Goal: Task Accomplishment & Management: Manage account settings

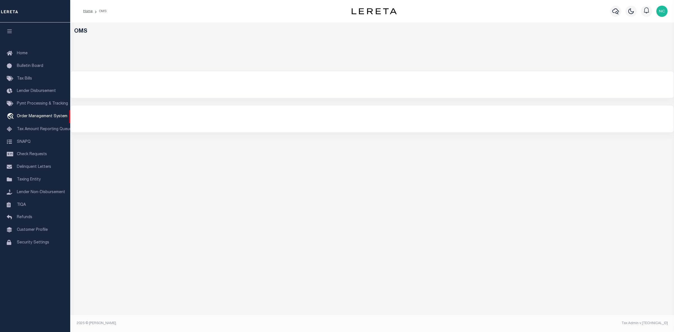
select select "200"
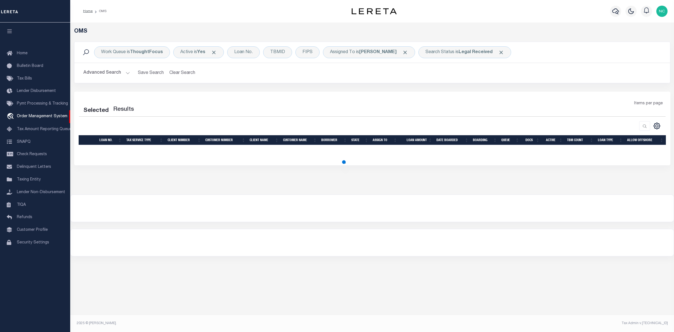
select select "200"
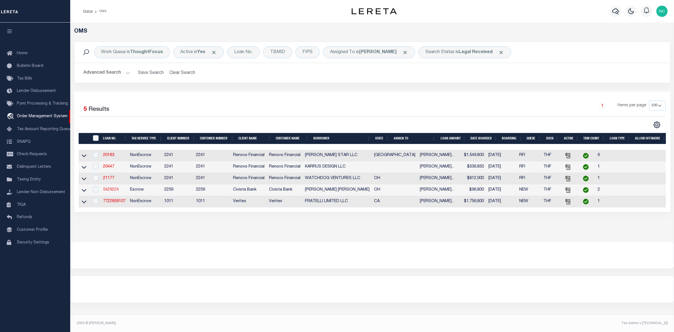
click at [113, 191] on link "5429224" at bounding box center [111, 190] width 16 height 4
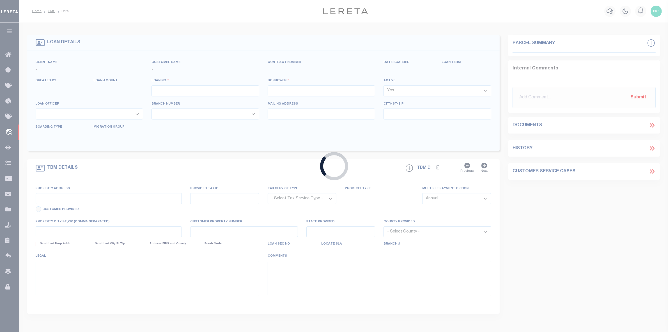
type input "5429224"
type input "Corinne Ray Michael"
select select
type input "6947 Oakshade Rd"
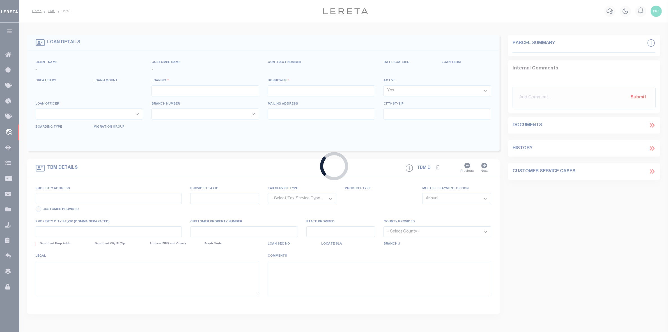
type input "Sylvania OH 435600000"
select select "Escrow"
select select "46632"
type input "3425 PLUMEY RD"
type input "H28712030101029003"
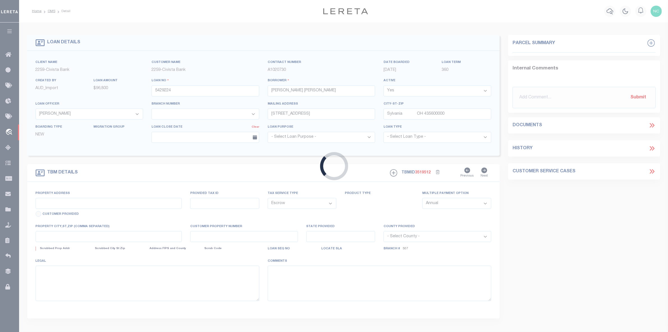
select select
type input "NORTHWOOD OH 436190000"
type input "R"
type input "OH"
select select
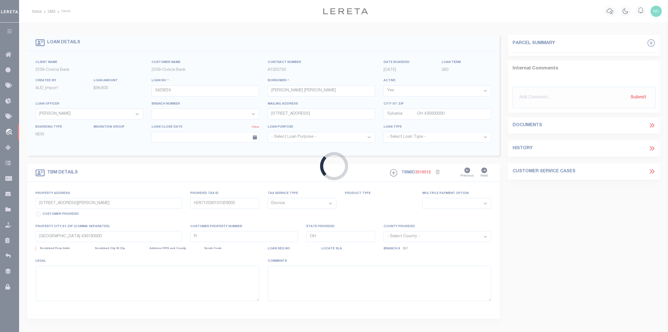
select select "14922"
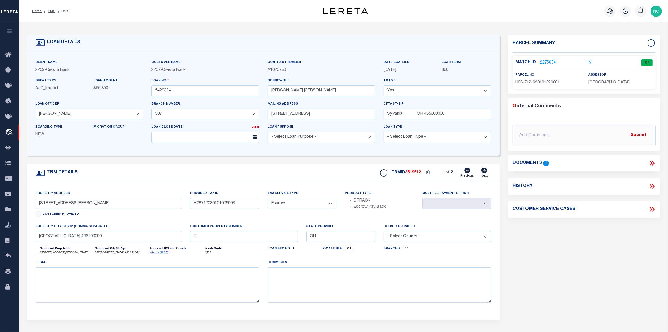
click at [652, 163] on icon at bounding box center [651, 163] width 3 height 4
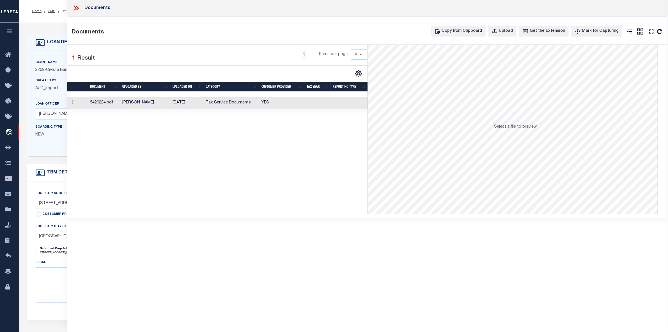
click at [136, 105] on td "Sheeks, Samantha J." at bounding box center [145, 103] width 50 height 12
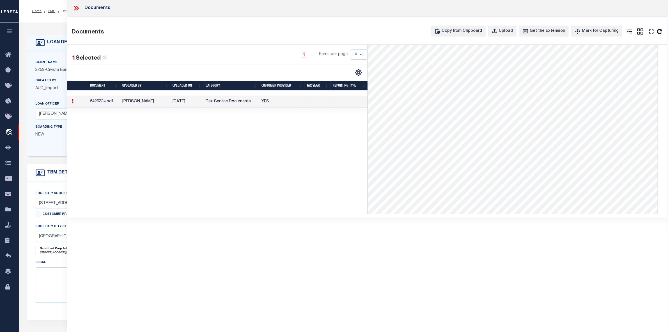
click at [76, 11] on icon at bounding box center [76, 7] width 7 height 7
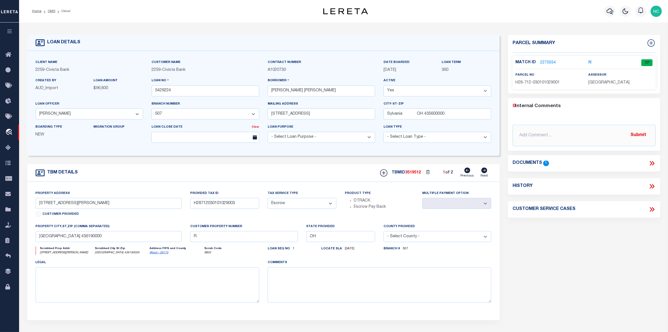
click at [548, 62] on link "2275654" at bounding box center [548, 63] width 16 height 6
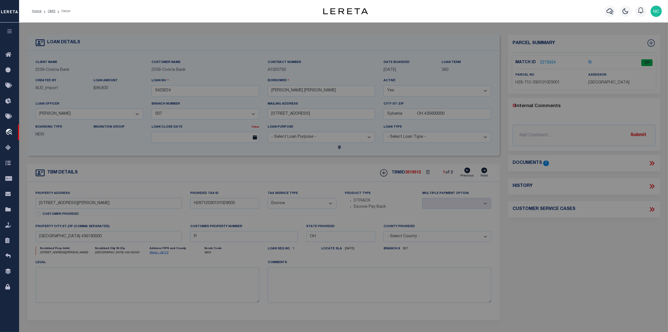
checkbox input "false"
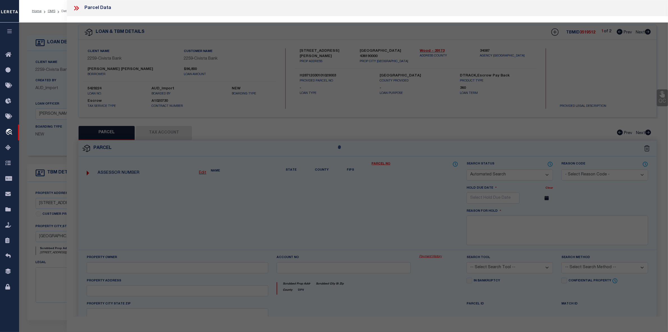
select select "CP"
type input "MICHAEL CORINNE & MICHAEL DEVIN"
select select "AGW"
select select "ADD"
type input "3425 PLUMEY RD"
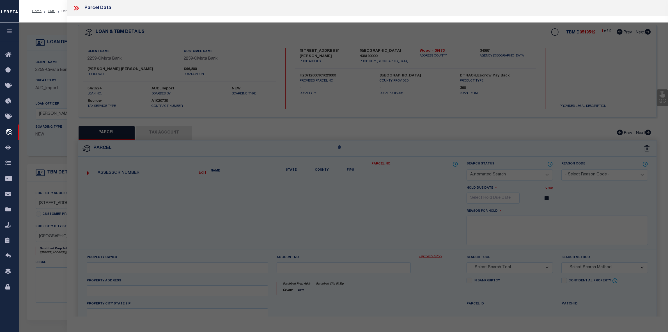
type input "NORTHWOOD OH 43619"
type textarea "DOUGLAS FARM ADDN LOT 89 LESS IRREG 1AC PT SE COR"
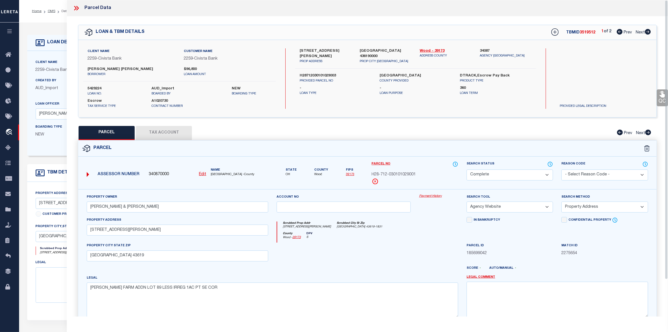
click at [646, 31] on icon at bounding box center [648, 32] width 6 height 6
select select "AS"
select select
checkbox input "false"
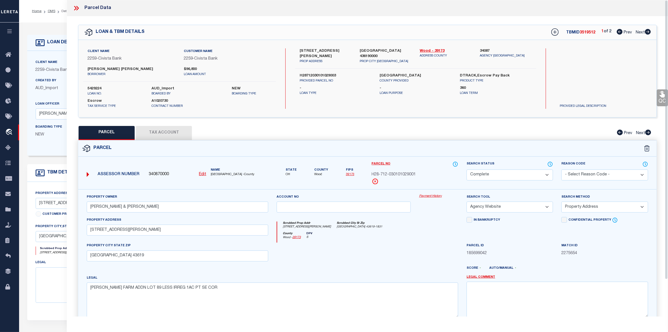
checkbox input "false"
select select "RD"
checkbox input "false"
type textarea "Document uploaded that satisfies a legal requirement, changing from ND to RD"
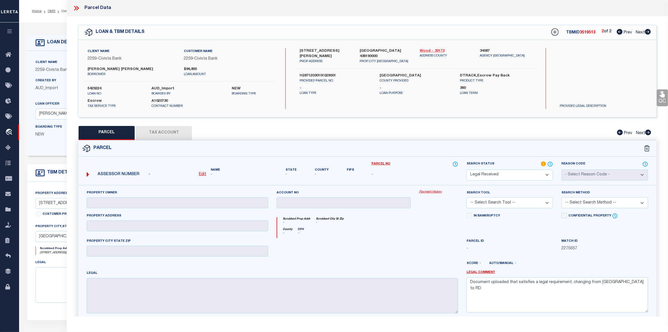
click at [430, 49] on link "Wood - 39173" at bounding box center [446, 51] width 52 height 6
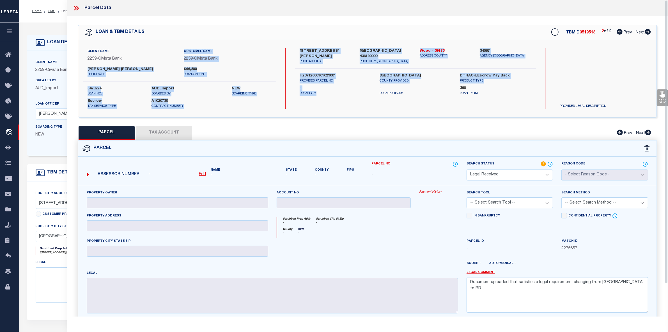
drag, startPoint x: 369, startPoint y: 91, endPoint x: 485, endPoint y: 107, distance: 116.8
click at [447, 103] on div "Client Name 2259 - Civista Bank Customer Name 2259 - Civista Bank Corinne Ray M…" at bounding box center [367, 78] width 579 height 77
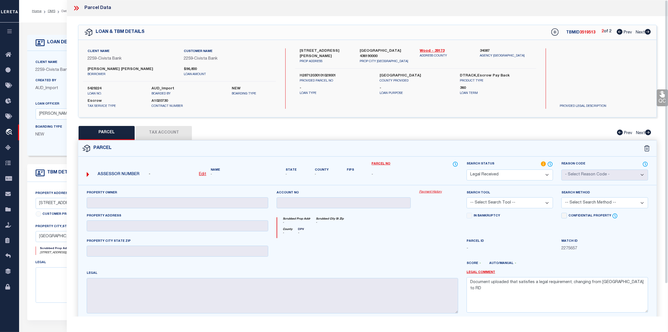
click at [595, 76] on div "Search by Legal Customer" at bounding box center [595, 66] width 78 height 37
click at [203, 175] on u "Edit" at bounding box center [202, 174] width 7 height 4
select select "RD"
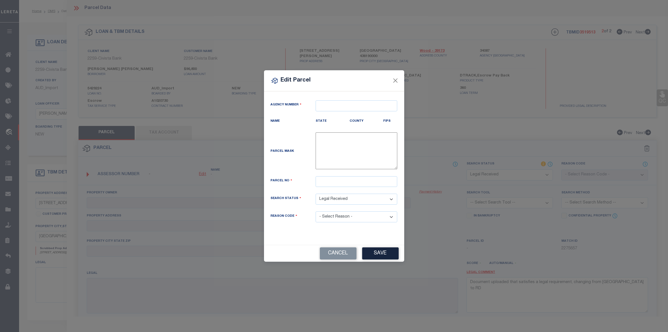
type textarea "-"
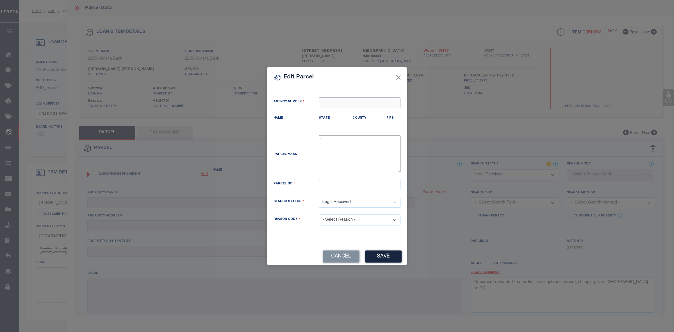
click at [364, 102] on input "text" at bounding box center [360, 102] width 82 height 11
click at [374, 110] on div "340870000 : WOOD COUNTY" at bounding box center [359, 116] width 81 height 16
type input "340870000"
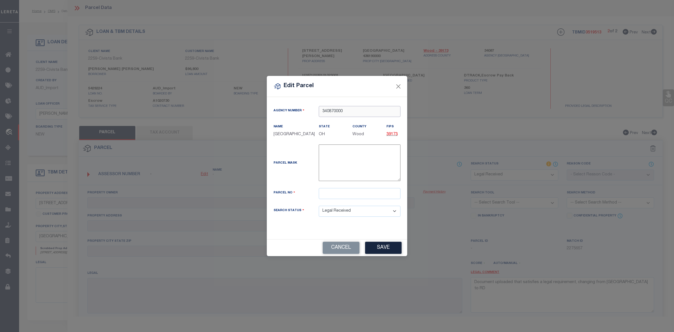
type input "340870000"
click at [336, 194] on input "text" at bounding box center [360, 193] width 82 height 11
paste input "H28-712-030101029001"
click at [385, 248] on button "Save" at bounding box center [383, 247] width 36 height 12
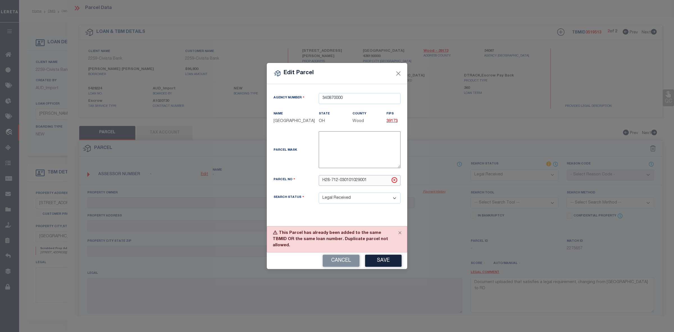
click at [340, 184] on input "H28-712-030101029001" at bounding box center [360, 180] width 82 height 11
type input "H28712030101029001"
click at [381, 257] on button "Save" at bounding box center [383, 260] width 36 height 12
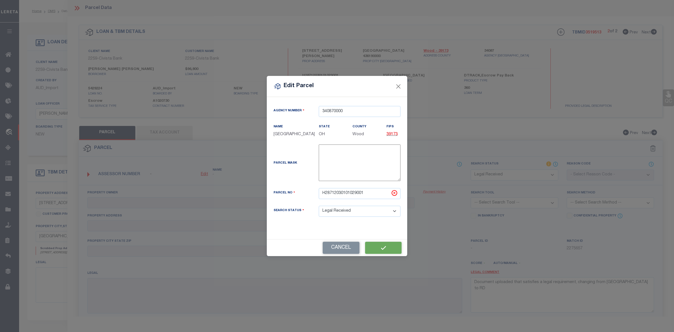
select select "RD"
checkbox input "false"
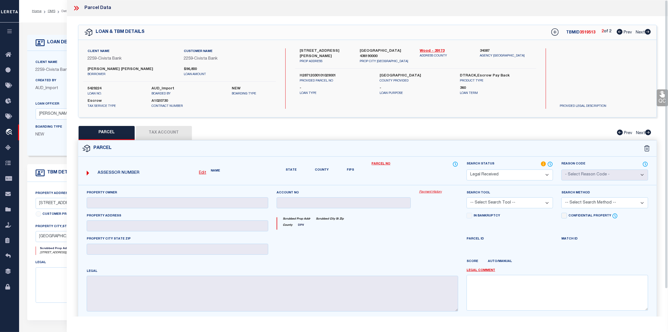
checkbox input "false"
type textarea "Document uploaded that satisfies a legal requirement, changing from ND to RD"
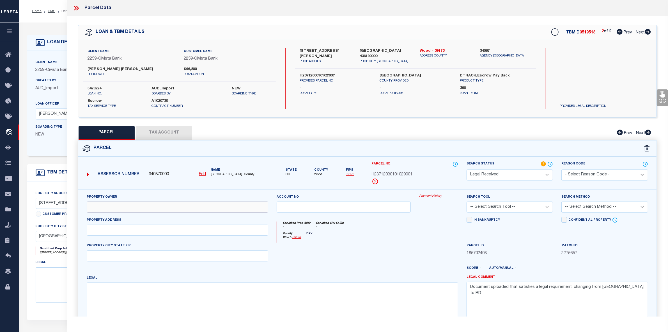
click at [116, 206] on input "text" at bounding box center [178, 206] width 182 height 11
paste input "MICHAEL CORINNE & MICHAEL DEVIN"
type input "MICHAEL CORINNE & MICHAEL DEVIN"
click at [100, 231] on input "text" at bounding box center [178, 229] width 182 height 11
paste input "3425 PLUMEY RD"
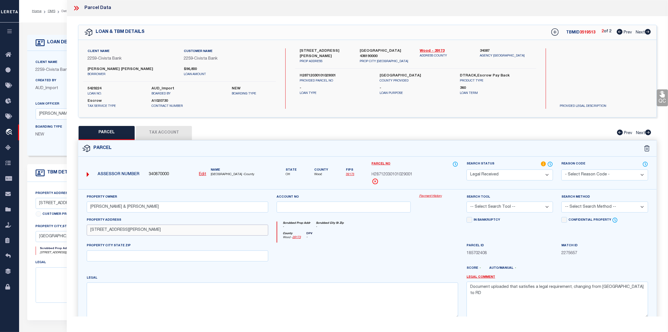
type input "3425 PLUMEY RD"
drag, startPoint x: 358, startPoint y: 49, endPoint x: 377, endPoint y: 50, distance: 18.5
click at [377, 50] on div "NORTHWOOD OH 436190000 PROP CITY ST ZIP" at bounding box center [386, 56] width 60 height 16
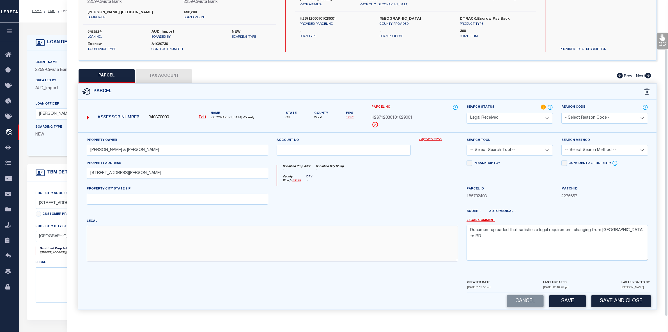
click at [145, 241] on textarea at bounding box center [273, 242] width 372 height 35
paste textarea "DOUGLAS FARM ADDN LOT 89 LESS IRREG 1AC PT SE COR"
type textarea "DOUGLAS FARM ADDN LOT 89 LESS IRREG 1AC PT SE COR"
click at [532, 228] on textarea "Document uploaded that satisfies a legal requirement, changing from ND to RD" at bounding box center [558, 242] width 182 height 35
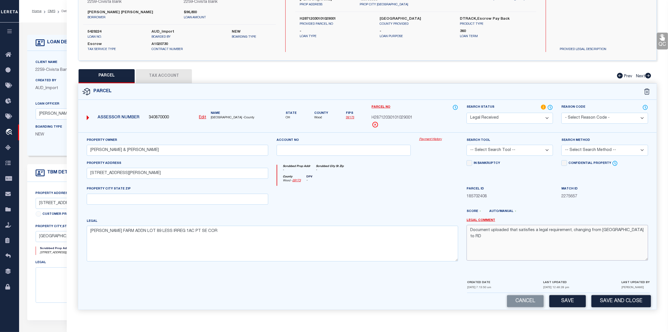
click at [532, 228] on textarea "Document uploaded that satisfies a legal requirement, changing from ND to RD" at bounding box center [558, 242] width 182 height 35
click at [523, 148] on select "-- Select Search Tool -- 3rd Party Website Agency File Agency Website ATLS CNV-…" at bounding box center [510, 150] width 86 height 11
select select "AGW"
click at [467, 145] on select "-- Select Search Tool -- 3rd Party Website Agency File Agency Website ATLS CNV-…" at bounding box center [510, 150] width 86 height 11
click at [587, 150] on select "-- Select Search Method -- Property Address Legal Liability Info Provided" at bounding box center [605, 150] width 86 height 11
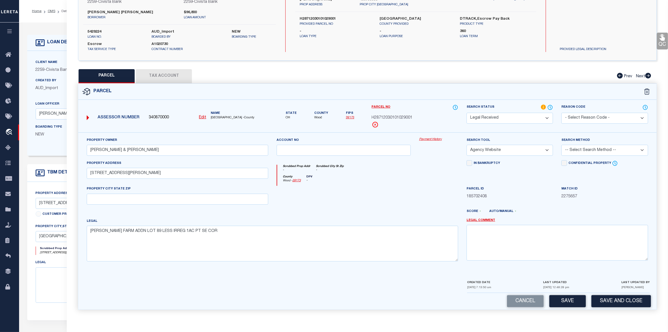
select select "LEG"
click at [562, 145] on select "-- Select Search Method -- Property Address Legal Liability Info Provided" at bounding box center [605, 150] width 86 height 11
click at [573, 302] on button "Save" at bounding box center [568, 301] width 36 height 12
select select "AS"
select select
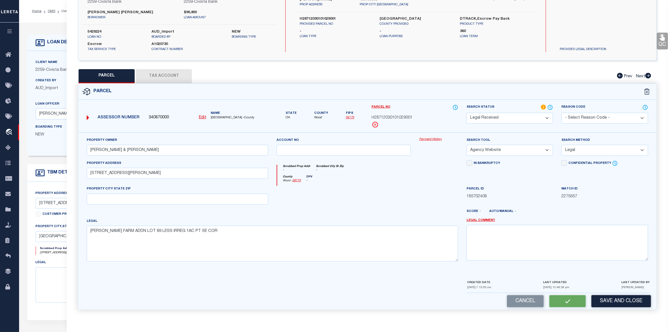
select select
checkbox input "false"
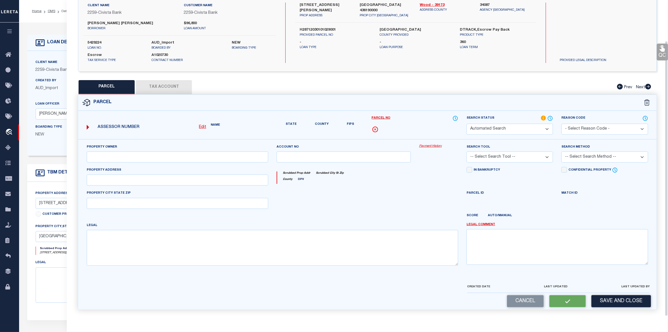
select select "RD"
type input "MICHAEL CORINNE & MICHAEL DEVIN"
select select "AGW"
select select "LEG"
type input "3425 PLUMEY RD"
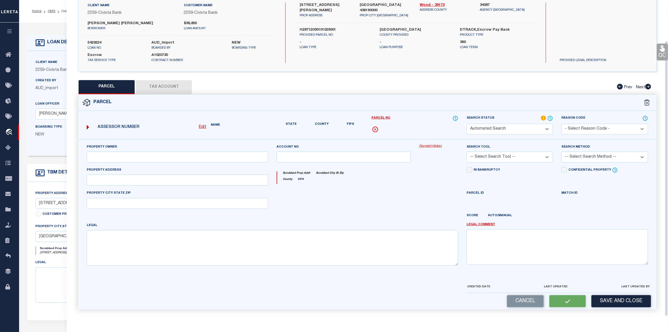
type textarea "DOUGLAS FARM ADDN LOT 89 LESS IRREG 1AC PT SE COR"
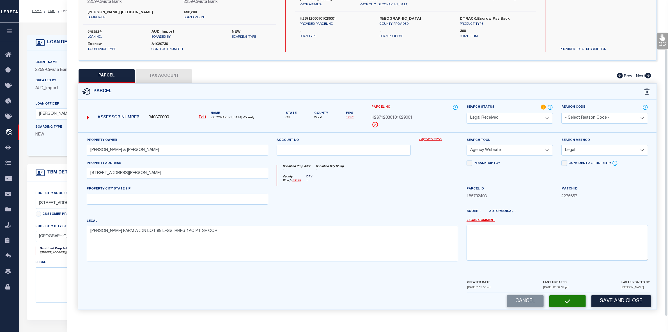
click at [166, 75] on button "Tax Account" at bounding box center [164, 76] width 56 height 14
select select "100"
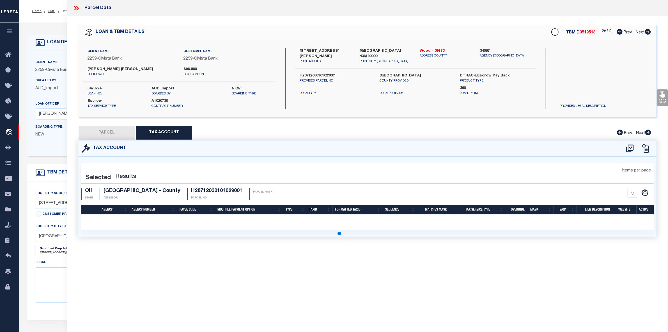
scroll to position [0, 0]
select select "100"
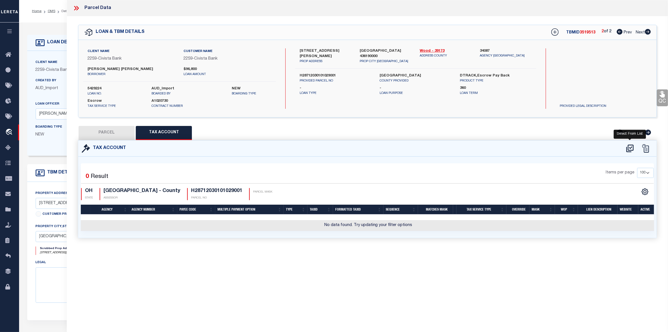
click at [628, 147] on icon at bounding box center [630, 148] width 7 height 8
select select "100"
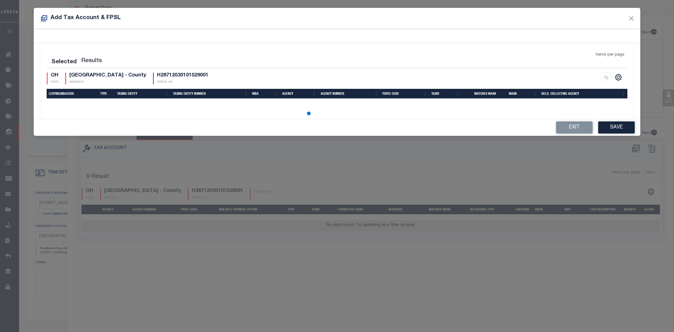
select select "100"
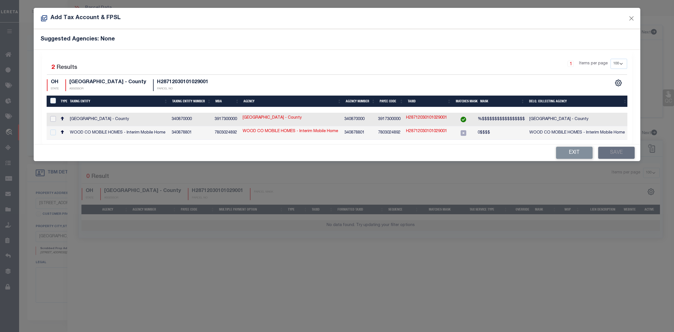
click at [53, 119] on input "checkbox" at bounding box center [53, 119] width 6 height 6
checkbox input "true"
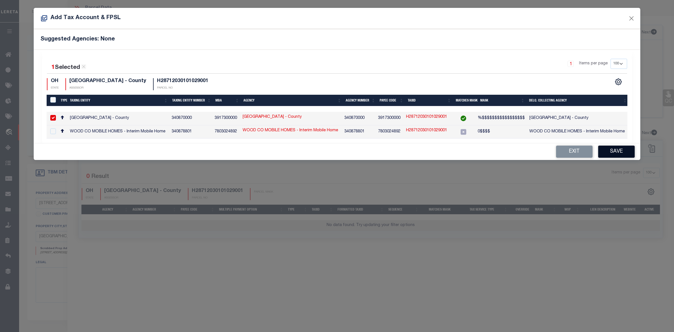
click at [617, 154] on button "Save" at bounding box center [616, 151] width 36 height 12
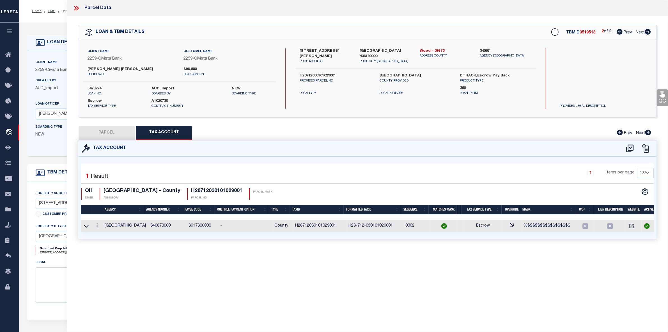
click at [111, 126] on button "PARCEL" at bounding box center [107, 133] width 56 height 14
select select "AS"
select select
checkbox input "false"
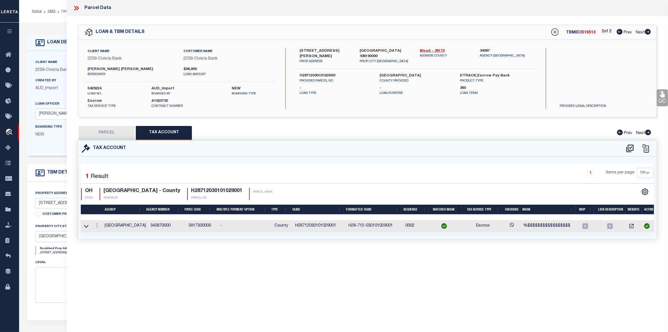
checkbox input "false"
select select "RD"
type input "MICHAEL CORINNE & MICHAEL DEVIN"
select select "AGW"
select select "LEG"
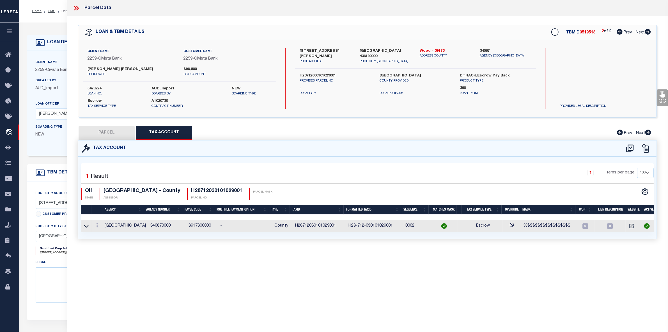
type input "3425 PLUMEY RD"
type textarea "DOUGLAS FARM ADDN LOT 89 LESS IRREG 1AC PT SE COR"
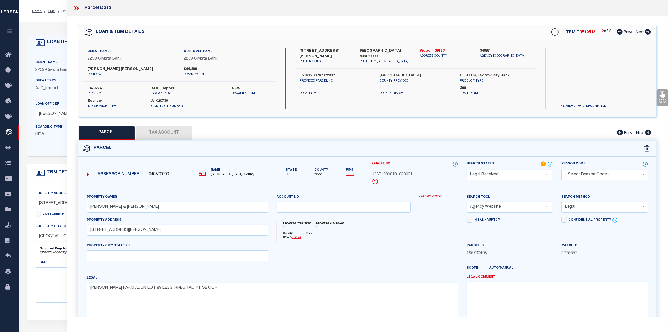
click at [583, 32] on span "3519513" at bounding box center [588, 33] width 16 height 4
copy span "3519513"
click at [99, 87] on label "5429224" at bounding box center [116, 89] width 56 height 6
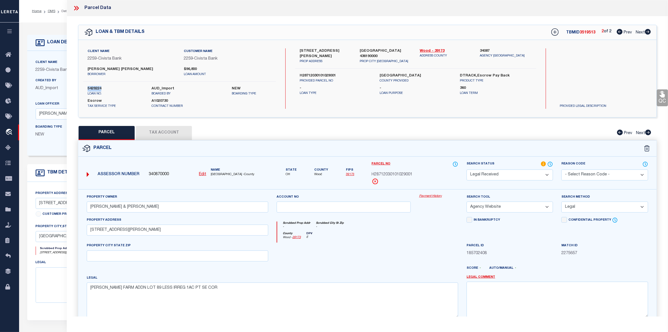
copy label "5429224"
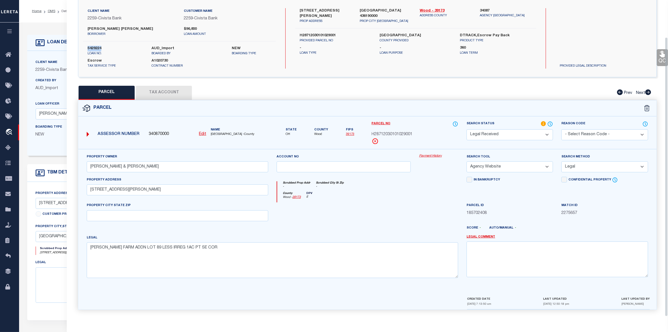
click at [165, 91] on button "Tax Account" at bounding box center [164, 93] width 56 height 14
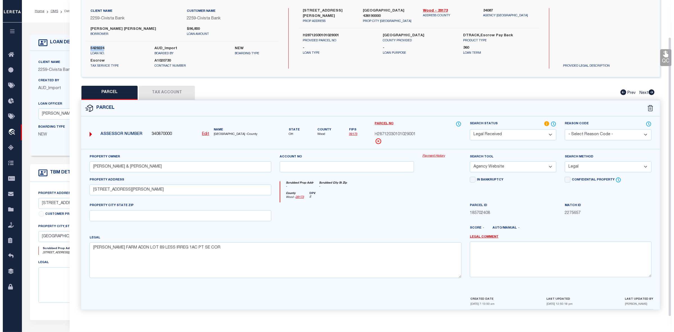
scroll to position [0, 0]
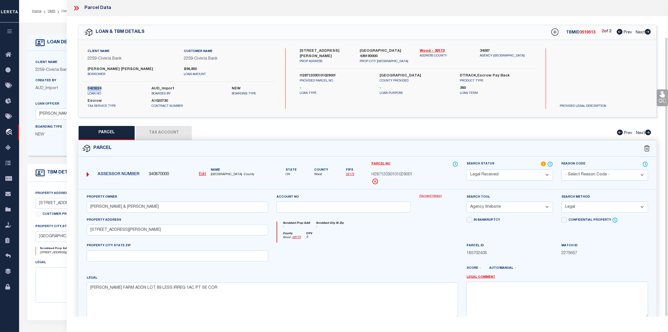
select select "100"
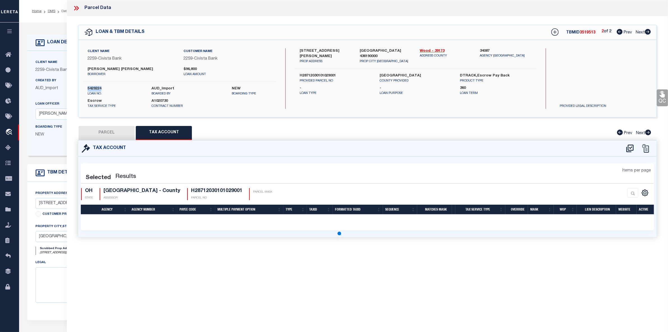
select select "100"
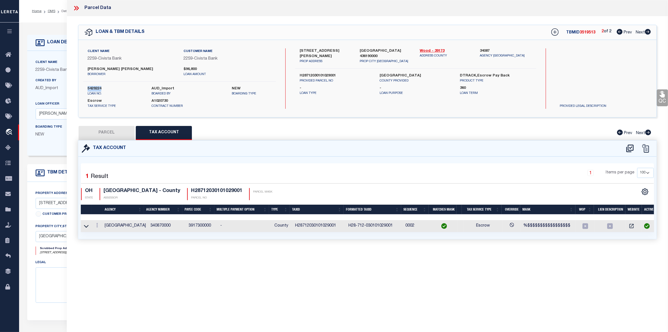
click at [115, 132] on button "PARCEL" at bounding box center [107, 133] width 56 height 14
select select "AS"
select select
checkbox input "false"
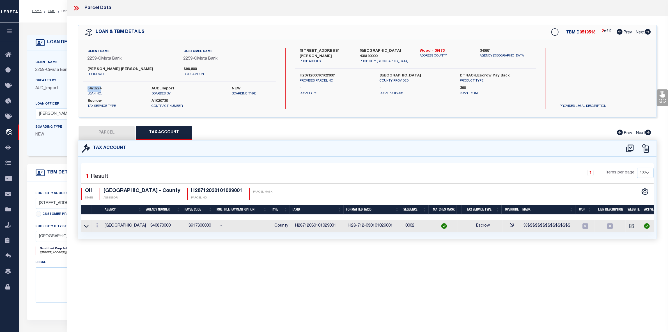
checkbox input "false"
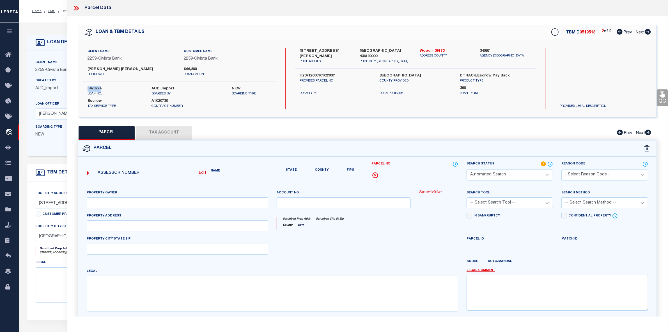
select select "RD"
type input "MICHAEL CORINNE & MICHAEL DEVIN"
select select "AGW"
select select "LEG"
type input "3425 PLUMEY RD"
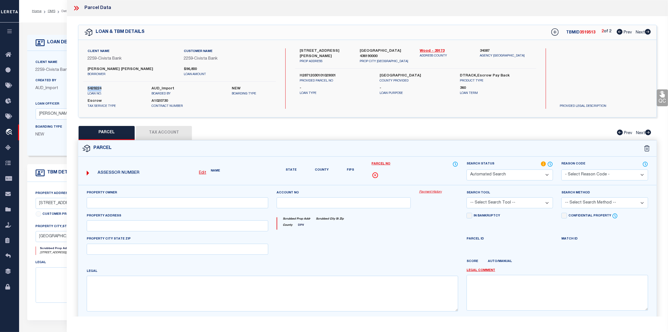
type textarea "DOUGLAS FARM ADDN LOT 89 LESS IRREG 1AC PT SE COR"
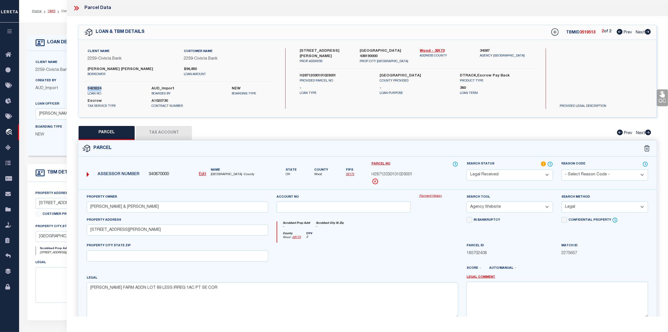
click at [51, 12] on link "OMS" at bounding box center [52, 11] width 8 height 3
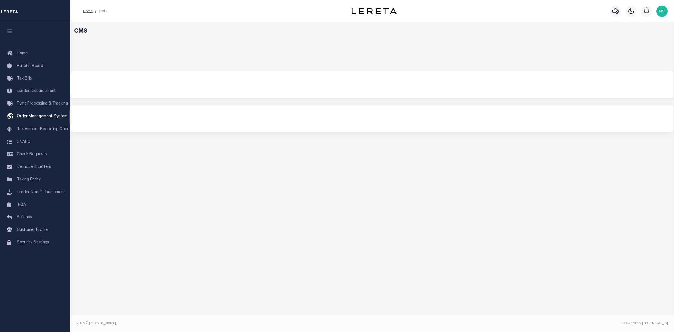
select select "200"
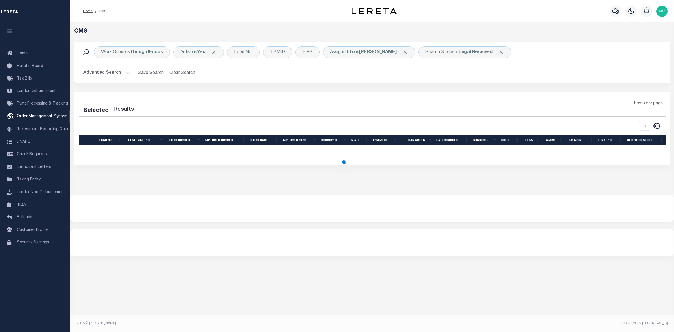
select select "200"
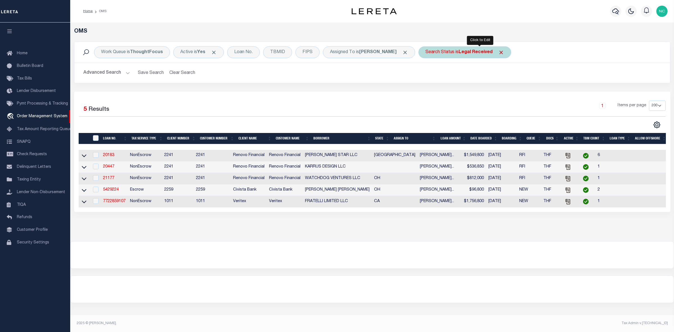
click at [475, 55] on div "Search Status is Legal Received" at bounding box center [464, 52] width 93 height 12
click at [472, 79] on select "Automated Search Bad Parcel Complete Duplicate Parcel High Dollar Reporting In …" at bounding box center [467, 79] width 83 height 11
select select "IP"
click at [440, 75] on select "Automated Search Bad Parcel Complete Duplicate Parcel High Dollar Reporting In …" at bounding box center [467, 79] width 83 height 11
click at [508, 92] on input "Apply" at bounding box center [500, 91] width 17 height 9
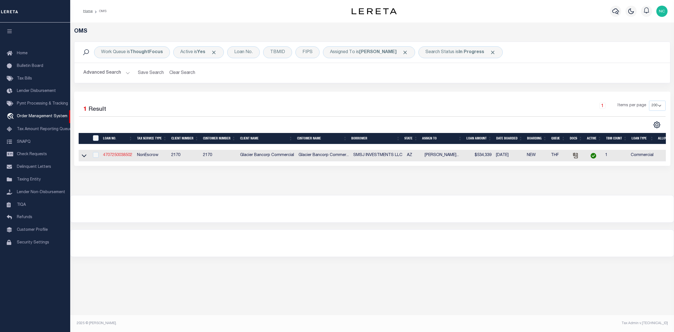
click at [128, 156] on link "4707250038502" at bounding box center [117, 155] width 29 height 4
type input "4707250038502"
type input "SMSJ INVESTMENTS LLC"
select select
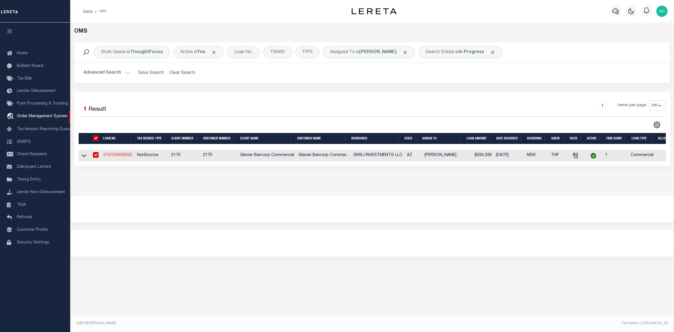
type input "3119 RAWHIDE DR"
type input "PRESCOTT AZ 86305-4157"
type input "10/07/2025"
select select "20"
select select "NonEscrow"
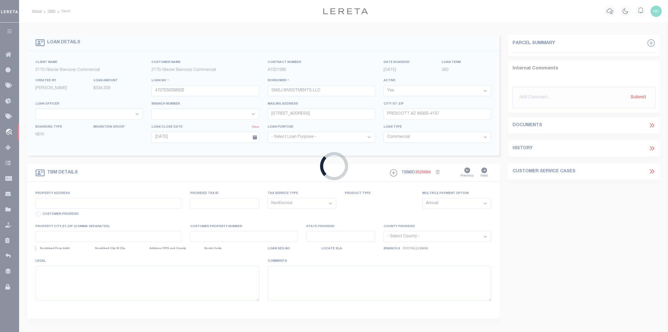
type input "3227 LAKESIDE VLG"
type input "106-47-327A0"
select select
type input "PRESCOTT AZ 86301-7656"
type input "AZ"
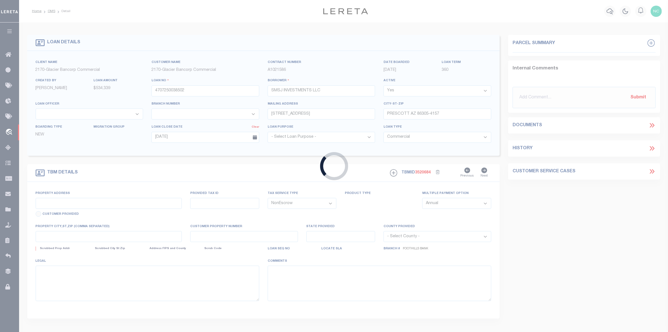
type textarea "SEE EXHIBIT A ATTACHED"
select select "4582"
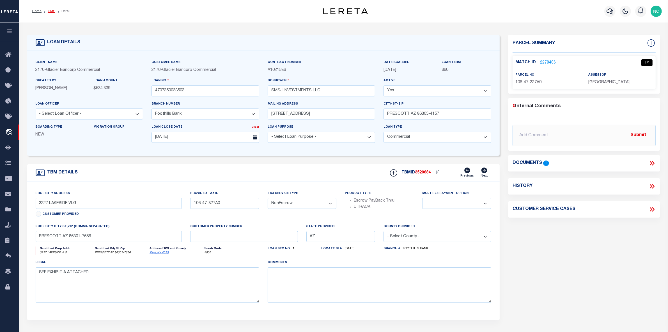
click at [50, 12] on link "OMS" at bounding box center [52, 11] width 8 height 3
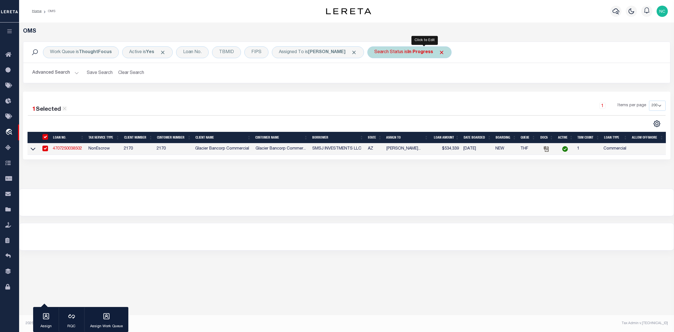
click at [433, 55] on div "Search Status is In Progress" at bounding box center [409, 52] width 84 height 12
click at [422, 79] on select "Automated Search Bad Parcel Complete Duplicate Parcel High Dollar Reporting In …" at bounding box center [415, 79] width 83 height 11
select select "RD"
click at [389, 75] on select "Automated Search Bad Parcel Complete Duplicate Parcel High Dollar Reporting In …" at bounding box center [415, 79] width 83 height 11
click at [457, 93] on input "Apply" at bounding box center [448, 91] width 17 height 9
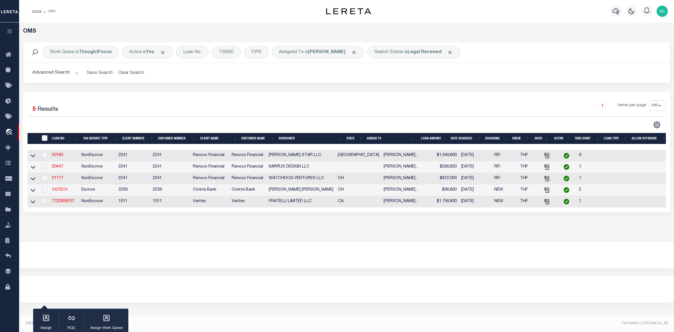
click at [57, 191] on link "5429224" at bounding box center [60, 190] width 16 height 4
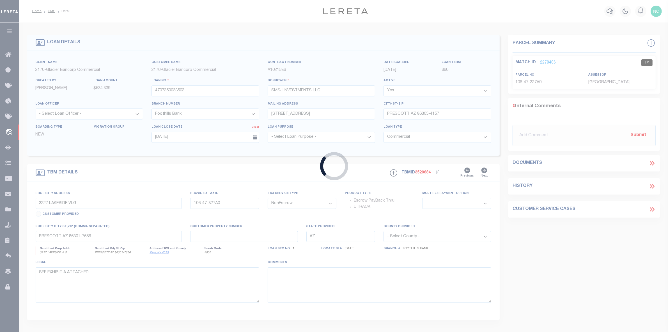
type input "5429224"
type input "Corinne Ray Michael"
select select
type input "6947 Oakshade Rd"
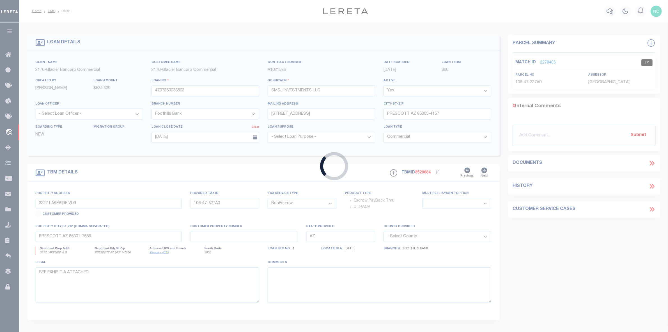
type input "Sylvania OH 435600000"
select select
select select "Escrow"
select select "46632"
select select "14922"
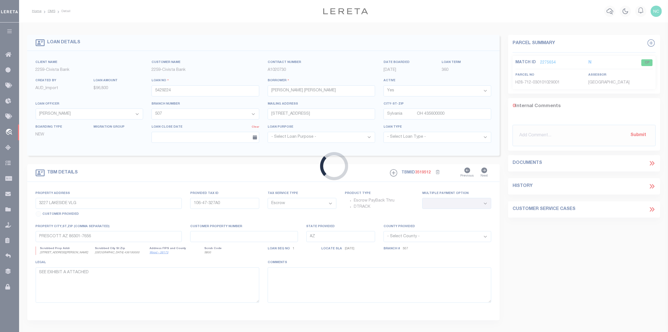
type input "3425 PLUMEY RD"
type input "H28712030101029003"
select select
type input "NORTHWOOD OH 436190000"
type input "R"
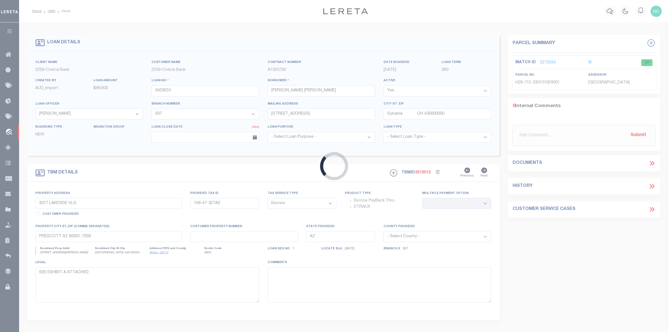
type input "OH"
select select
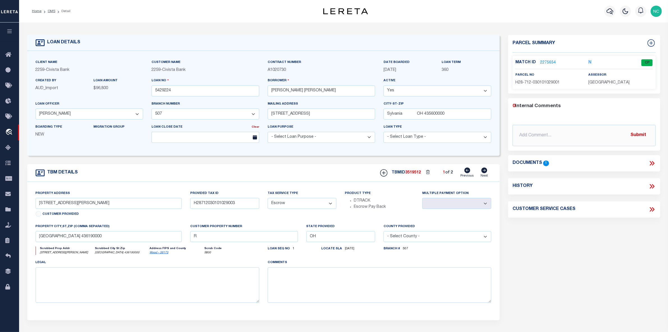
click at [545, 60] on link "2275654" at bounding box center [548, 63] width 16 height 6
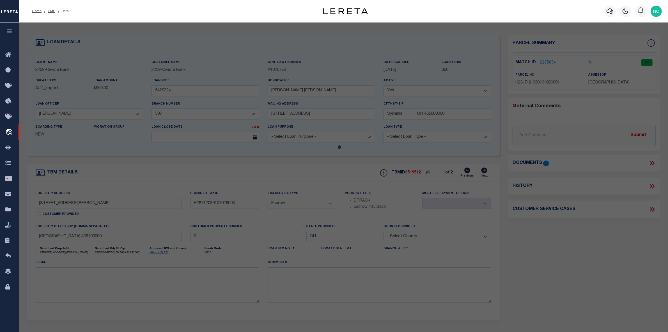
checkbox input "false"
select select "CP"
type input "MICHAEL CORINNE & MICHAEL DEVIN"
select select "AGW"
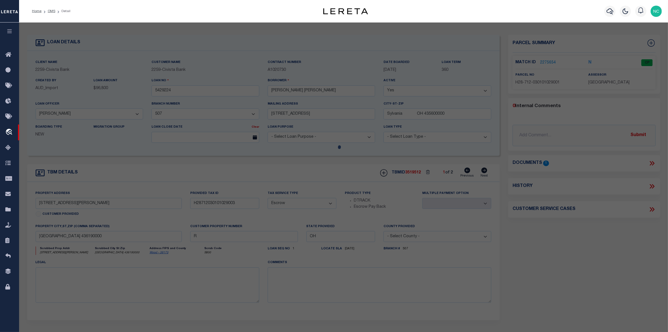
select select "ADD"
type input "3425 PLUMEY RD"
type input "NORTHWOOD OH 43619"
type textarea "DOUGLAS FARM ADDN LOT 89 LESS IRREG 1AC PT SE COR"
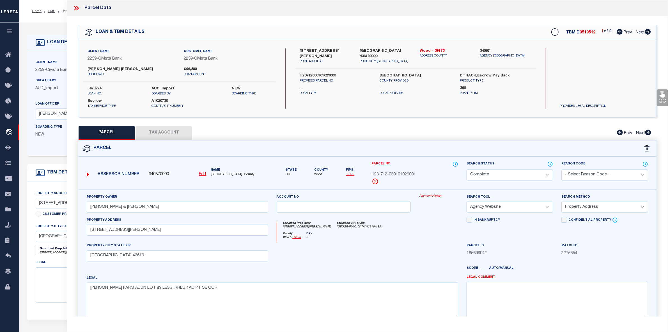
click at [647, 31] on icon at bounding box center [648, 32] width 6 height 6
select select "AS"
select select
checkbox input "false"
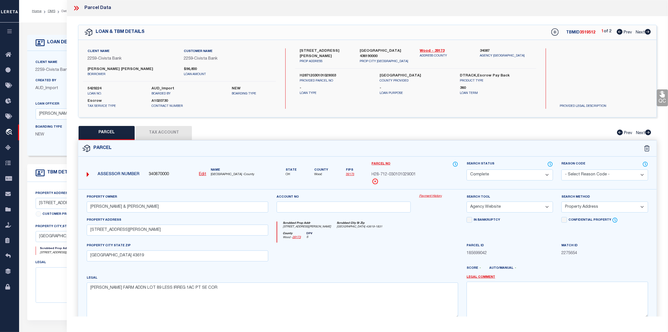
checkbox input "false"
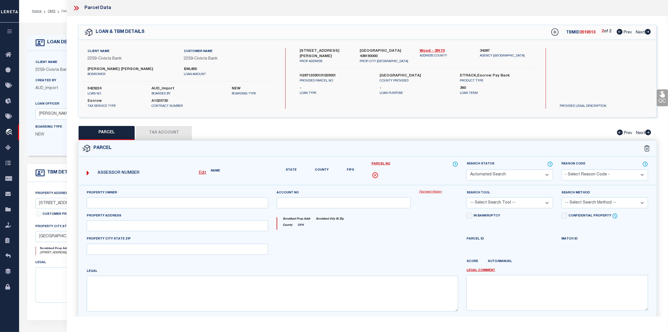
select select "RD"
type input "MICHAEL CORINNE & MICHAEL DEVIN"
select select "AGW"
select select "LEG"
type input "3425 PLUMEY RD"
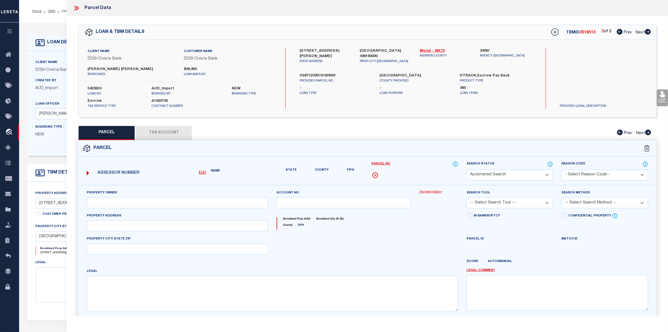
type textarea "DOUGLAS FARM ADDN LOT 89 LESS IRREG 1AC PT SE COR"
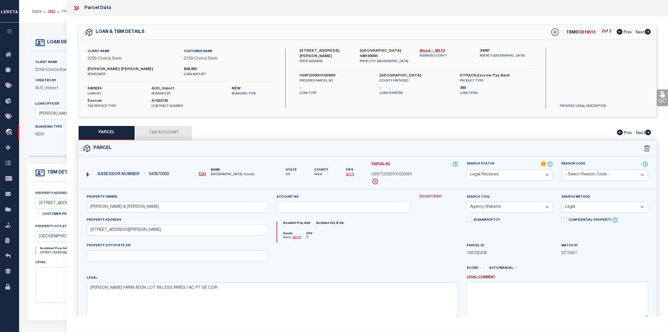
click at [52, 10] on link "OMS" at bounding box center [52, 11] width 8 height 3
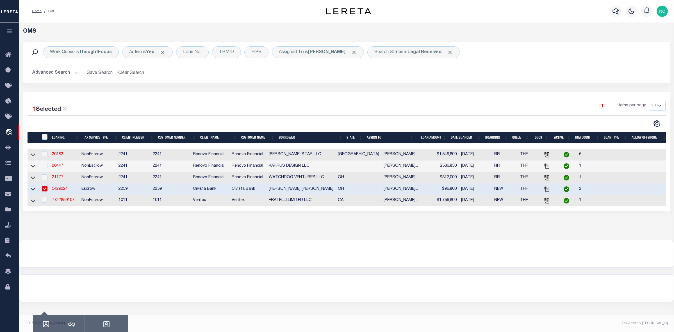
click at [44, 190] on input "checkbox" at bounding box center [45, 189] width 6 height 6
checkbox input "false"
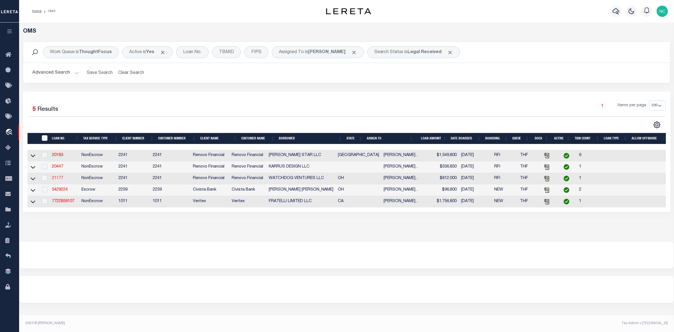
click at [59, 180] on link "21177" at bounding box center [57, 178] width 11 height 4
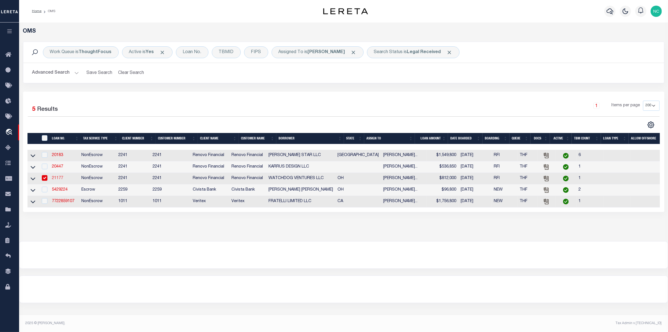
type input "21177"
type input "WATCHDOG VENTURES LLC"
select select
type input "[STREET_ADDRESS]"
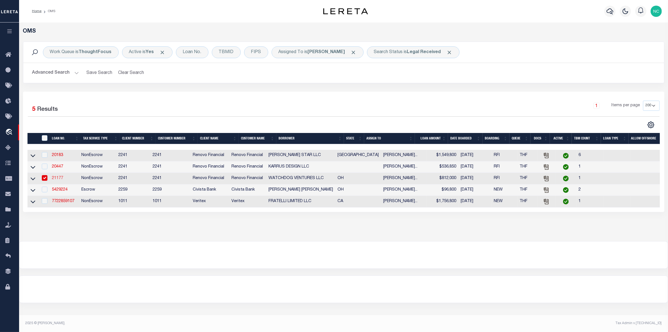
type input "BLCKLICK OH 43004"
select select "400"
select select "NonEscrow"
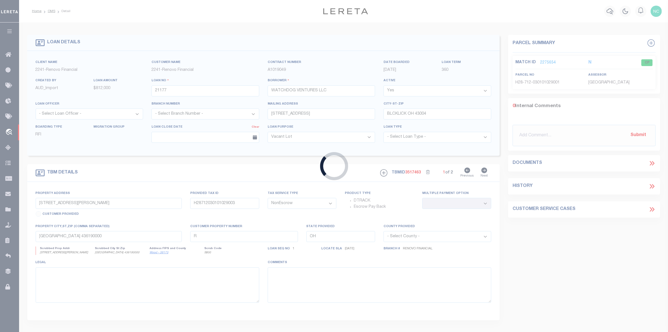
type input "[STREET_ADDRESS][PERSON_NAME]"
select select
type input "[GEOGRAPHIC_DATA]"
type input "a0kUS00000DH742"
select select
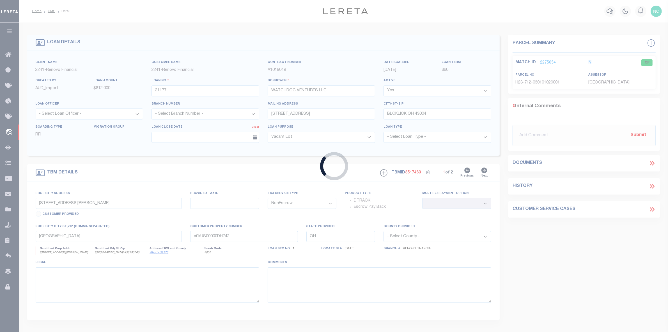
type textarea "LEGAL REQUIRED"
select select "164194"
select select "25066"
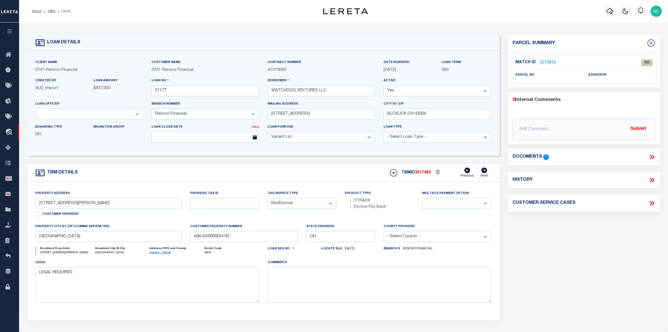
click at [550, 61] on link "2270815" at bounding box center [548, 63] width 16 height 6
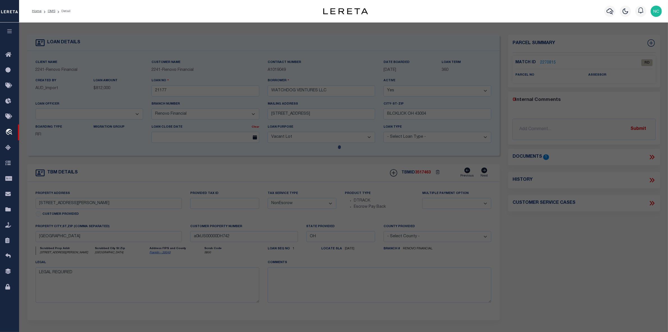
select select "AS"
select select
checkbox input "false"
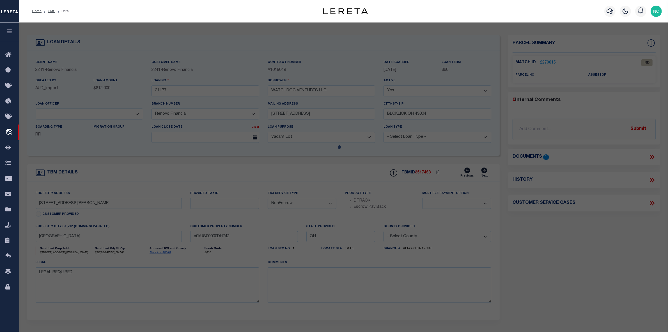
select select "RD"
checkbox input "false"
type textarea "Document uploaded that satisfies a legal requirement, changing from ND to RD"
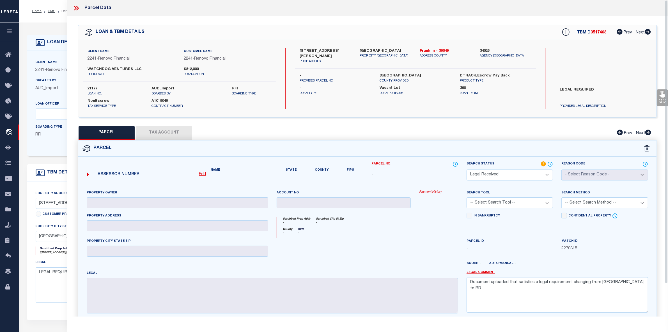
click at [75, 9] on icon at bounding box center [75, 8] width 3 height 4
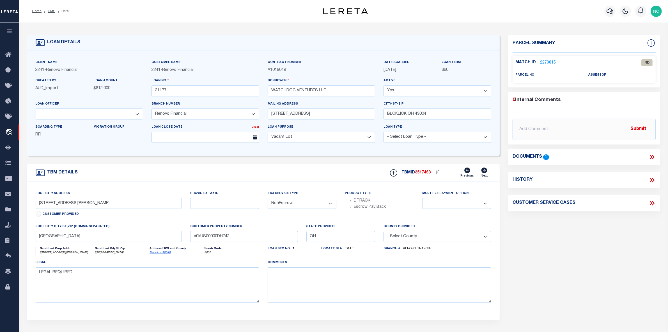
click at [651, 157] on icon at bounding box center [652, 156] width 7 height 7
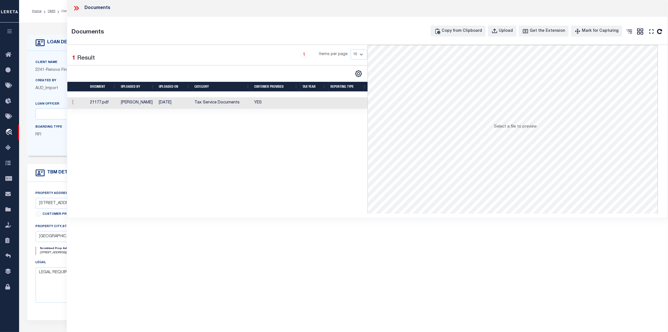
click at [90, 103] on td "21177.pdf" at bounding box center [103, 103] width 31 height 12
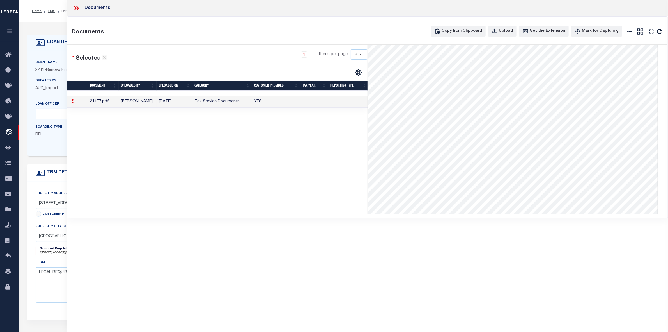
click at [77, 9] on icon at bounding box center [76, 7] width 7 height 7
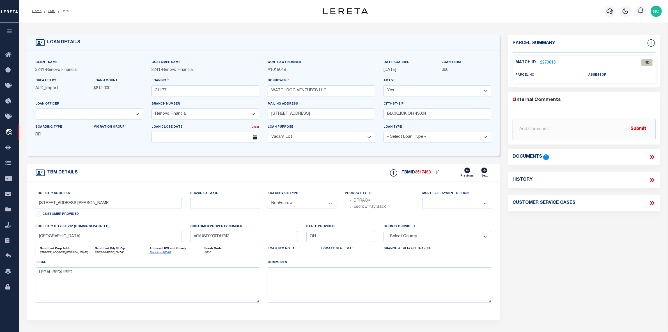
click at [550, 62] on link "2270815" at bounding box center [548, 63] width 16 height 6
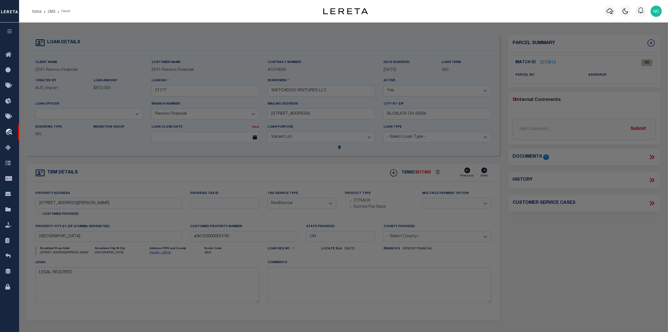
select select "AS"
checkbox input "false"
select select "RD"
checkbox input "false"
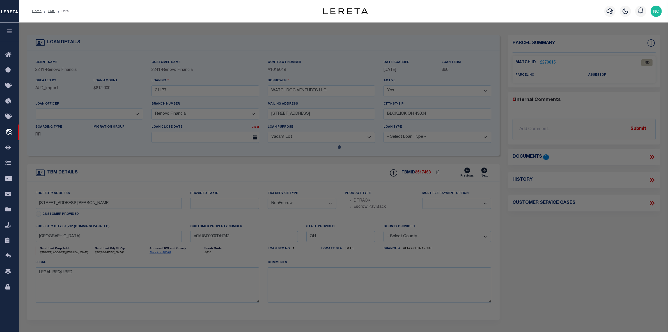
type textarea "Document uploaded that satisfies a legal requirement, changing from ND to RD"
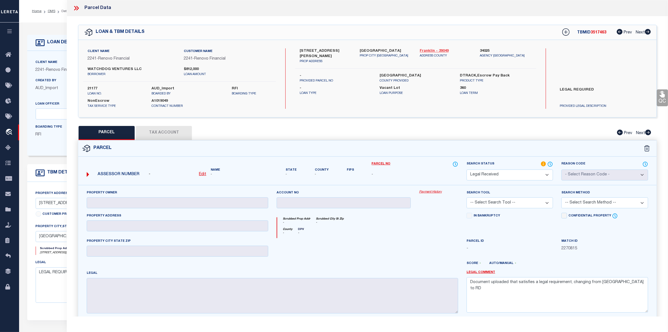
click at [425, 51] on link "Franklin - 39049" at bounding box center [446, 51] width 52 height 6
click at [107, 68] on label "WATCHDOG VENTURES LLC" at bounding box center [132, 70] width 88 height 6
copy div "WATCHDOG VENTURES LLC"
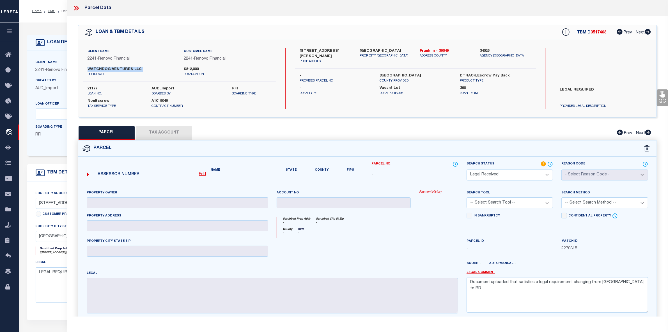
click at [205, 173] on u "Edit" at bounding box center [202, 174] width 7 height 4
select select "RD"
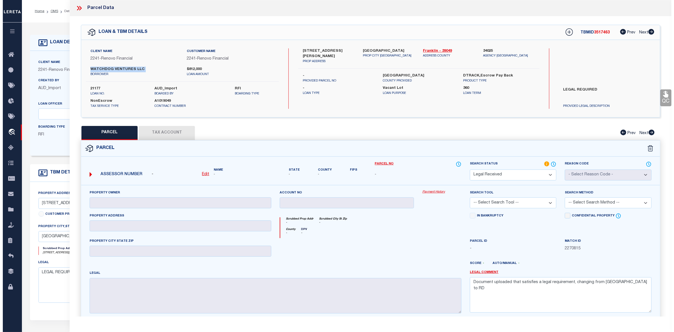
type textarea "-"
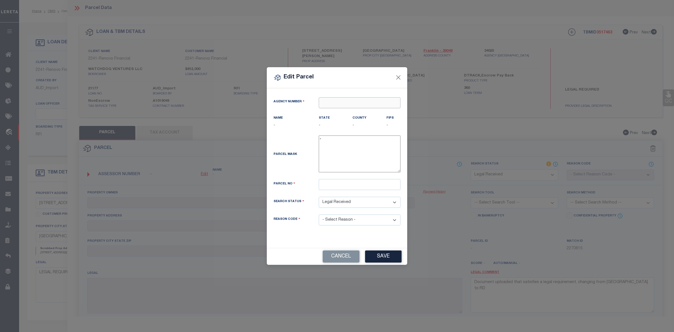
click at [347, 104] on input "text" at bounding box center [360, 102] width 82 height 11
click at [365, 110] on div "340250000 : FRANKLIN COUNTY" at bounding box center [359, 116] width 81 height 16
type input "340250000"
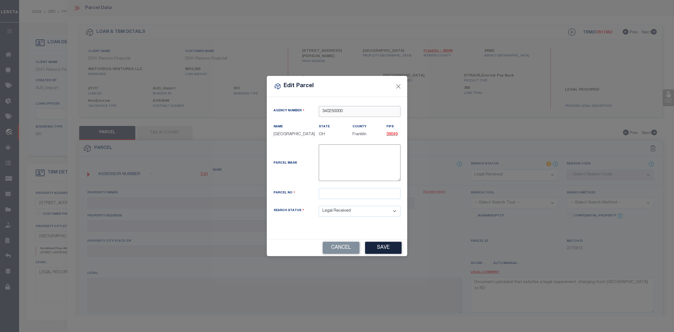
type input "340250000"
click at [339, 203] on div "Parcel No" at bounding box center [336, 197] width 135 height 18
click at [348, 197] on input "text" at bounding box center [360, 193] width 82 height 11
paste input "010-038167-00"
type input "01003816700"
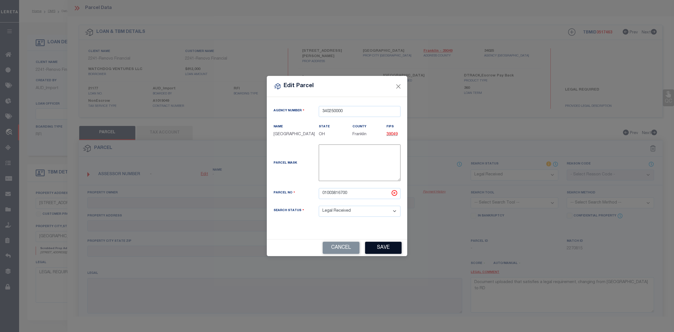
click at [388, 251] on button "Save" at bounding box center [383, 247] width 36 height 12
select select "RD"
checkbox input "false"
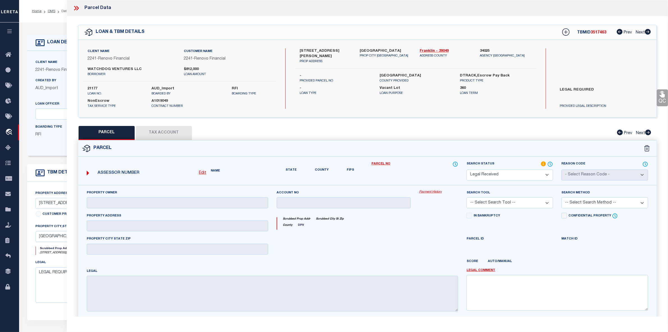
checkbox input "false"
type textarea "Document uploaded that satisfies a legal requirement, changing from ND to RD"
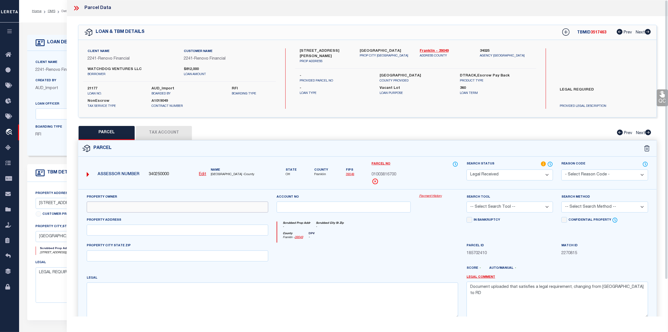
click at [167, 211] on input "text" at bounding box center [178, 206] width 182 height 11
paste input "WATCHDOG VENTURES LLC"
type input "WATCHDOG VENTURES LLC"
click at [137, 232] on input "text" at bounding box center [178, 229] width 182 height 11
paste input "194 HAMILTON AV"
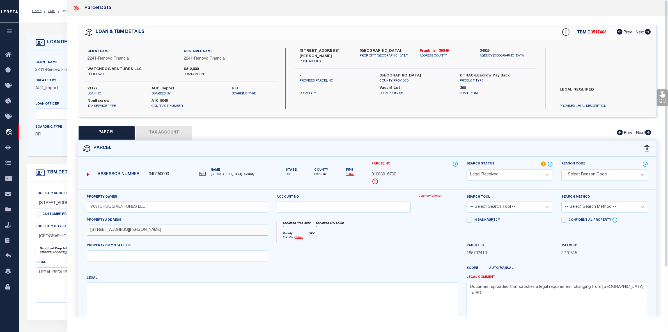
type input "194 HAMILTON AV"
drag, startPoint x: 359, startPoint y: 51, endPoint x: 397, endPoint y: 50, distance: 37.9
click at [397, 50] on div "Columbus, OH 43203 PROP CITY ST ZIP" at bounding box center [386, 56] width 60 height 16
copy label "Columbus, OH 43203"
click at [107, 256] on input "text" at bounding box center [178, 255] width 182 height 11
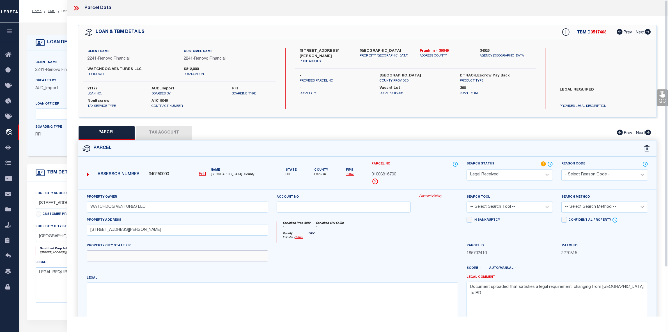
paste input "Columbus, OH 43203"
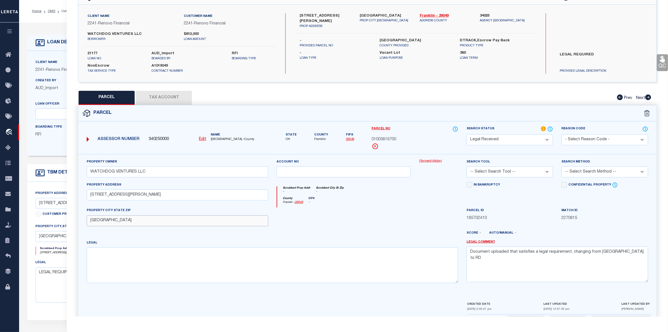
type input "Columbus, OH 43203"
click at [99, 257] on textarea at bounding box center [273, 264] width 372 height 35
paste textarea "194 HAMILTON AVE E PARK PLACE LOT 198"
click at [100, 253] on textarea "194 HAMILTON AVE E PARK PLACE LOT 198" at bounding box center [273, 264] width 372 height 35
type textarea "194 HAMILTON AVE E PARK PLACE, LOT 198"
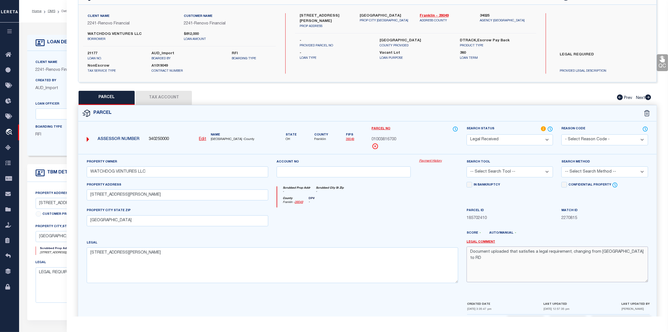
click at [524, 252] on textarea "Document uploaded that satisfies a legal requirement, changing from ND to RD" at bounding box center [558, 263] width 182 height 35
click at [501, 173] on select "-- Select Search Tool -- 3rd Party Website Agency File Agency Website ATLS CNV-…" at bounding box center [510, 171] width 86 height 11
select select "AGW"
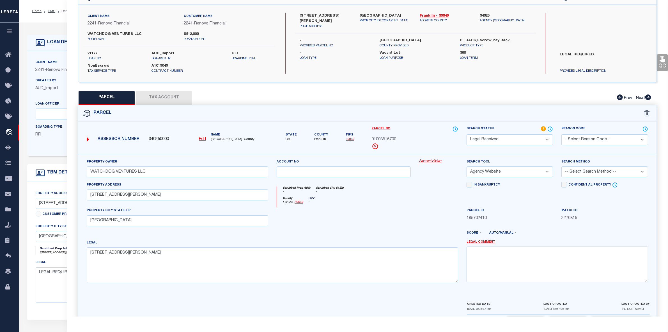
click at [467, 167] on select "-- Select Search Tool -- 3rd Party Website Agency File Agency Website ATLS CNV-…" at bounding box center [510, 171] width 86 height 11
click at [586, 173] on select "-- Select Search Method -- Property Address Legal Liability Info Provided" at bounding box center [605, 171] width 86 height 11
select select "LEG"
click at [562, 167] on select "-- Select Search Method -- Property Address Legal Liability Info Provided" at bounding box center [605, 171] width 86 height 11
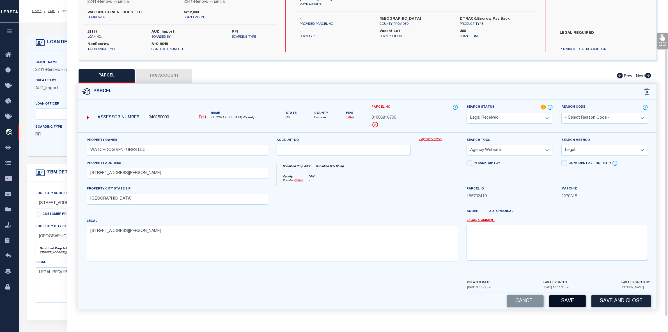
click at [566, 303] on button "Save" at bounding box center [568, 301] width 36 height 12
select select "AS"
select select
checkbox input "false"
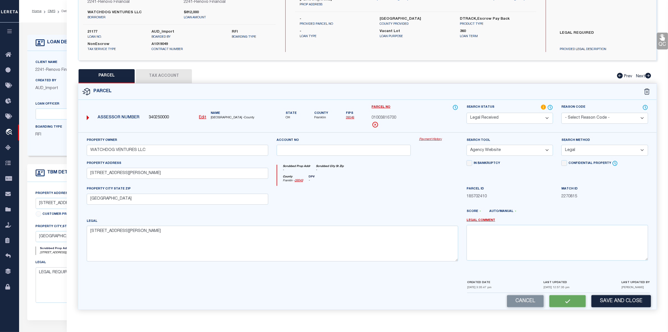
checkbox input "false"
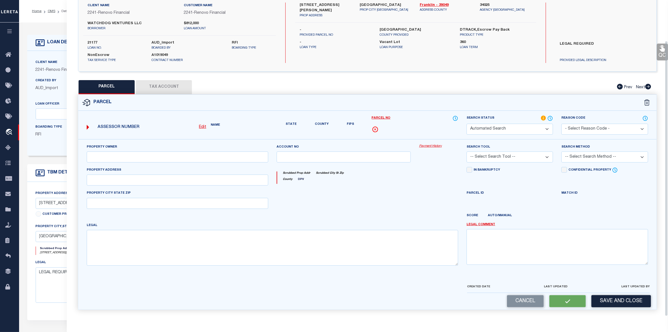
select select "RD"
type input "WATCHDOG VENTURES LLC"
select select "AGW"
select select "LEG"
type input "194 HAMILTON AV"
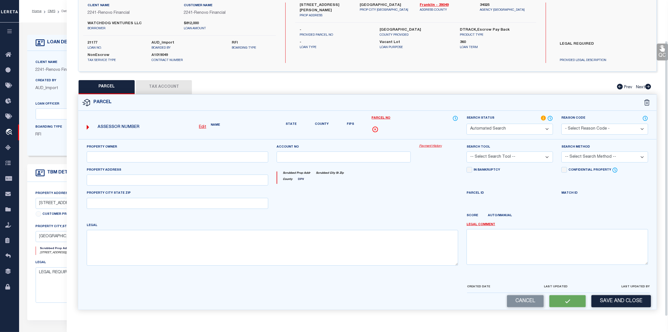
type input "Columbus, OH 43203"
type textarea "194 HAMILTON AVE E PARK PLACE, LOT 198"
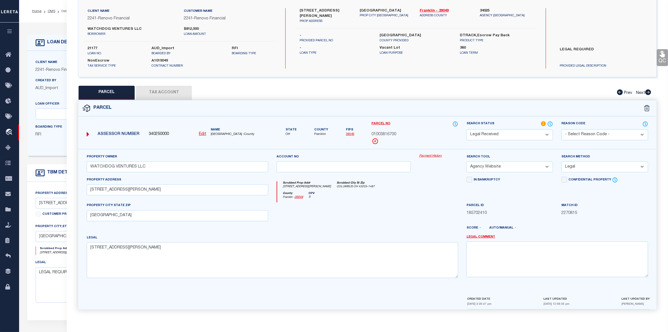
click at [166, 93] on button "Tax Account" at bounding box center [164, 93] width 56 height 14
select select "100"
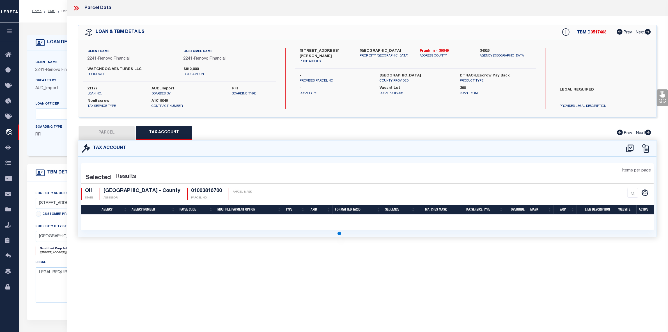
scroll to position [0, 0]
select select "100"
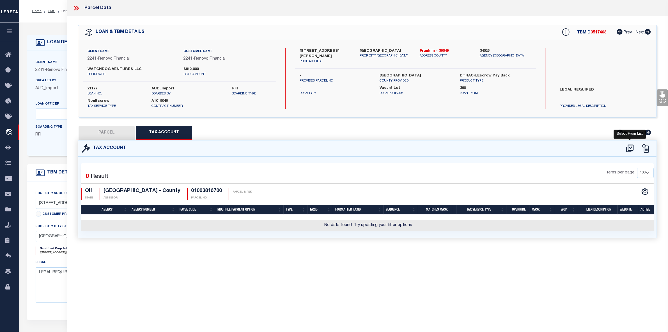
click at [630, 147] on icon at bounding box center [630, 148] width 9 height 9
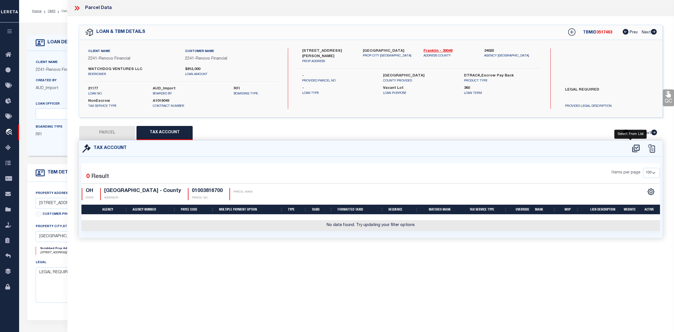
select select "100"
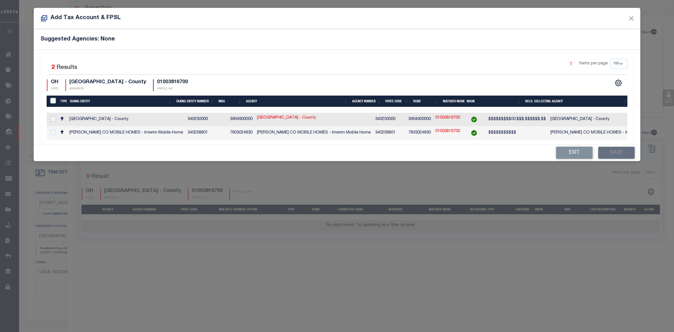
click at [55, 118] on input "checkbox" at bounding box center [53, 119] width 6 height 6
checkbox input "true"
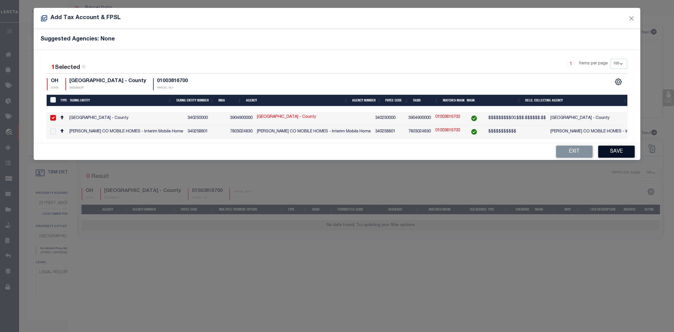
click at [618, 152] on button "Save" at bounding box center [616, 151] width 36 height 12
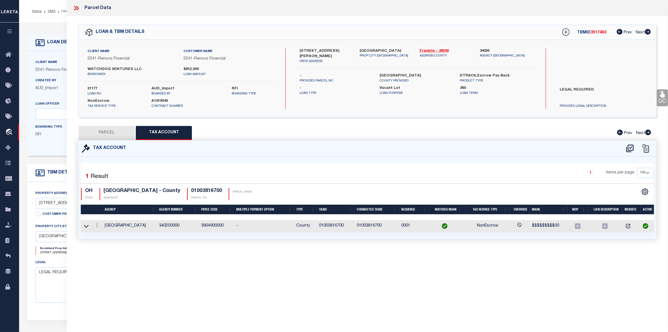
click at [110, 134] on button "PARCEL" at bounding box center [107, 133] width 56 height 14
select select "AS"
select select
checkbox input "false"
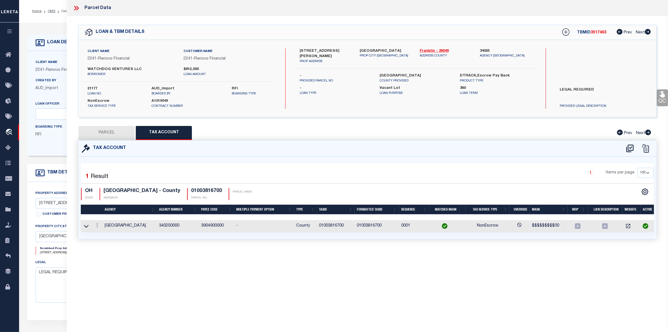
checkbox input "false"
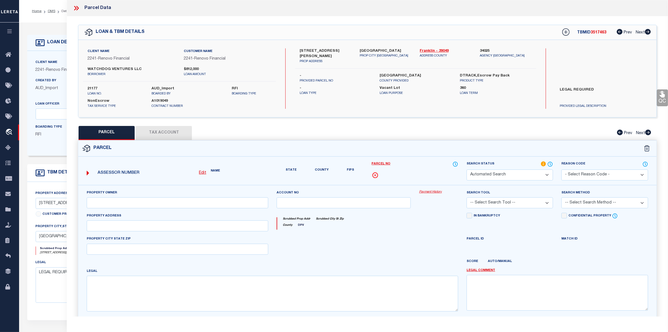
select select "RD"
type input "WATCHDOG VENTURES LLC"
select select "AGW"
select select "LEG"
type input "194 HAMILTON AV"
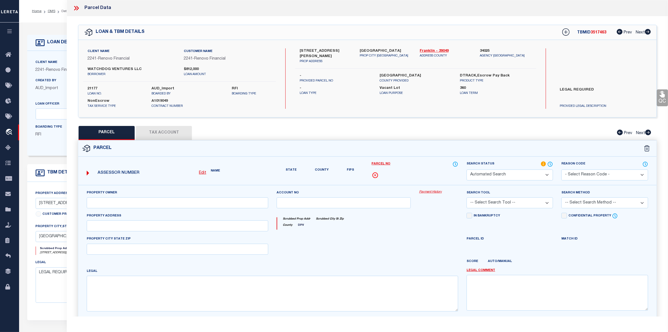
type input "Columbus, OH 43203"
type textarea "194 HAMILTON AVE E PARK PLACE, LOT 198"
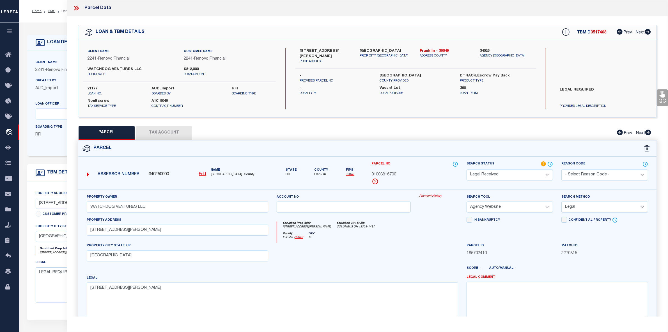
click at [597, 29] on div "TBMID 3517463 Prev Next" at bounding box center [603, 32] width 96 height 10
copy span "3517463"
click at [93, 88] on label "21177" at bounding box center [116, 89] width 56 height 6
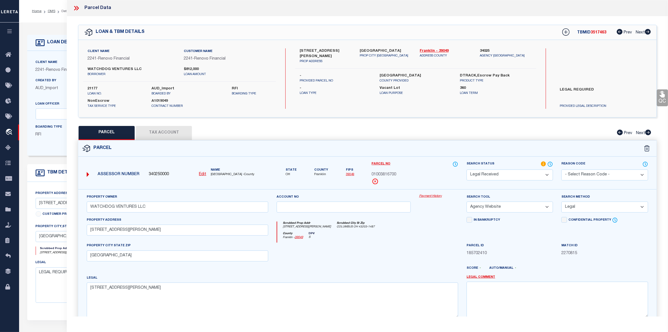
click at [93, 88] on label "21177" at bounding box center [116, 89] width 56 height 6
copy label "21177"
drag, startPoint x: 419, startPoint y: 51, endPoint x: 434, endPoint y: 52, distance: 15.2
click at [434, 52] on div "Franklin - 39049 ADDRESS COUNTY" at bounding box center [446, 56] width 60 height 16
copy link "Franklin"
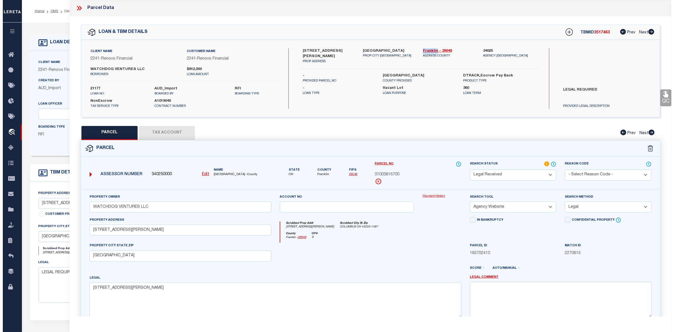
scroll to position [42, 0]
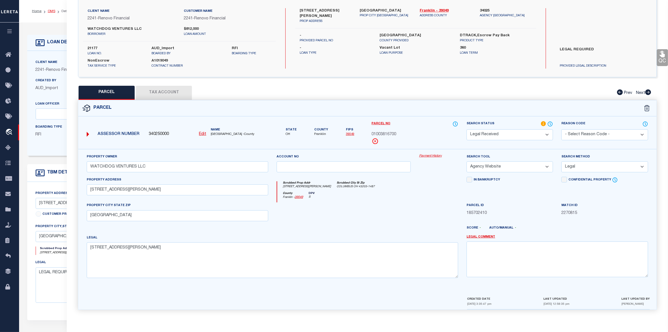
click at [51, 13] on li "OMS" at bounding box center [49, 11] width 14 height 5
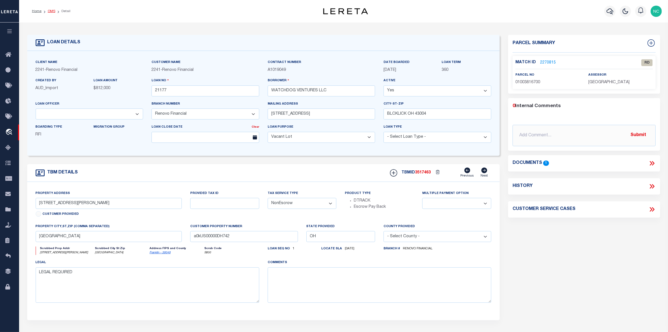
click at [50, 11] on link "OMS" at bounding box center [52, 11] width 8 height 3
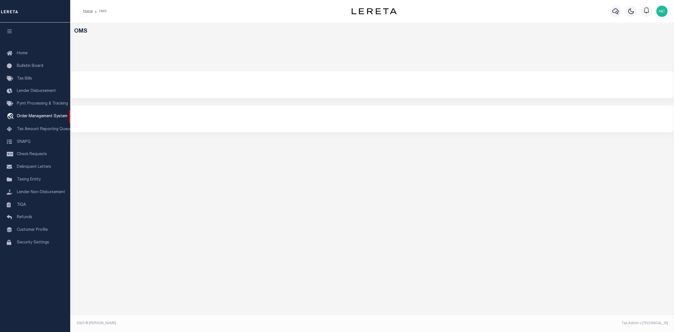
select select "200"
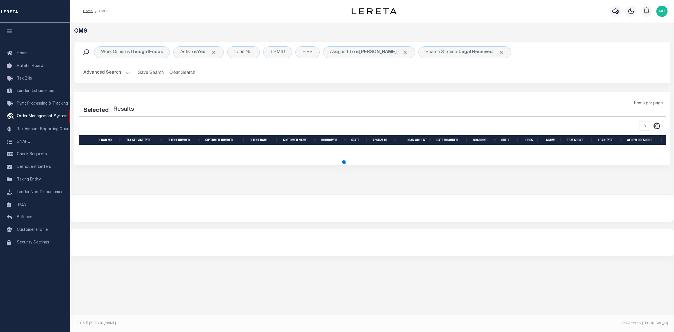
select select "200"
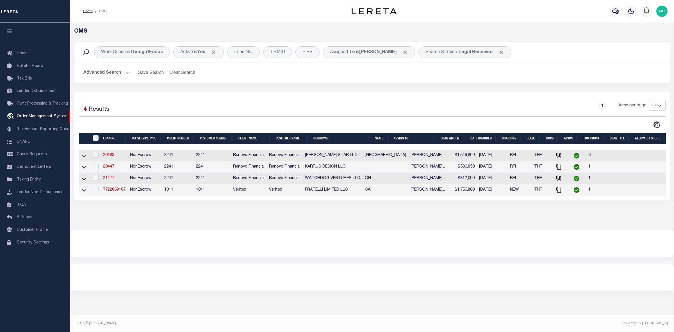
click at [109, 180] on link "21177" at bounding box center [108, 178] width 11 height 4
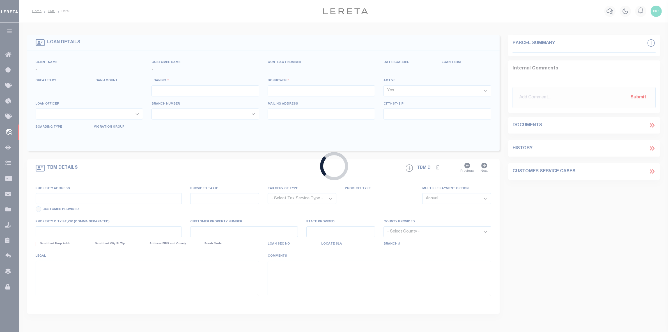
type input "21177"
type input "WATCHDOG VENTURES LLC"
select select
type input "[STREET_ADDRESS]"
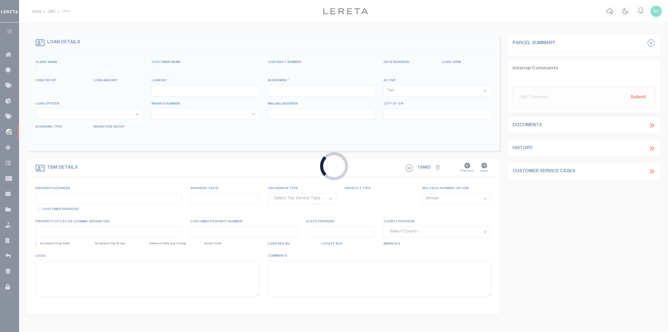
type input "BLCKLICK OH 43004"
select select "400"
select select "NonEscrow"
type input "[STREET_ADDRESS][PERSON_NAME]"
select select
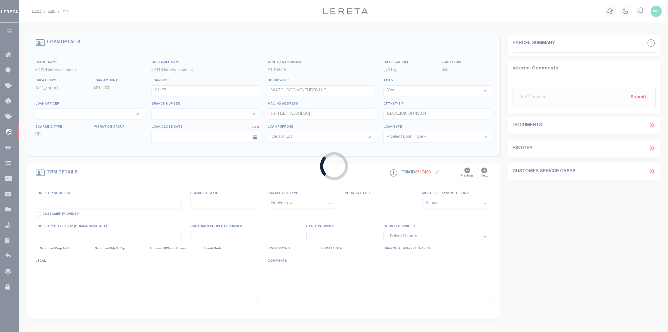
type input "[GEOGRAPHIC_DATA]"
type input "a0kUS00000DH742"
type input "OH"
select select
type textarea "LEGAL REQUIRED"
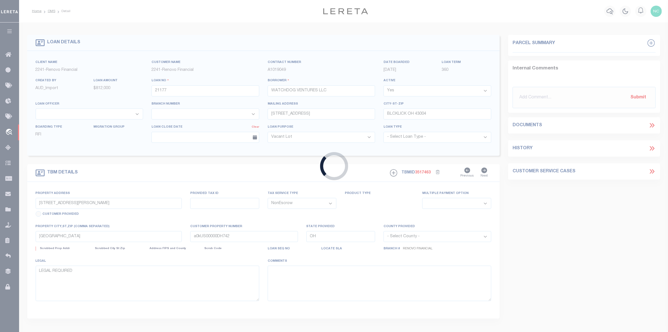
select select "164194"
select select "25066"
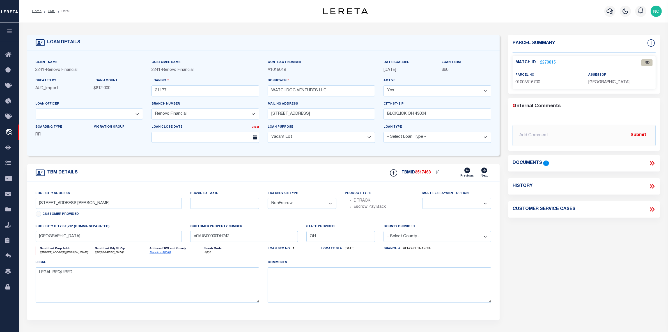
click at [649, 162] on icon at bounding box center [652, 162] width 7 height 7
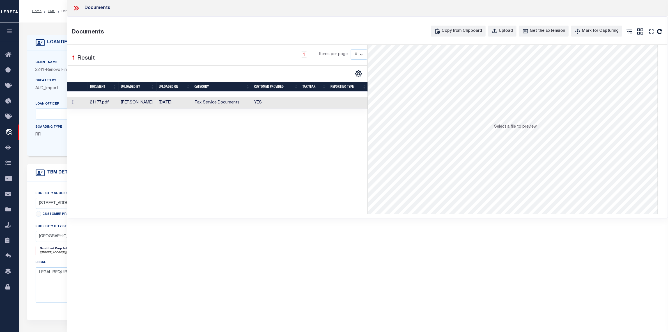
click at [134, 100] on td "[PERSON_NAME]" at bounding box center [138, 103] width 38 height 12
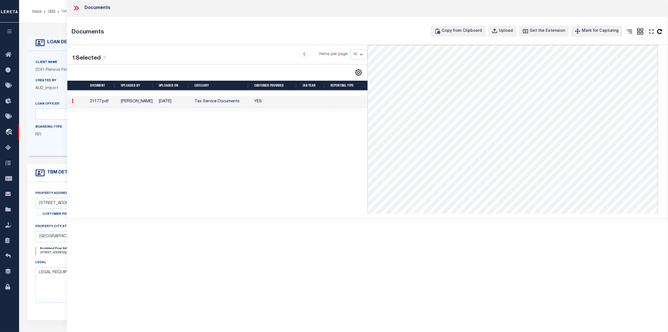
click at [74, 9] on icon at bounding box center [76, 7] width 7 height 7
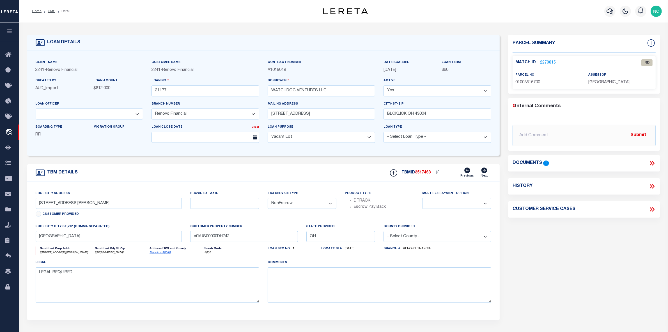
click at [545, 61] on link "2270815" at bounding box center [548, 63] width 16 height 6
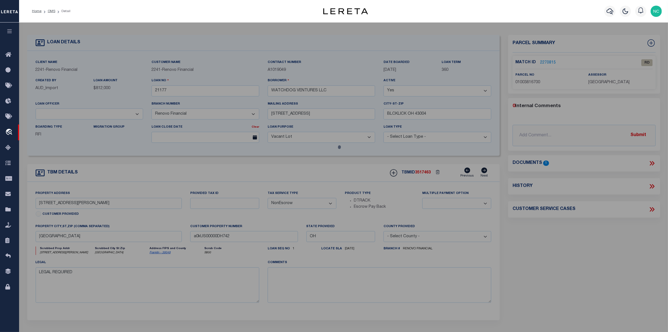
checkbox input "false"
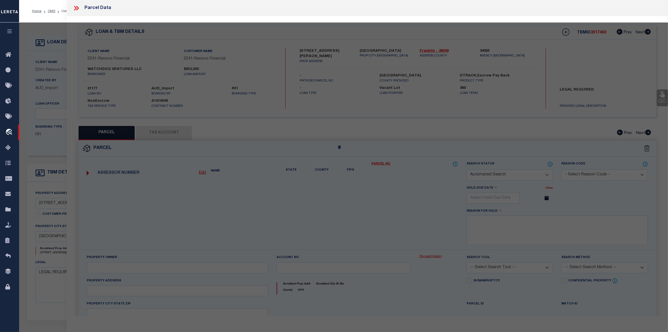
select select "RD"
type input "WATCHDOG VENTURES LLC"
select select "AGW"
select select "LEG"
type input "[STREET_ADDRESS][PERSON_NAME]"
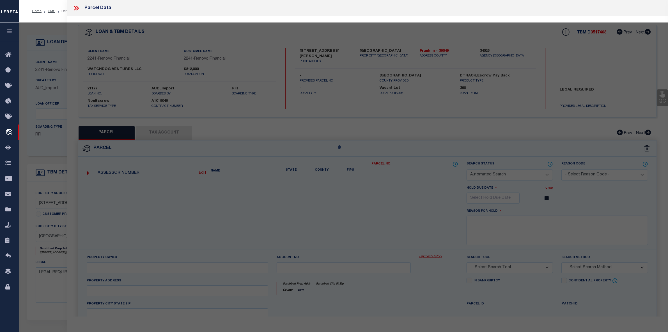
type input "[GEOGRAPHIC_DATA]"
type textarea "[STREET_ADDRESS][PERSON_NAME]"
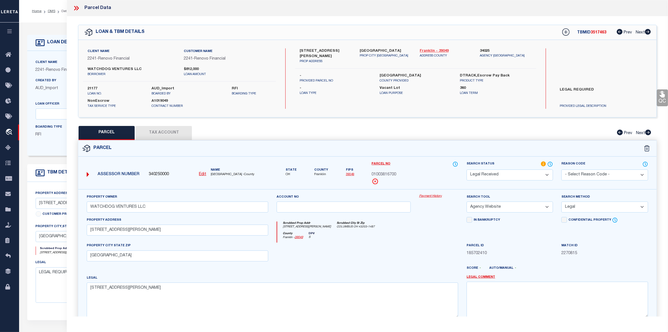
click at [430, 50] on link "Franklin - 39049" at bounding box center [446, 51] width 52 height 6
click at [565, 31] on icon at bounding box center [566, 31] width 7 height 7
select select "IP"
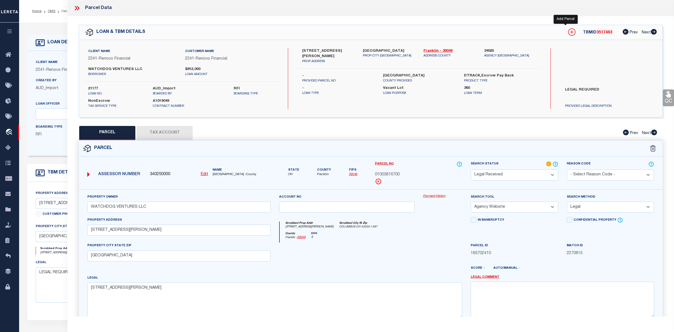
type textarea "-"
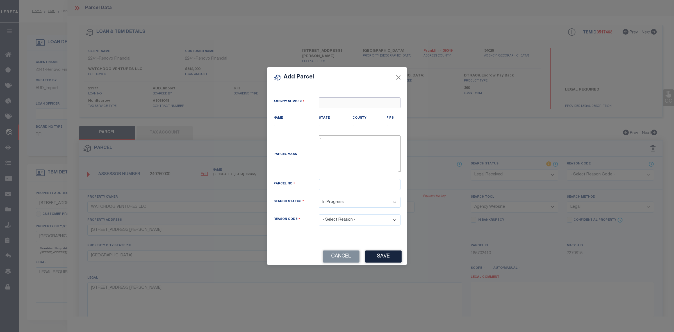
click at [355, 102] on input "text" at bounding box center [360, 102] width 82 height 11
click at [359, 113] on div "340250000 : [GEOGRAPHIC_DATA]" at bounding box center [359, 116] width 81 height 16
type input "340250000"
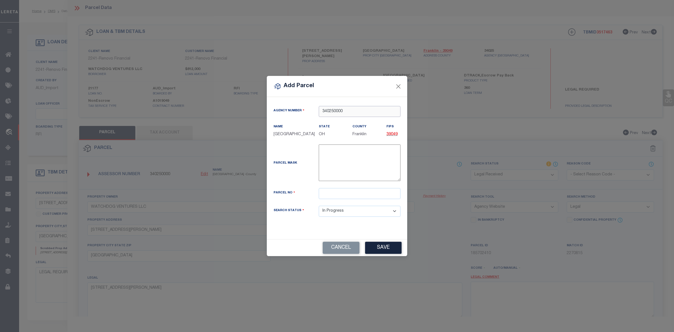
type input "340250000"
click at [358, 198] on input "text" at bounding box center [360, 193] width 82 height 11
paste input "[PHONE_NUMBER]"
type input "[PHONE_NUMBER]"
drag, startPoint x: 344, startPoint y: 83, endPoint x: 443, endPoint y: 112, distance: 103.0
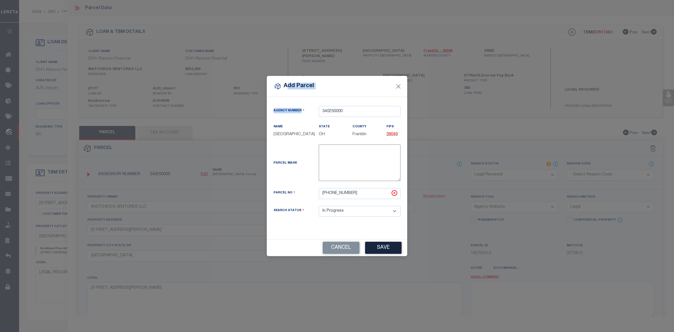
click at [443, 112] on div "Add Parcel Agency Number 340250000 Name State -" at bounding box center [337, 166] width 674 height 332
click at [356, 81] on div "Add Parcel" at bounding box center [337, 86] width 140 height 21
click at [380, 252] on button "Save" at bounding box center [383, 247] width 36 height 12
select select "IP"
select select
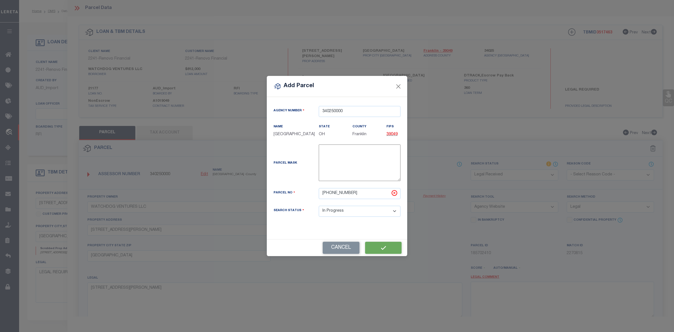
select select
checkbox input "false"
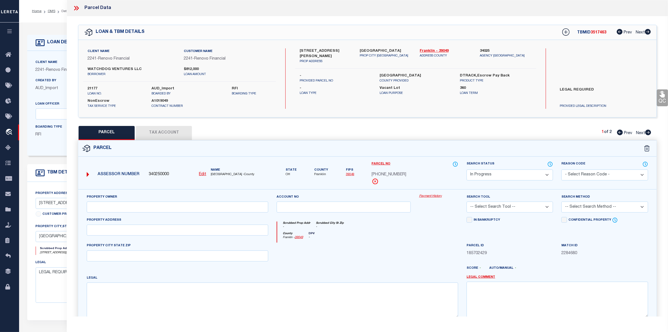
click at [648, 133] on icon at bounding box center [649, 132] width 6 height 6
select select "AS"
checkbox input "false"
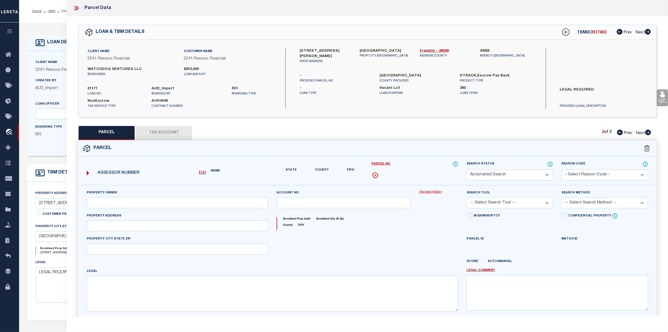
select select "RD"
type input "WATCHDOG VENTURES LLC"
select select "AGW"
select select "LEG"
type input "194 HAMILTON AV"
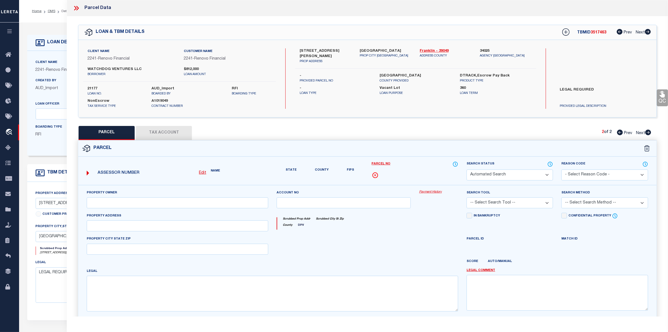
type input "Columbus, OH 43203"
type textarea "194 HAMILTON AVE E PARK PLACE, LOT 198"
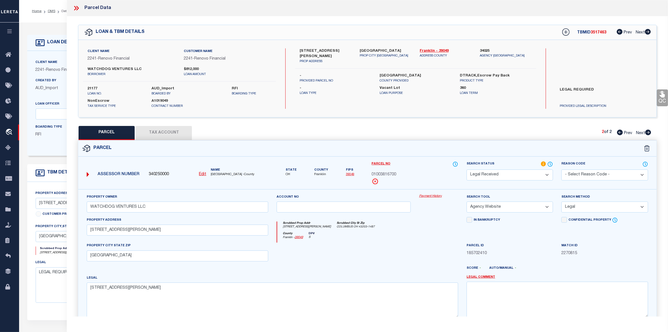
click at [620, 132] on icon at bounding box center [620, 132] width 6 height 6
select select "AS"
select select
checkbox input "false"
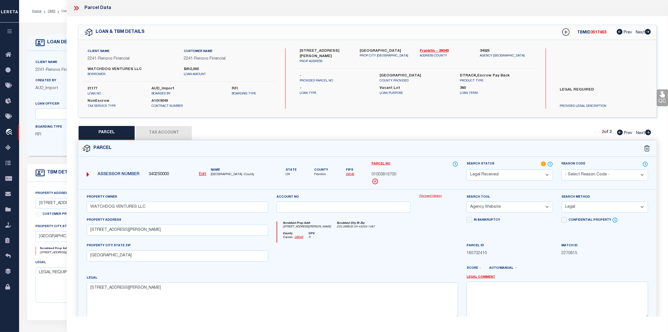
checkbox input "false"
select select "IP"
checkbox input "false"
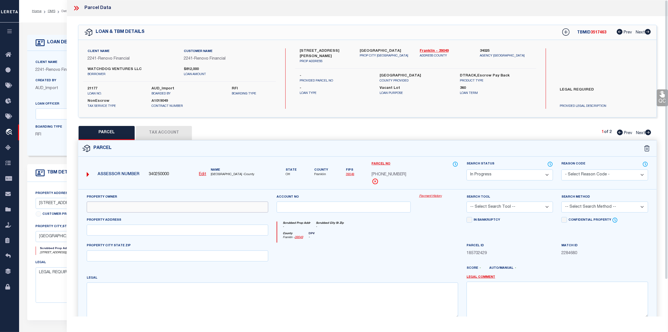
click at [120, 209] on input "text" at bounding box center [178, 206] width 182 height 11
paste input "WATCHDOG VENTURES LLC"
type input "WATCHDOG VENTURES LLC"
click at [109, 232] on input "text" at bounding box center [178, 229] width 182 height 11
paste input "N ST CLAIR AV"
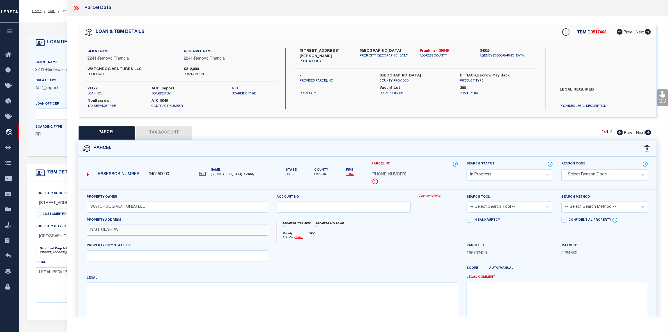
type input "N ST CLAIR AV"
click at [110, 295] on textarea at bounding box center [273, 299] width 372 height 35
paste textarea "189 ST CLAIR AVE 75.4FT EE E PARK PLC LOT 187"
click at [100, 295] on textarea "189 ST CLAIR AVE 75.4FT EE E PARK PLC LOT 187" at bounding box center [273, 299] width 372 height 35
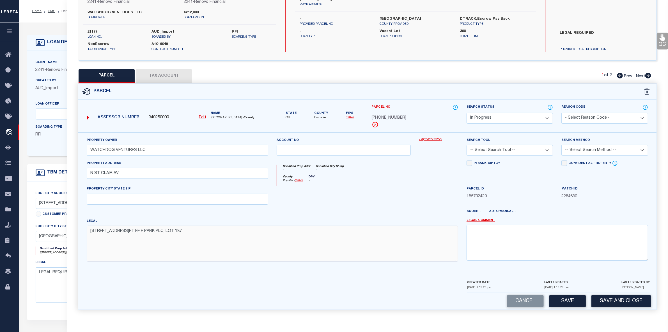
type textarea "189 ST CLAIR AVE 75.4FT EE E PARK PLC, LOT 187"
click at [487, 149] on select "-- Select Search Tool -- 3rd Party Website Agency File Agency Website ATLS CNV-…" at bounding box center [510, 150] width 86 height 11
select select "AGW"
click at [467, 145] on select "-- Select Search Tool -- 3rd Party Website Agency File Agency Website ATLS CNV-…" at bounding box center [510, 150] width 86 height 11
click at [582, 151] on select "-- Select Search Method -- Property Address Legal Liability Info Provided" at bounding box center [605, 150] width 86 height 11
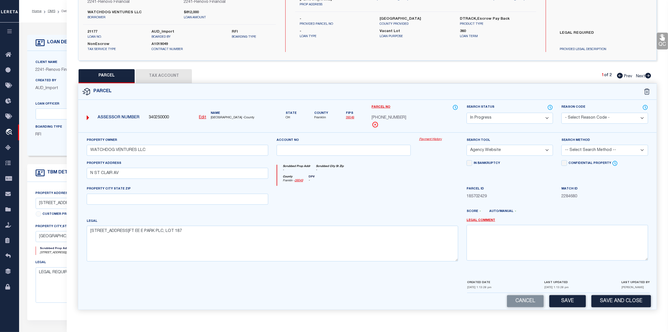
select select "LEG"
click at [562, 145] on select "-- Select Search Method -- Property Address Legal Liability Info Provided" at bounding box center [605, 150] width 86 height 11
click at [570, 300] on button "Save" at bounding box center [568, 301] width 36 height 12
select select "AS"
select select
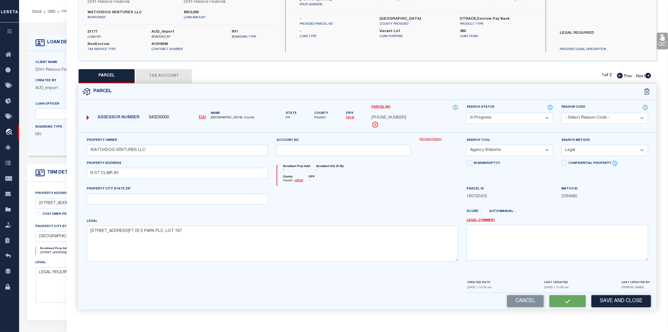
select select
checkbox input "false"
select select "IP"
type input "WATCHDOG VENTURES LLC"
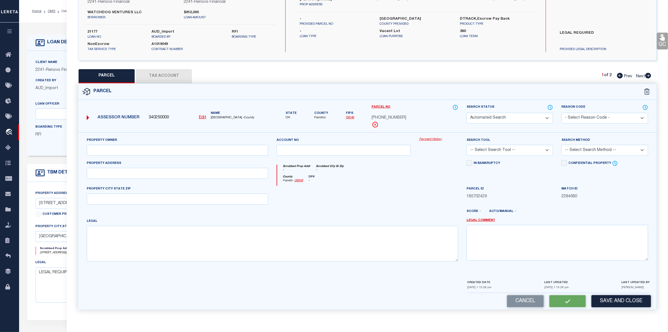
select select "AGW"
select select "LEG"
type input "N ST CLAIR AV"
type textarea "189 ST CLAIR AVE 75.4FT EE E PARK PLC, LOT 187"
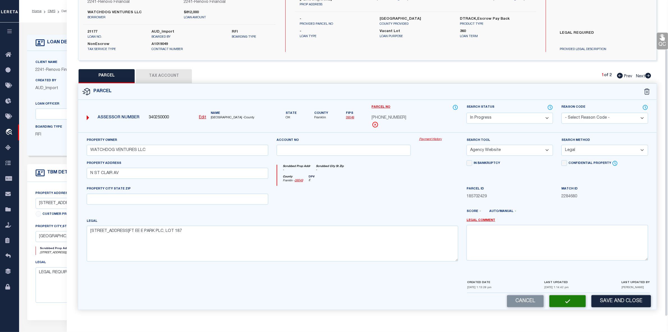
click at [168, 76] on button "Tax Account" at bounding box center [164, 76] width 56 height 14
select select "100"
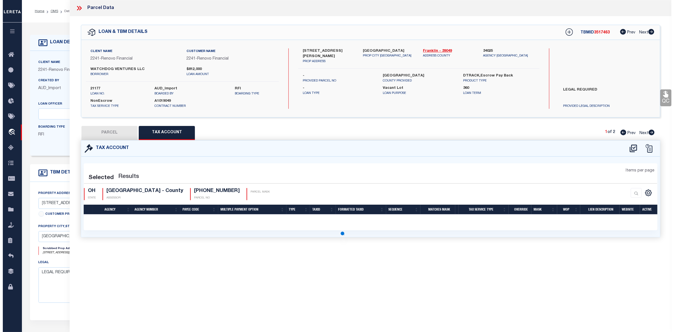
scroll to position [0, 0]
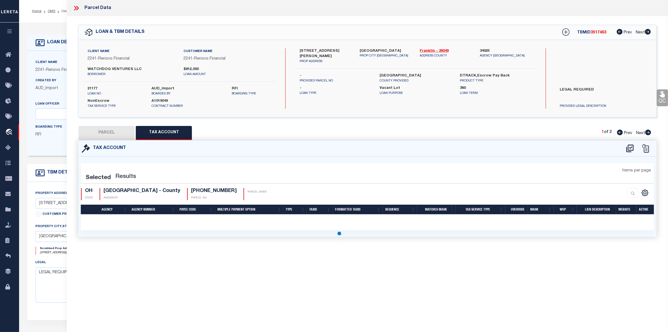
select select "100"
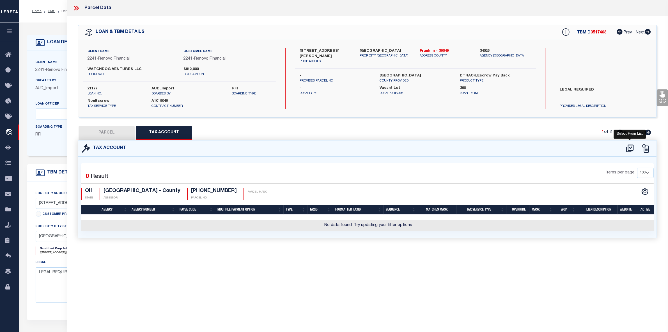
click at [629, 149] on icon at bounding box center [630, 148] width 9 height 9
select select "100"
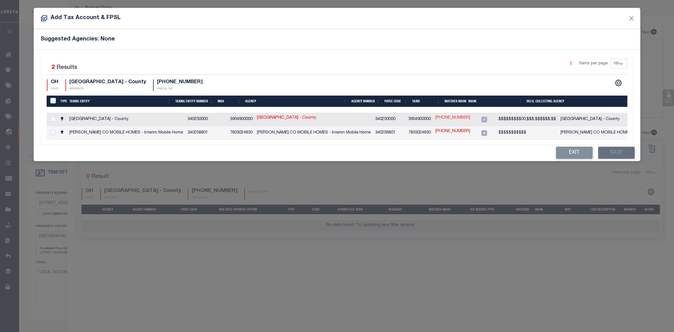
click at [435, 117] on link "010-024945-00" at bounding box center [452, 118] width 35 height 6
type input "010-024945-00"
type textarea "$$$$$$$$$00,$$$.$$$$$$.$$"
checkbox input "true"
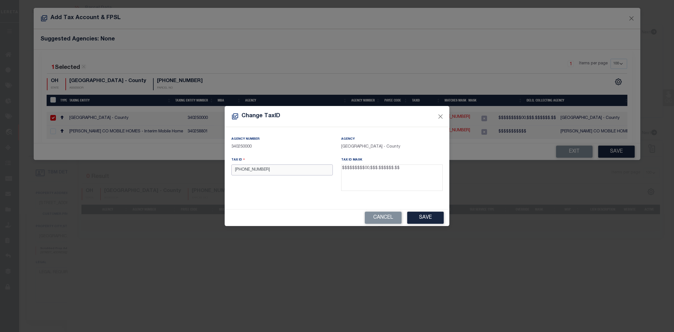
click at [259, 170] on input "010-024945-00" at bounding box center [281, 169] width 101 height 11
type input "01002494500"
click at [432, 218] on button "Save" at bounding box center [425, 217] width 36 height 12
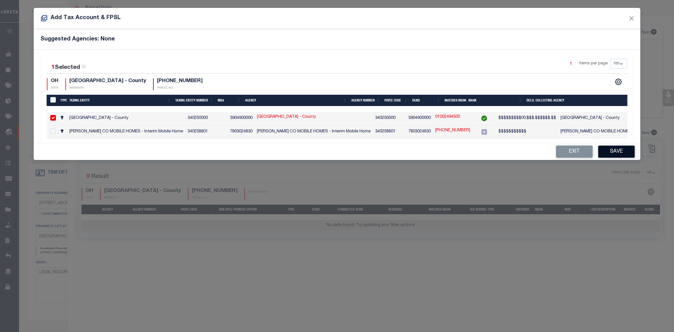
click at [624, 152] on button "Save" at bounding box center [616, 151] width 36 height 12
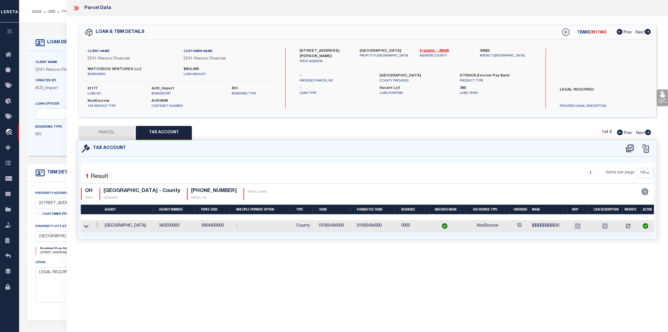
click at [107, 133] on button "PARCEL" at bounding box center [107, 133] width 56 height 14
select select "AS"
select select
checkbox input "false"
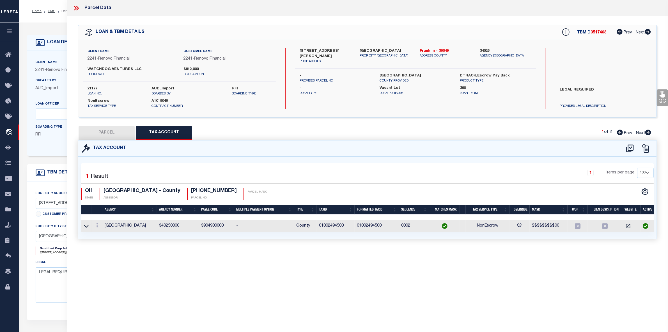
checkbox input "false"
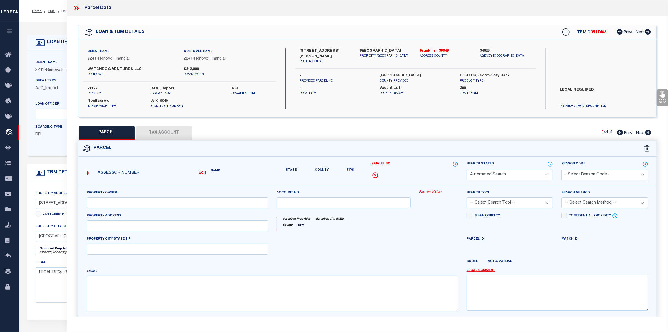
select select "IP"
type input "WATCHDOG VENTURES LLC"
select select "AGW"
select select "LEG"
type input "N ST CLAIR AV"
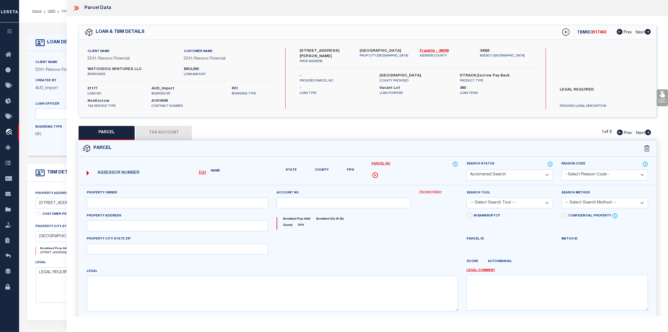
type textarea "189 ST CLAIR AVE 75.4FT EE E PARK PLC, LOT 187"
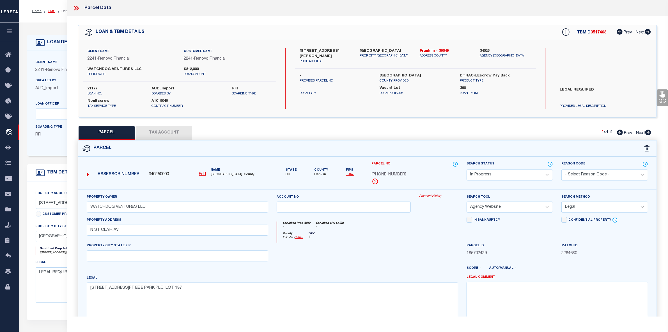
click at [52, 12] on link "OMS" at bounding box center [52, 11] width 8 height 3
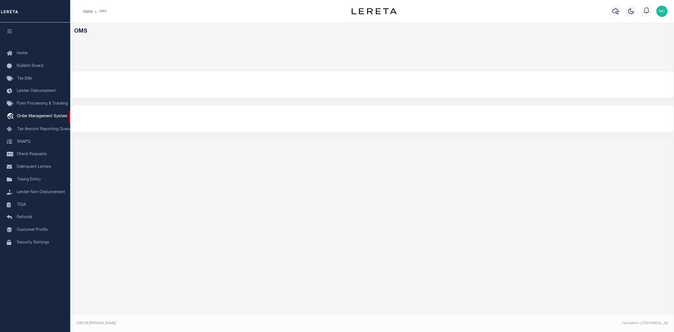
select select "200"
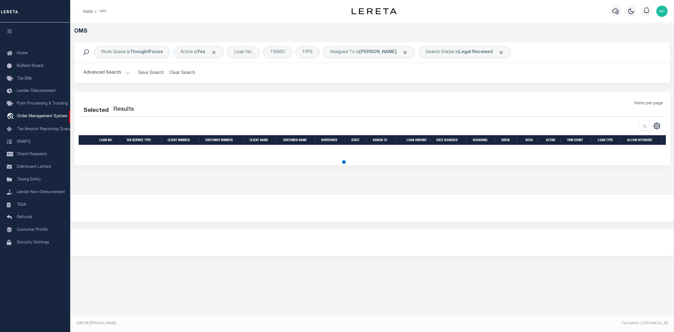
select select "200"
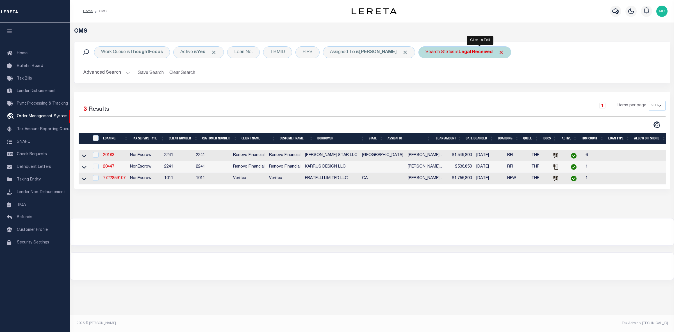
click at [490, 53] on b "Legal Received" at bounding box center [475, 52] width 34 height 4
click at [466, 79] on select "Automated Search Bad Parcel Complete Duplicate Parcel High Dollar Reporting In …" at bounding box center [467, 79] width 83 height 11
select select "IP"
click at [440, 75] on select "Automated Search Bad Parcel Complete Duplicate Parcel High Dollar Reporting In …" at bounding box center [467, 79] width 83 height 11
click at [508, 93] on input "Apply" at bounding box center [500, 91] width 17 height 9
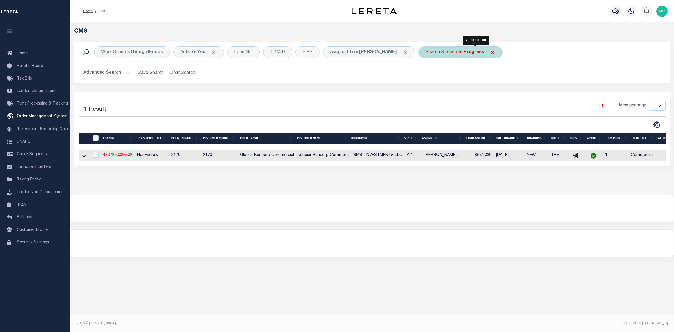
click at [484, 54] on b "In Progress" at bounding box center [471, 52] width 26 height 4
click at [456, 78] on select "Automated Search Bad Parcel Complete Duplicate Parcel High Dollar Reporting In …" at bounding box center [467, 79] width 83 height 11
select select "RD"
click at [440, 75] on select "Automated Search Bad Parcel Complete Duplicate Parcel High Dollar Reporting In …" at bounding box center [467, 79] width 83 height 11
click at [508, 89] on input "Apply" at bounding box center [500, 91] width 17 height 9
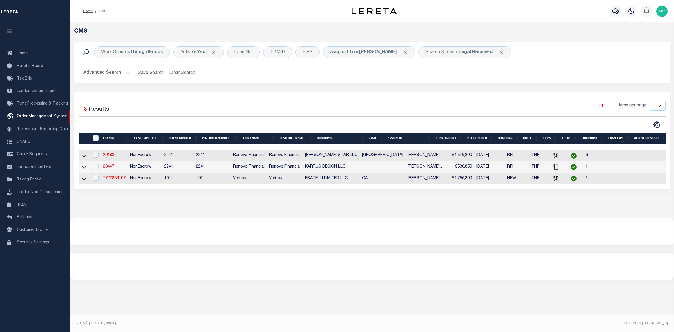
click at [109, 168] on link "20447" at bounding box center [108, 166] width 11 height 4
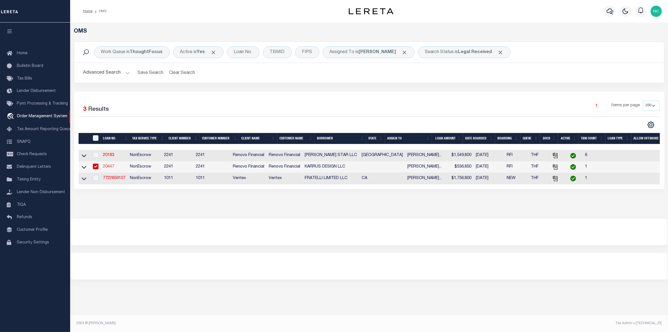
type input "20447"
type input "KARRUS DESIGN LLC"
select select
type input "2017 Bessbrook Rd"
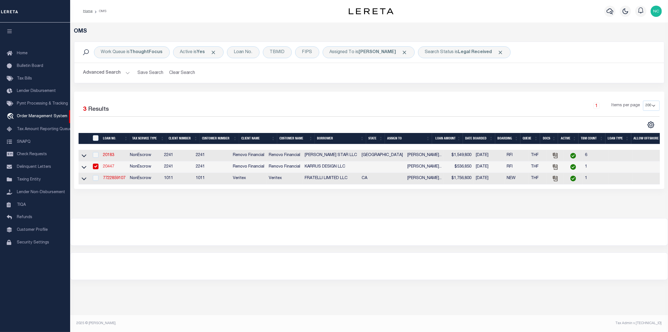
type input "Fort Mill SC 29708"
select select "400"
select select "NonEscrow"
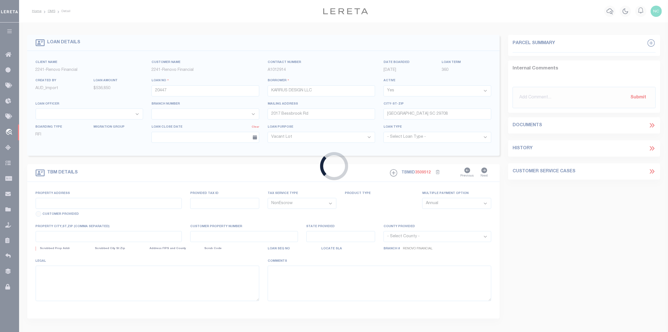
type input "5003 Carolina North Drive"
select select
type input "Gastonia, NC 28056"
type input "a0kUS00000CptQ9"
type textarea "LEGAL REQUIRED"
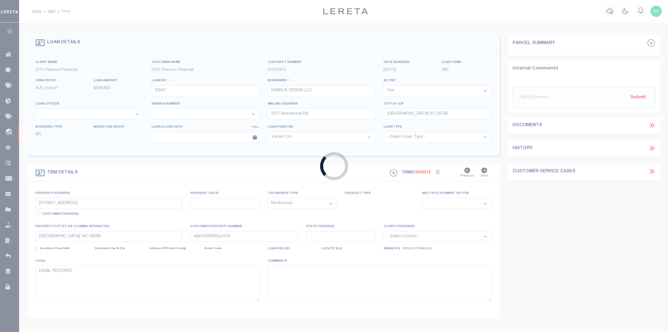
select select "164194"
select select "25066"
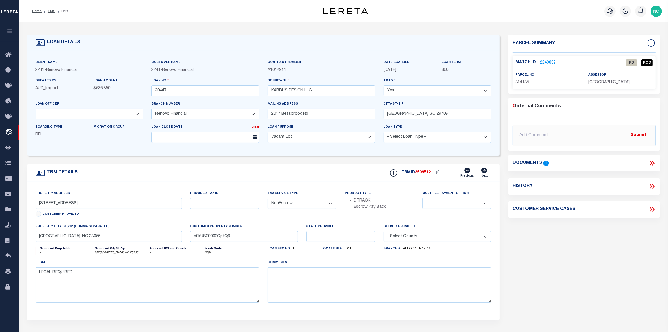
click at [548, 61] on link "2249837" at bounding box center [548, 63] width 16 height 6
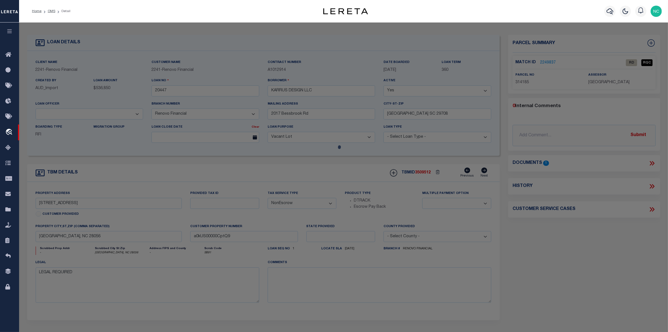
checkbox input "false"
select select "RD"
type input "MAY GREEN PROPERTIES LLC,"
select select "AGW"
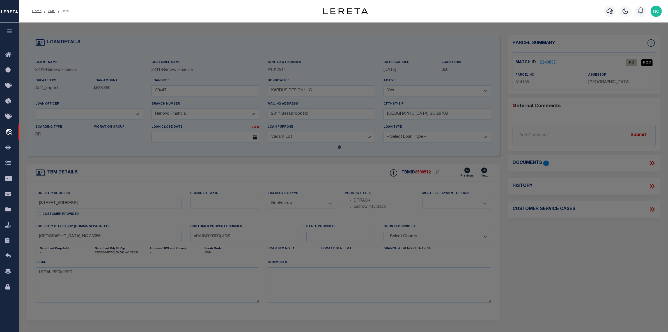
select select "LEG"
type input "5003 CAROLINA NORTH DR"
type input "GASTONIA NC 28056"
type textarea "CAROLINA NORTH Lot 1 Plat Book 106 Page 048"
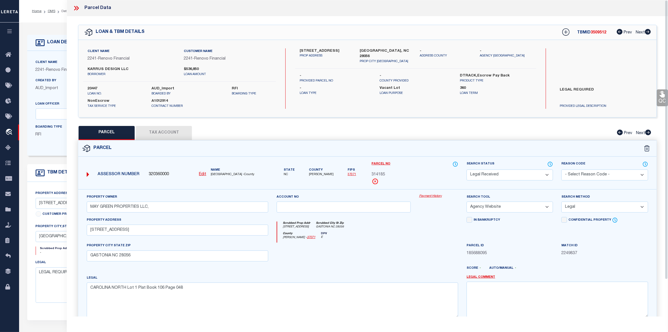
click at [77, 8] on icon at bounding box center [76, 7] width 7 height 7
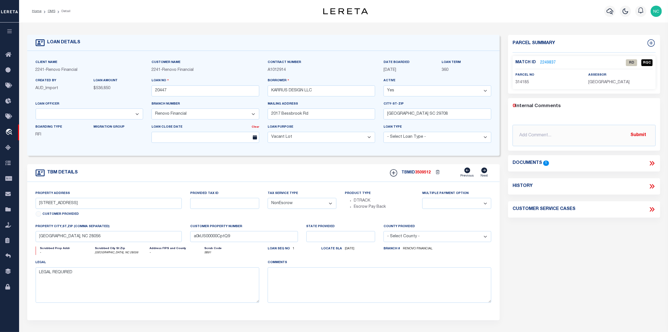
click at [655, 162] on icon at bounding box center [652, 162] width 7 height 7
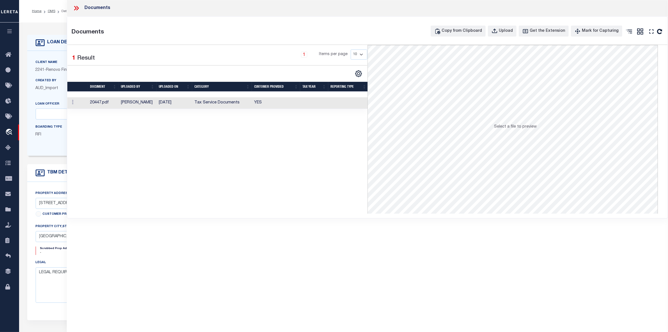
click at [134, 105] on td "[PERSON_NAME]" at bounding box center [138, 103] width 38 height 12
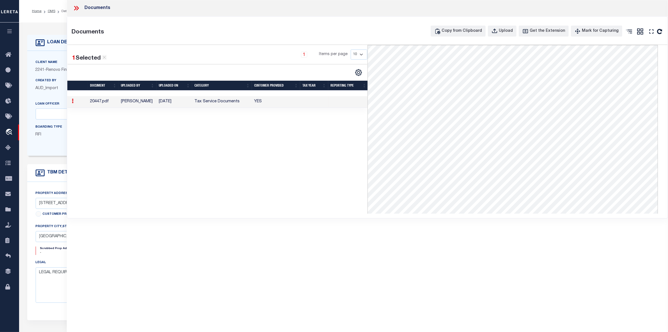
click at [76, 6] on icon at bounding box center [76, 7] width 7 height 7
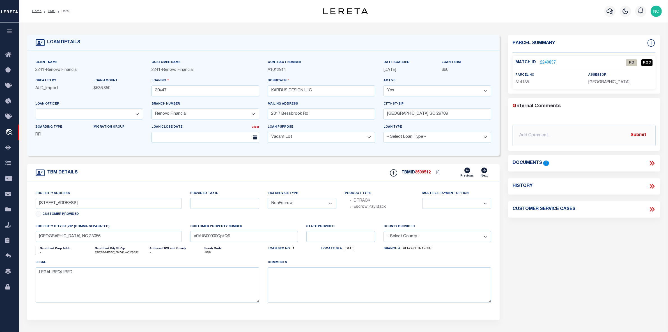
click at [543, 61] on link "2249837" at bounding box center [548, 63] width 16 height 6
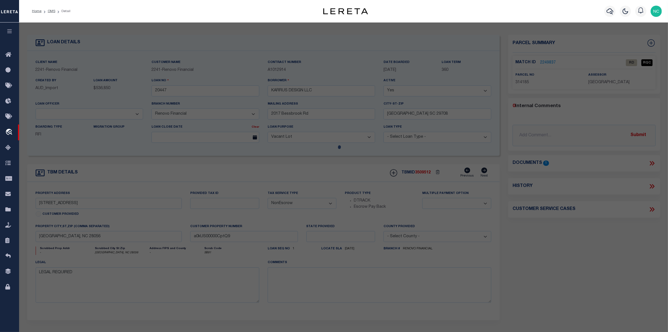
select select "AS"
select select
checkbox input "false"
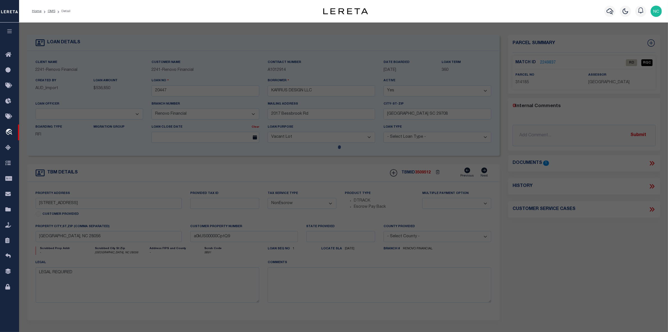
select select "RD"
type input "MAY GREEN PROPERTIES LLC,"
select select "AGW"
select select "LEG"
type input "5003 CAROLINA NORTH DR"
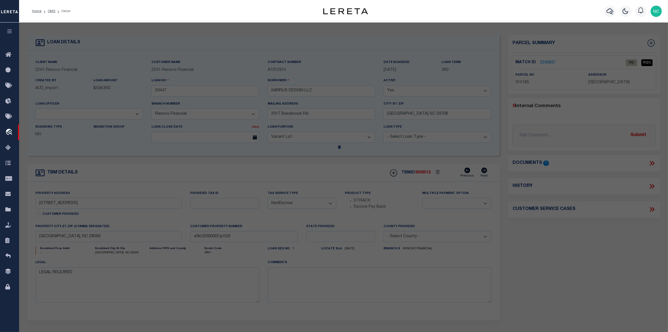
type input "GASTONIA NC 28056"
type textarea "CAROLINA NORTH Lot 1 Plat Book 106 Page 048"
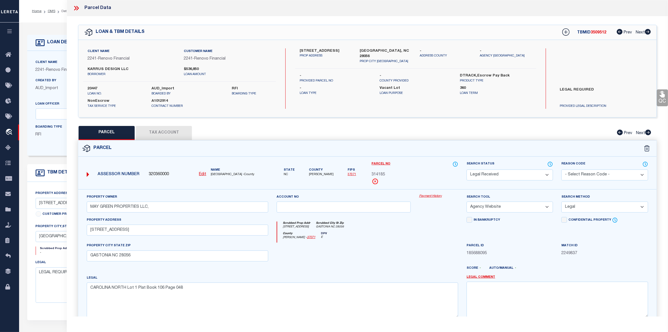
click at [168, 133] on button "Tax Account" at bounding box center [164, 133] width 56 height 14
select select "100"
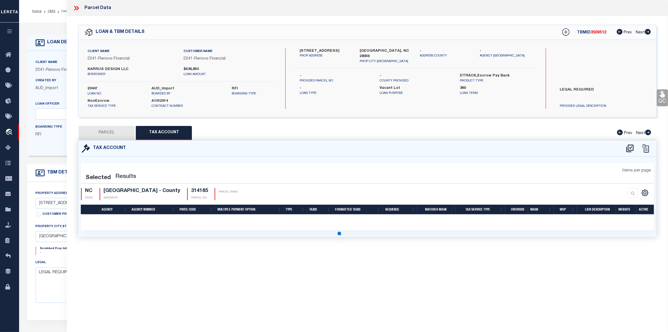
select select "100"
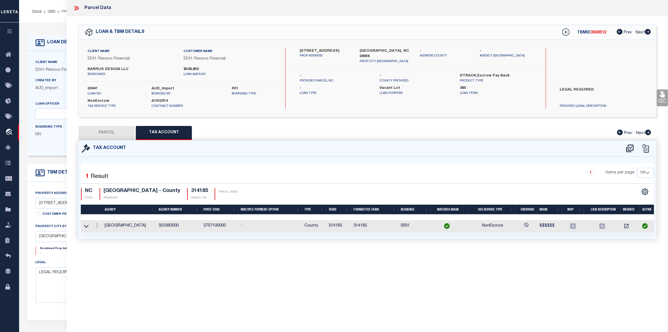
click at [107, 130] on button "PARCEL" at bounding box center [107, 133] width 56 height 14
select select "AS"
select select
checkbox input "false"
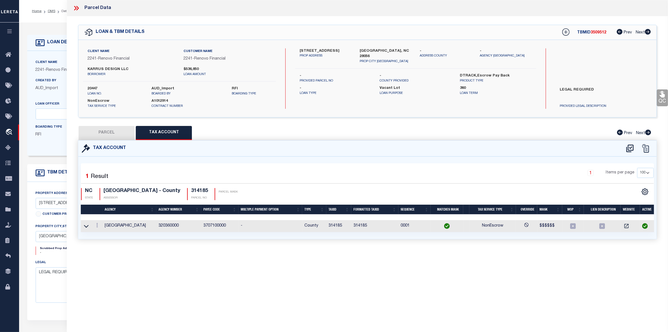
checkbox input "false"
select select "RD"
type input "MAY GREEN PROPERTIES LLC,"
select select "AGW"
select select "LEG"
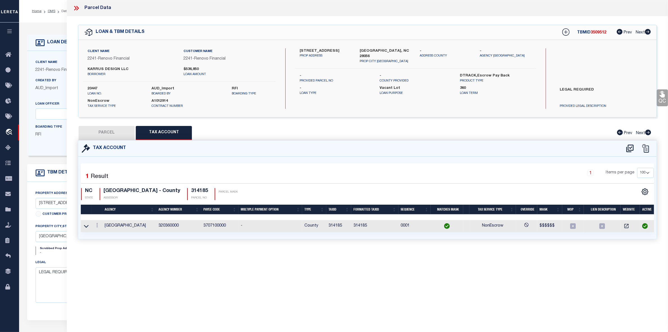
type input "5003 CAROLINA NORTH DR"
type input "GASTONIA NC 28056"
type textarea "CAROLINA NORTH Lot 1 Plat Book 106 Page 048"
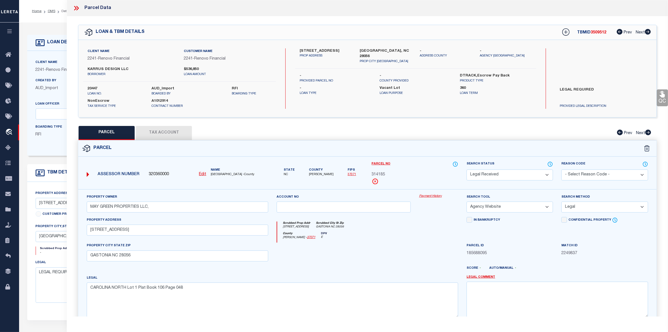
click at [51, 9] on li "OMS" at bounding box center [49, 11] width 14 height 5
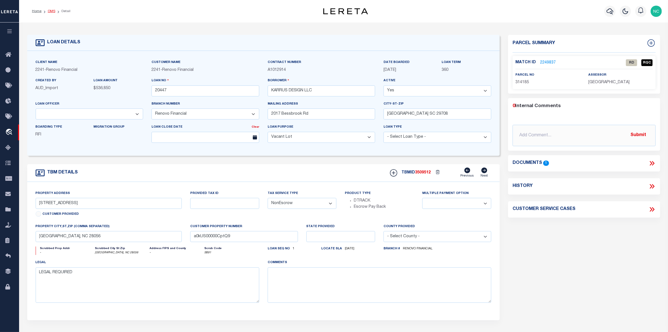
click at [48, 10] on link "OMS" at bounding box center [52, 11] width 8 height 3
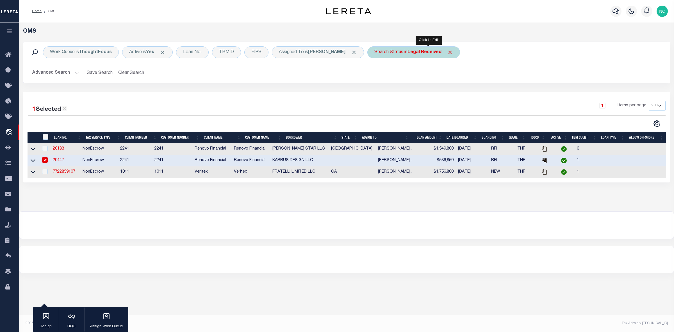
click at [445, 55] on div "Search Status is Legal Received" at bounding box center [413, 52] width 93 height 12
click at [428, 82] on select "Automated Search Bad Parcel Complete Duplicate Parcel High Dollar Reporting In …" at bounding box center [415, 79] width 83 height 11
select select "PA"
click at [389, 75] on select "Automated Search Bad Parcel Complete Duplicate Parcel High Dollar Reporting In …" at bounding box center [415, 79] width 83 height 11
click at [457, 91] on input "Apply" at bounding box center [448, 91] width 17 height 9
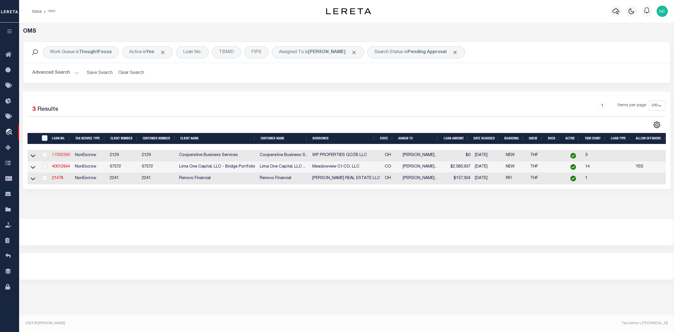
click at [63, 157] on link "17502566" at bounding box center [61, 155] width 18 height 4
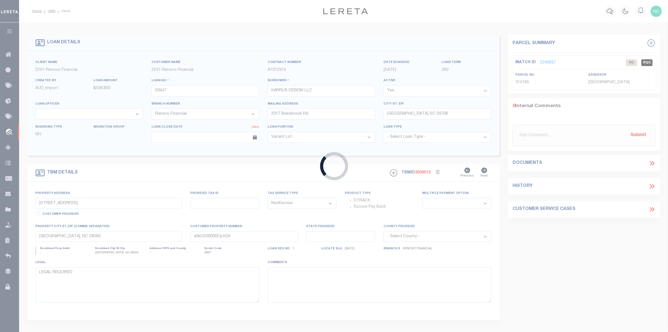
type input "17502566"
type input "WP PROPERTIES QOZB LLC"
select select
type input "842 NORTH FOURTH STREET SUITE 200"
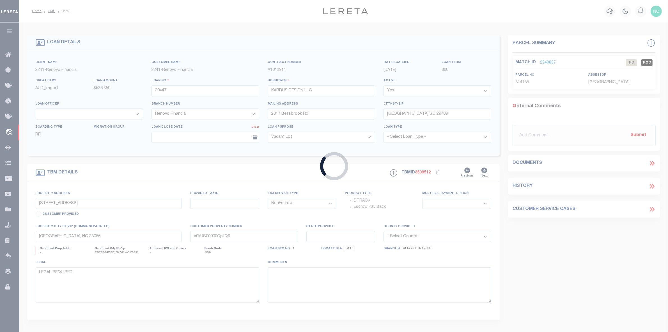
type input "COLUMBUS, OH 43215"
select select "10"
type input "1444-1450 NORTH 6TH STREET"
select select
type input "COLUMBUS, OH 43201"
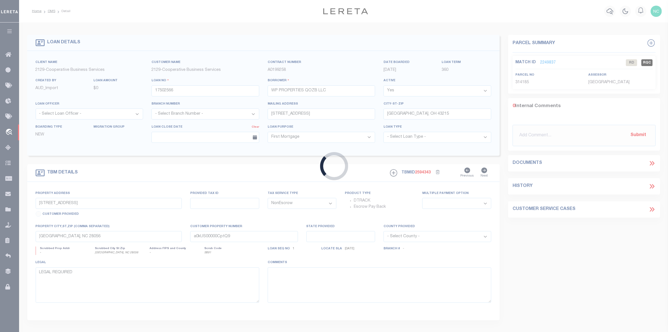
type input "4571"
type input "OH"
select select
select select "4848"
select select "3334"
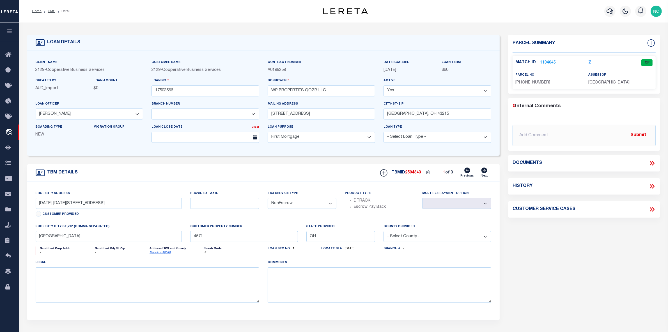
click at [549, 62] on link "1104045" at bounding box center [548, 63] width 16 height 6
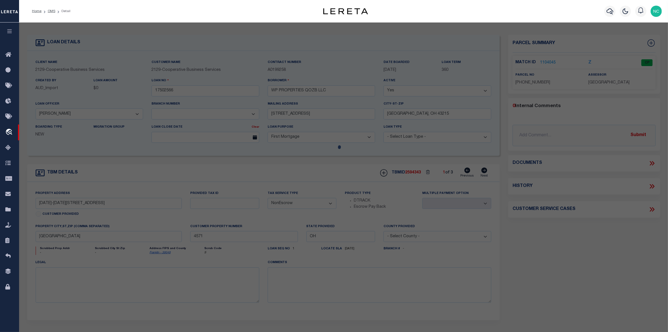
select select "AS"
select select
checkbox input "false"
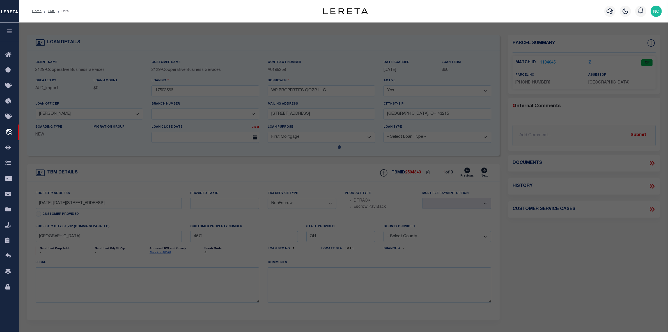
select select "CP"
type input "WP PROPERTIES QOZB LLC"
select select
type input "1444-1450 NORTH 6TH STREET"
checkbox input "false"
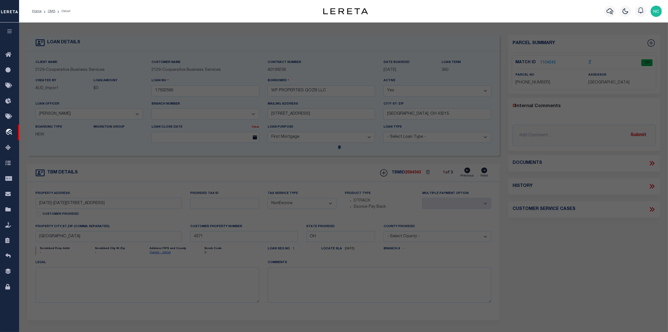
type input "COLUMBUS OH 43201"
type textarea "NEW INDIANOLA LOT 308-9"
type textarea "Tax ID Special Project"
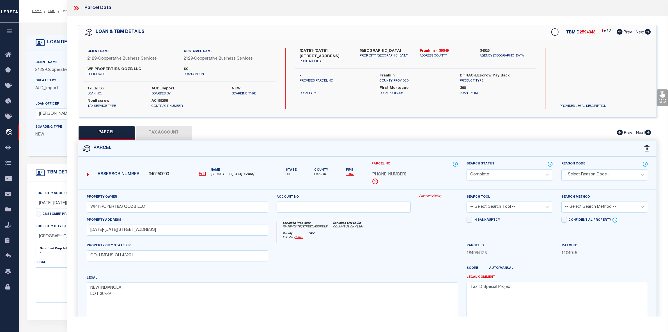
click at [647, 30] on icon at bounding box center [648, 32] width 6 height 6
select select "AS"
checkbox input "false"
select select "CP"
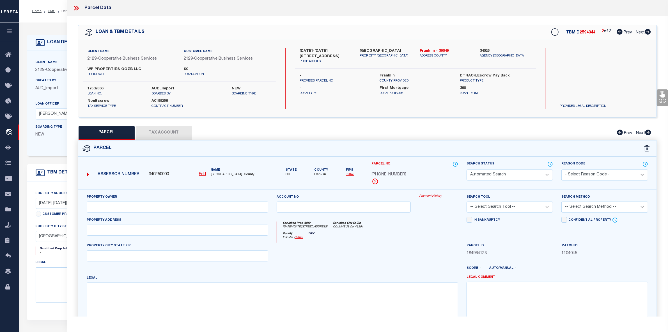
type input "WP PROPERTIES QOZB LLC"
select select
type input "1400 HAMLET STREET"
checkbox input "false"
type input "COLUMBUS OH 43201"
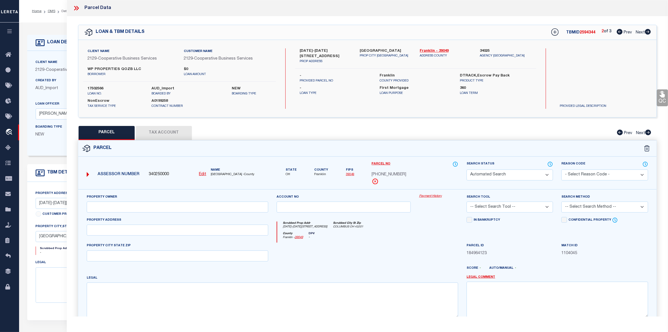
type textarea "1400 HAMLET ST NEW INDIANOLA LOT 67-68"
type textarea "Tax ID Special Project"
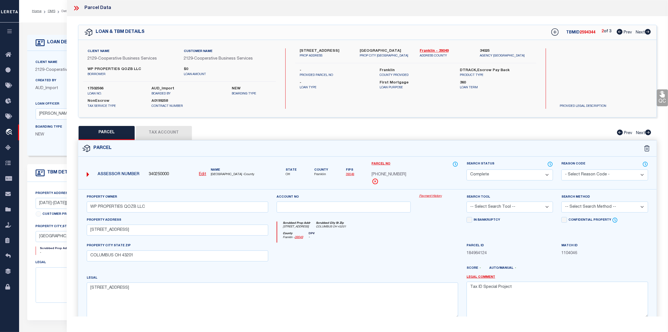
click at [647, 30] on icon at bounding box center [648, 32] width 6 height 6
select select "AS"
checkbox input "false"
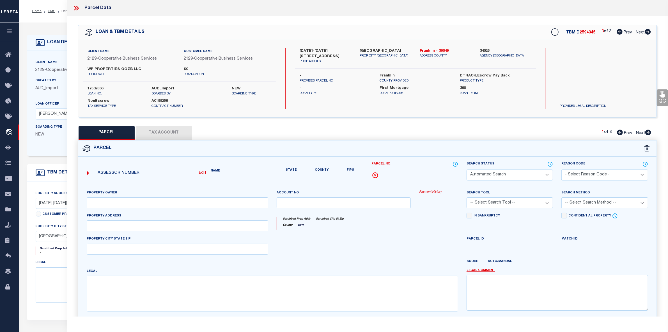
select select "PR"
select select "PPR"
type input "WP PROPERTIES QOZB LLC"
select select
type input "1375-1381 NORTH 5TH STREET"
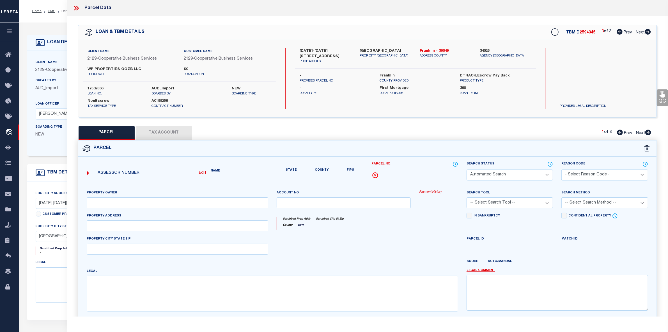
type input "COLUMBUS OH 43201"
type textarea "1375TO1381 N 5TH ST NEW INDIANOLA PART LOTS 187-188"
type textarea "inactive parcel"
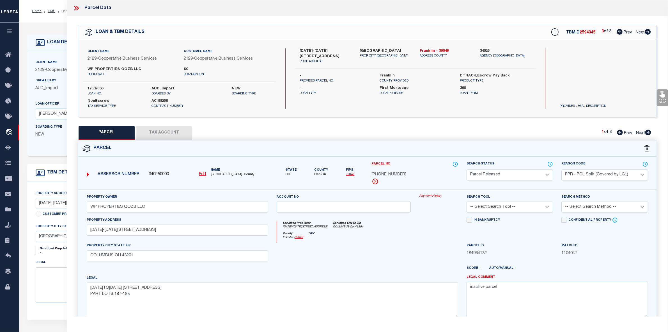
click at [490, 176] on select "Automated Search Bad Parcel Complete Duplicate Parcel High Dollar Reporting In …" at bounding box center [510, 174] width 86 height 11
click at [614, 85] on div "PROVIDED LEGAL DESCRIPTION" at bounding box center [595, 97] width 86 height 24
click at [621, 30] on icon at bounding box center [620, 32] width 6 height 6
select select "AS"
select select
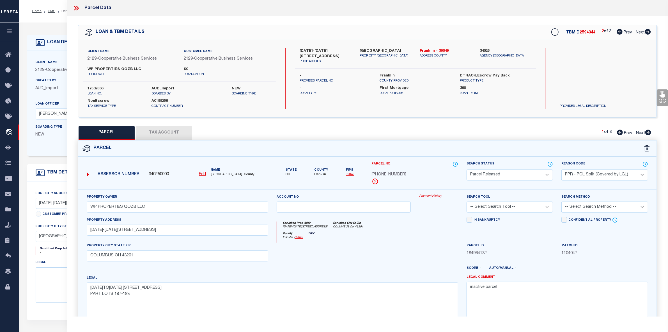
checkbox input "false"
select select "CP"
type input "WP PROPERTIES QOZB LLC"
select select
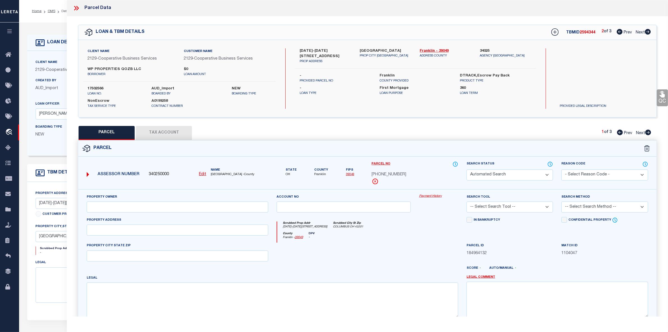
type input "1400 HAMLET STREET"
checkbox input "false"
type input "COLUMBUS OH 43201"
type textarea "1400 HAMLET ST NEW INDIANOLA LOT 67-68"
type textarea "Tax ID Special Project"
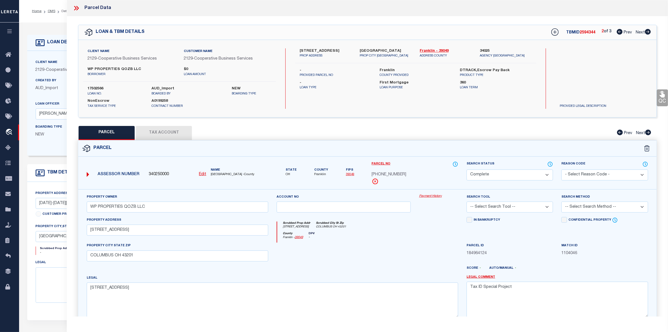
click at [621, 30] on icon at bounding box center [620, 32] width 6 height 6
select select "AS"
checkbox input "false"
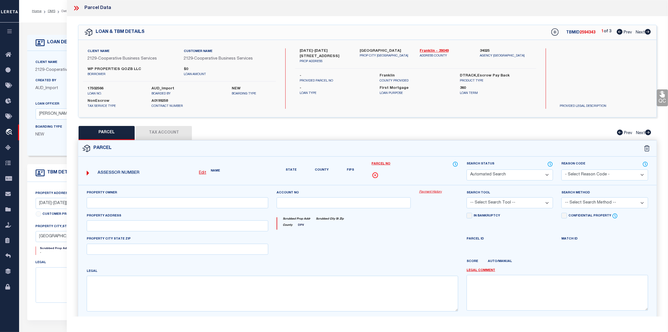
select select "CP"
type input "WP PROPERTIES QOZB LLC"
select select
type input "1444-1450 NORTH 6TH STREET"
checkbox input "false"
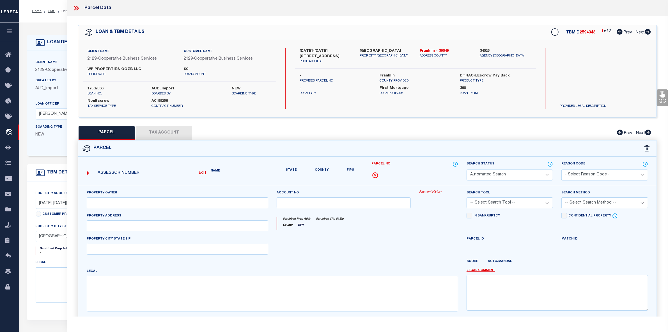
type input "COLUMBUS OH 43201"
type textarea "NEW INDIANOLA LOT 308-9"
type textarea "Tax ID Special Project"
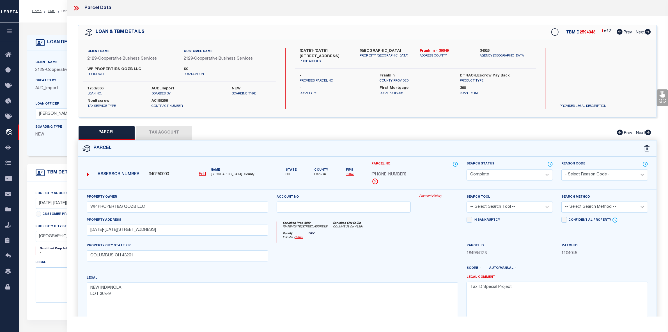
click at [648, 30] on icon at bounding box center [648, 32] width 6 height 6
select select "AS"
checkbox input "false"
select select "CP"
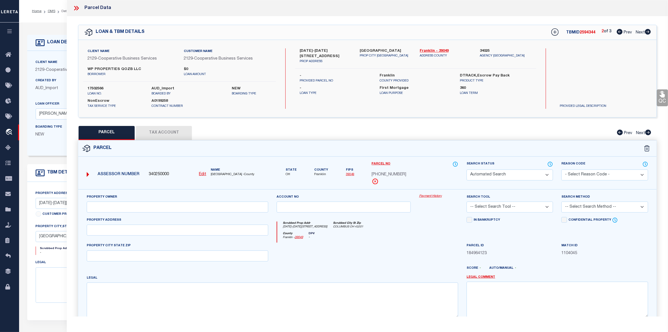
type input "WP PROPERTIES QOZB LLC"
select select
type input "1400 HAMLET STREET"
checkbox input "false"
type input "COLUMBUS OH 43201"
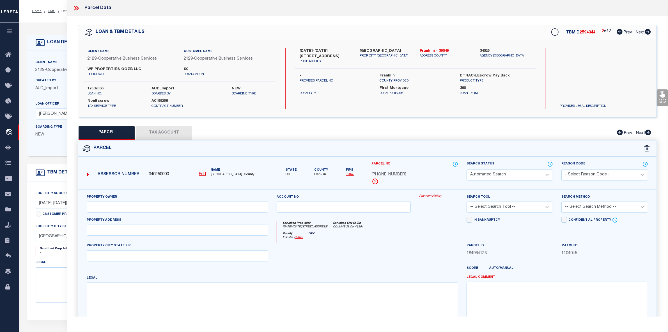
type textarea "1400 HAMLET ST NEW INDIANOLA LOT 67-68"
type textarea "Tax ID Special Project"
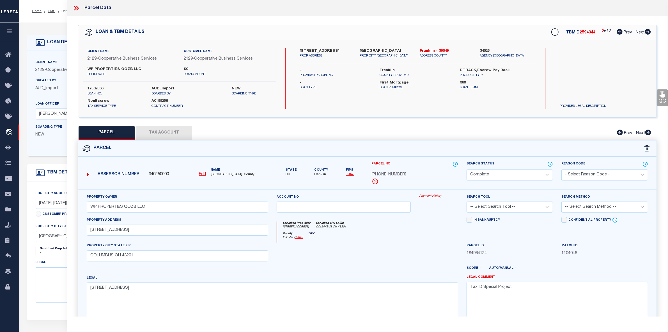
click at [648, 30] on icon at bounding box center [648, 32] width 6 height 6
select select "AS"
checkbox input "false"
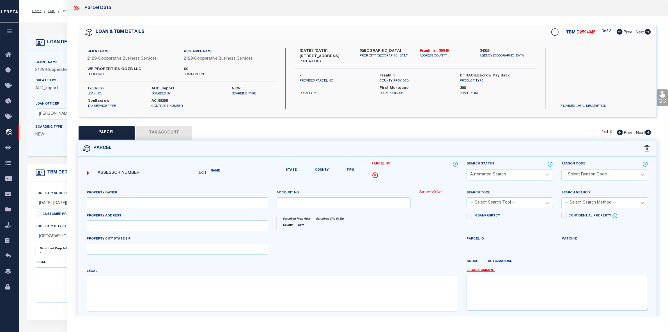
select select "PR"
select select "PPR"
type input "WP PROPERTIES QOZB LLC"
select select
type input "1375-1381 NORTH 5TH STREET"
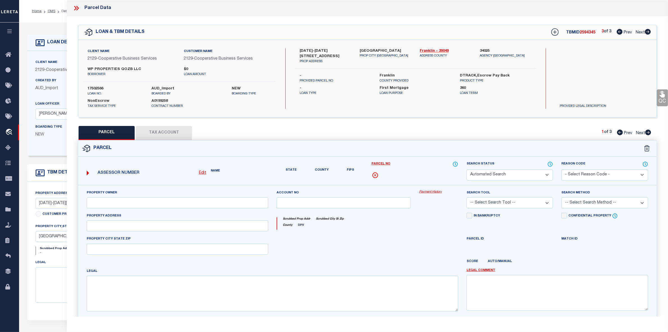
type input "COLUMBUS OH 43201"
type textarea "1375TO1381 N 5TH ST NEW INDIANOLA PART LOTS 187-188"
type textarea "inactive parcel"
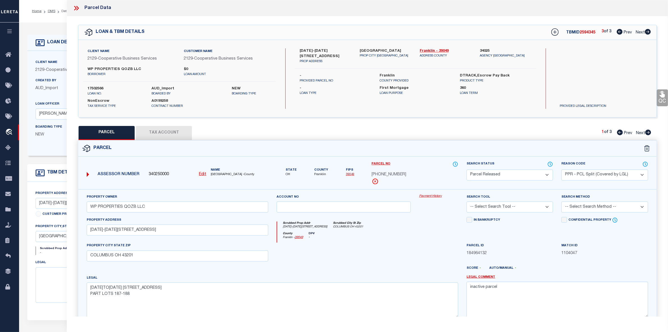
click at [649, 133] on icon at bounding box center [649, 132] width 6 height 6
select select "AS"
select select
checkbox input "false"
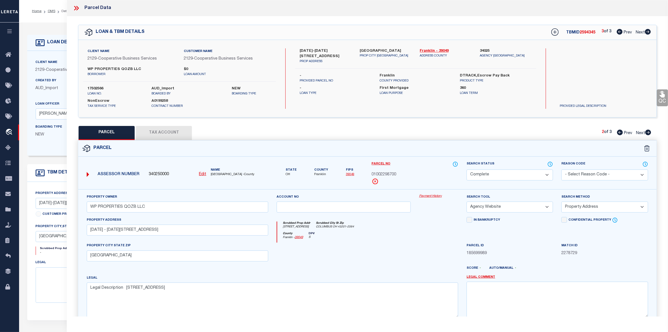
click at [649, 133] on icon at bounding box center [649, 132] width 6 height 6
click at [506, 175] on select "Automated Search Bad Parcel Complete Duplicate Parcel High Dollar Reporting In …" at bounding box center [510, 174] width 86 height 11
click at [467, 169] on select "Automated Search Bad Parcel Complete Duplicate Parcel High Dollar Reporting In …" at bounding box center [510, 174] width 86 height 11
click at [587, 174] on select "- Select Reason Code - 099 - Other (Provide additional detail) ACT - Agency Cha…" at bounding box center [605, 174] width 86 height 11
click at [562, 169] on select "- Select Reason Code - 099 - Other (Provide additional detail) ACT - Agency Cha…" at bounding box center [605, 174] width 86 height 11
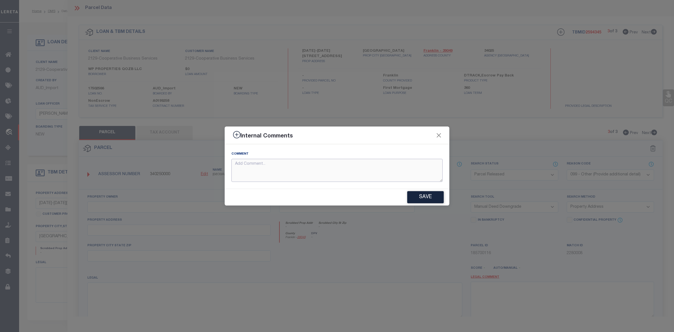
click at [331, 169] on textarea at bounding box center [336, 170] width 211 height 23
click at [423, 196] on button "Save" at bounding box center [425, 197] width 36 height 12
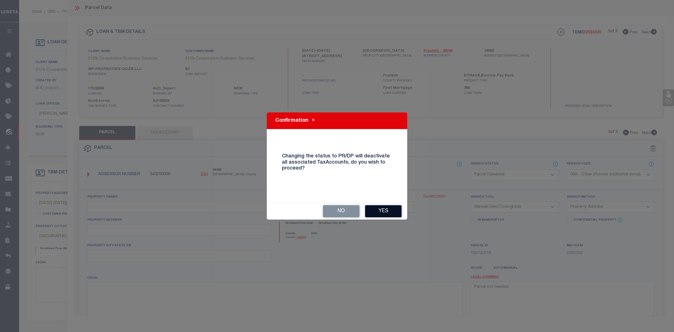
click at [385, 212] on button "Yes" at bounding box center [383, 211] width 36 height 12
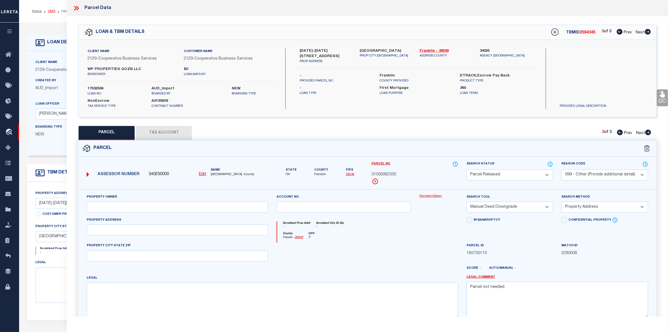
click at [49, 10] on link "OMS" at bounding box center [52, 11] width 8 height 3
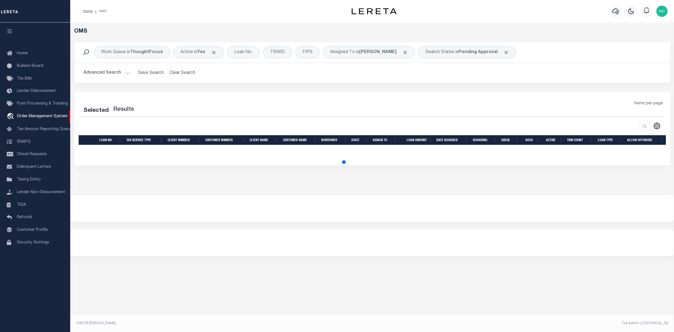
select select "200"
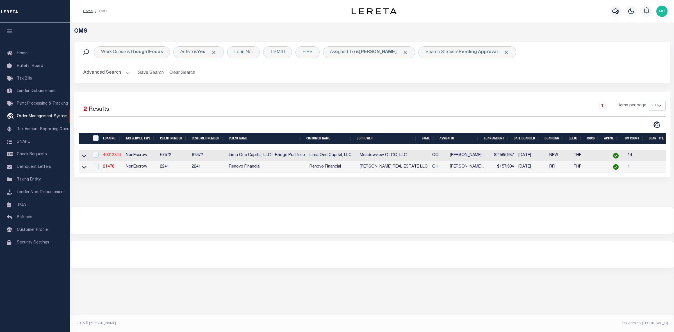
click at [111, 155] on link "40012844" at bounding box center [112, 155] width 18 height 4
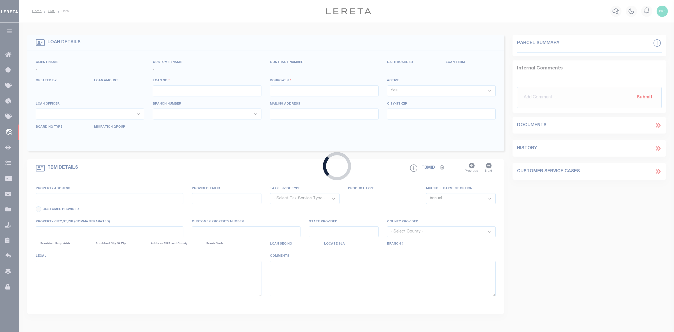
type input "40012844"
type input "Meadowview Ct CO, LLC"
select select
type input "[STREET_ADDRESS]"
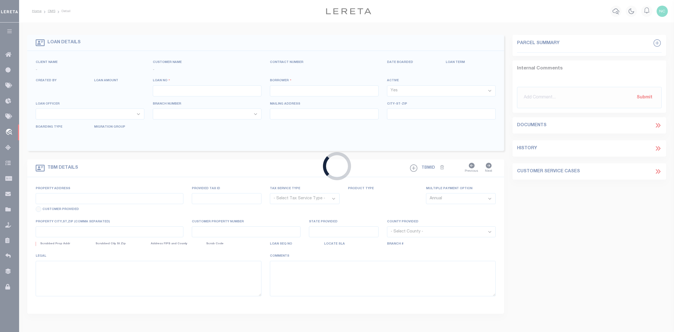
type input "Marina del Rey CA 90292"
select select
select select "NonEscrow"
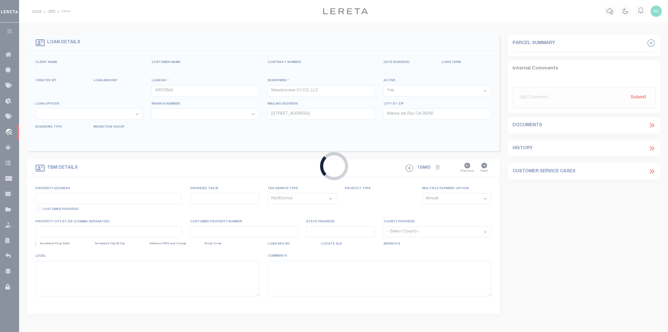
type input "[STREET_ADDRESS]"
type input "96130226014"
type input "[PERSON_NAME] CO 80620"
type input "40012844-5"
type input "CO"
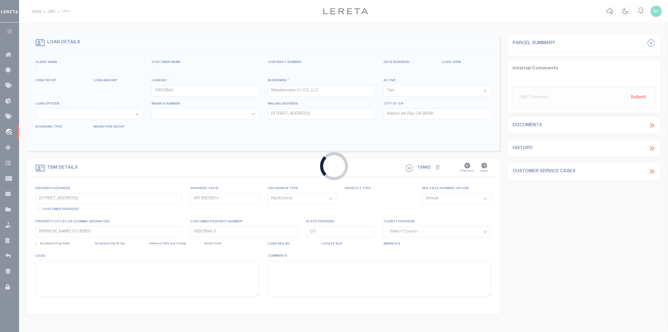
select select
select select "164236"
select select "26298"
select select "2"
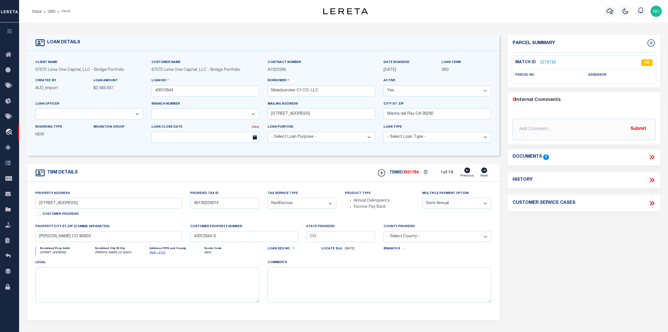
click at [545, 61] on link "2279735" at bounding box center [548, 63] width 16 height 6
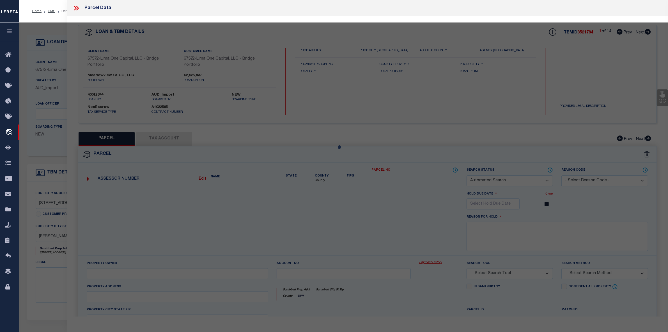
checkbox input "false"
select select "ND"
checkbox input "false"
type textarea "HIGH LIABILITY LOAN-SEARCH BY LEGAL REQUIRED."
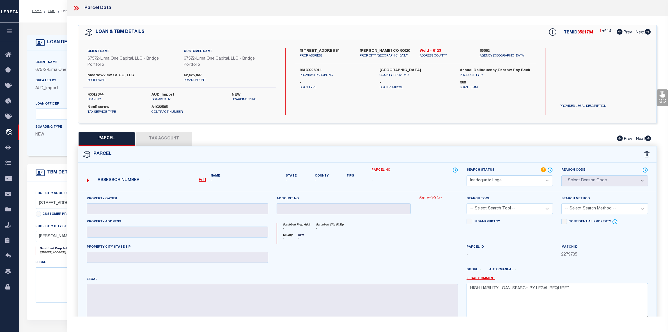
click at [647, 32] on icon at bounding box center [648, 32] width 6 height 6
select select "AS"
checkbox input "false"
select select "PA"
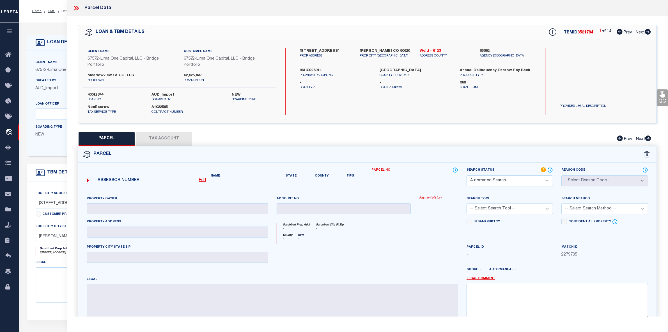
type input "MEADOWVIEW CO LLC"
select select "ATL"
select select "ADD"
type input "[STREET_ADDRESS]"
checkbox input "false"
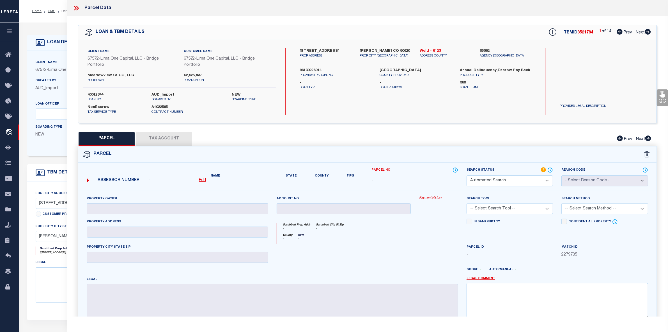
type input "[PERSON_NAME], CO 80620"
type textarea "EVS PM L3 [PERSON_NAME] ([PERSON_NAME] ANNEX)"
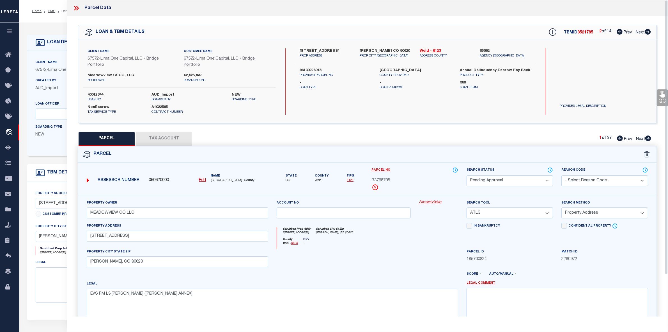
click at [647, 139] on icon at bounding box center [649, 138] width 6 height 6
select select "AS"
select select
checkbox input "false"
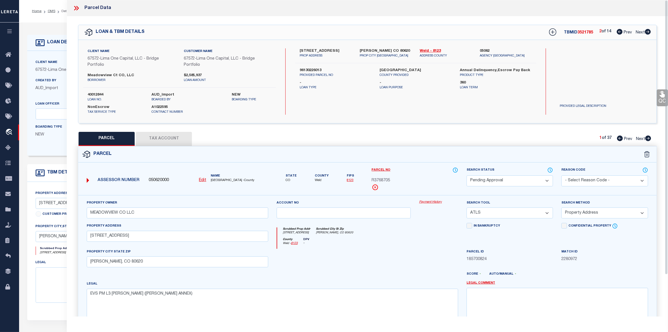
checkbox input "false"
select select "PA"
type input "MEADOWVIEW CO LLC"
select select "ATL"
select select "ADD"
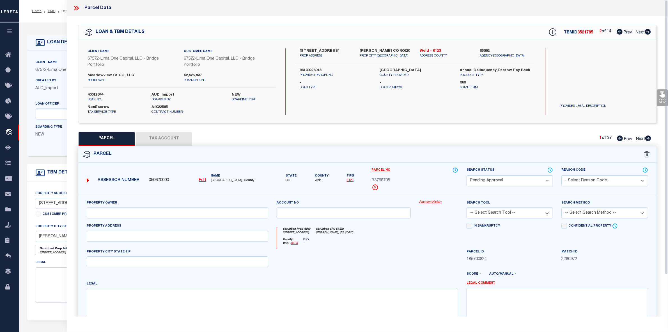
type input "[STREET_ADDRESS]"
checkbox input "false"
type input "[PERSON_NAME], CO 80620"
type textarea "EVS PM L4 [PERSON_NAME] ([PERSON_NAME] ANNEX)"
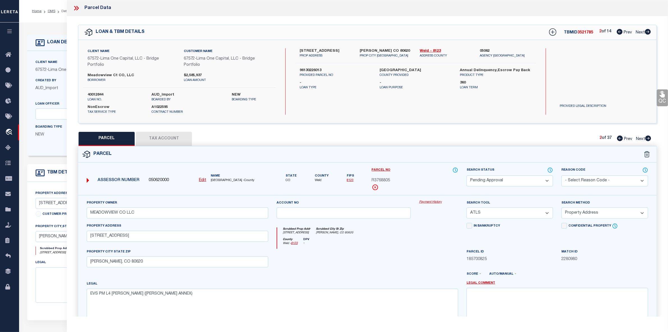
click at [647, 139] on icon at bounding box center [649, 138] width 6 height 6
select select "AS"
select select
checkbox input "false"
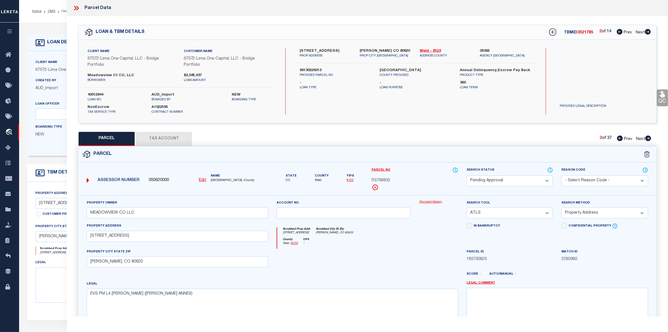
checkbox input "false"
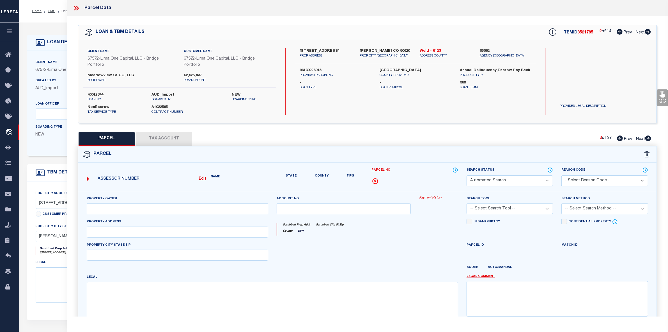
select select "PA"
type input "MEADOWVIEW CO LLC"
select select "ATL"
select select "ADD"
type input "[STREET_ADDRESS]"
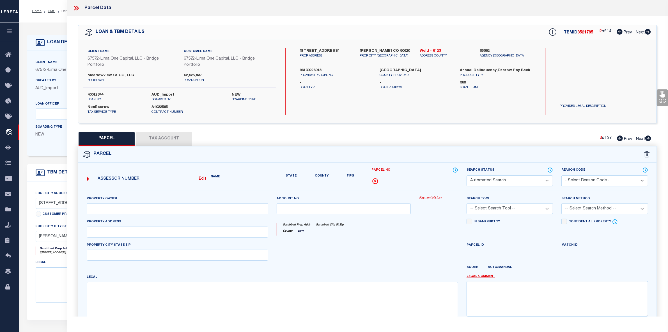
checkbox input "false"
type input "[PERSON_NAME], CO 80620"
type textarea "LOT 9A [PERSON_NAME][GEOGRAPHIC_DATA] MINOR RPLT L9"
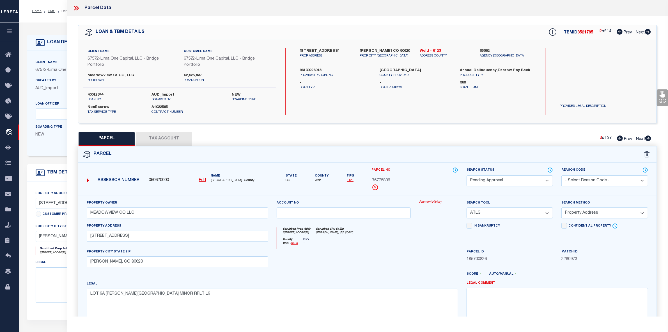
click at [647, 139] on icon at bounding box center [649, 138] width 6 height 6
select select "AS"
select select
checkbox input "false"
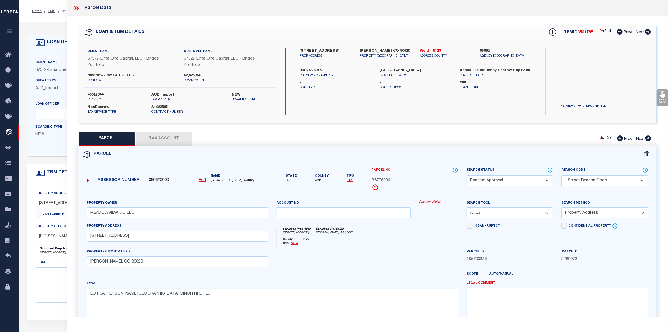
checkbox input "false"
select select "PA"
type input "MEADOWVIEW CO LLC"
select select "ATL"
select select "ADD"
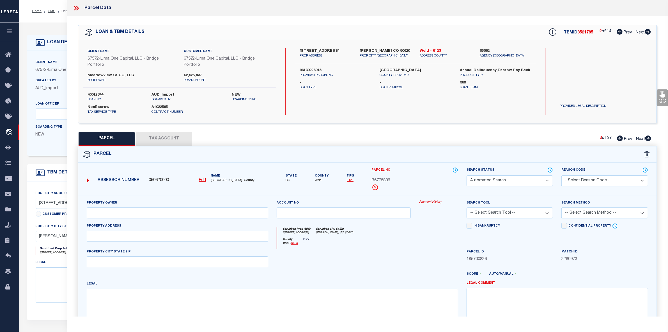
type input "[STREET_ADDRESS]"
checkbox input "false"
type input "[PERSON_NAME], CO 80620"
type textarea "EVS PM L6 [PERSON_NAME] ([PERSON_NAME] ANNEX)"
click at [647, 139] on icon at bounding box center [649, 138] width 6 height 6
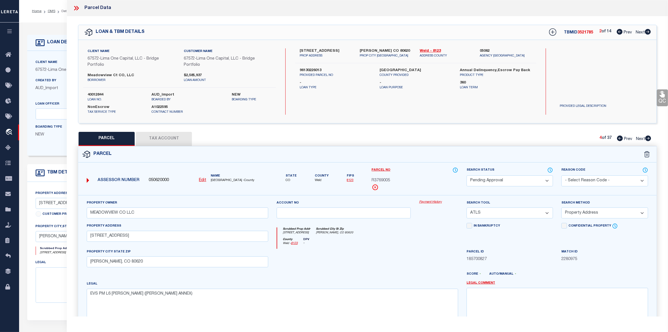
select select "AS"
select select
checkbox input "false"
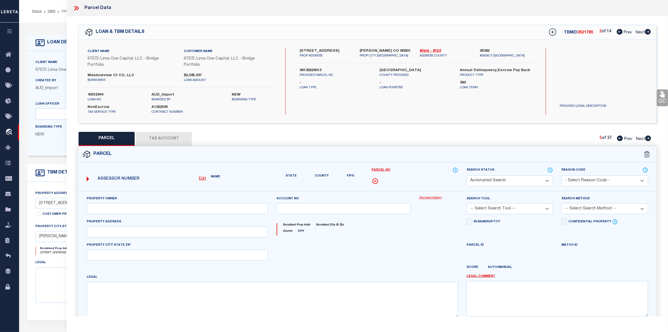
select select "ND"
type input "MEADOWVIEW CO LLC"
select select "ATL"
select select "ADD"
type input "[STREET_ADDRESS]"
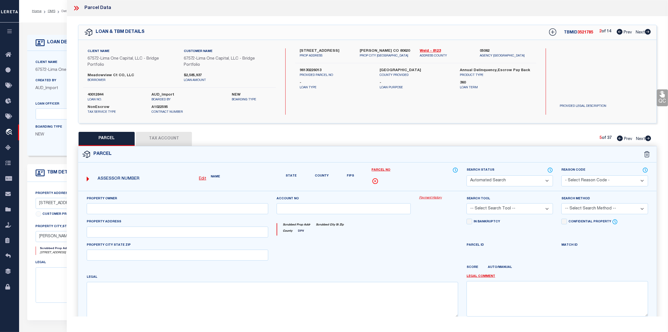
checkbox input "false"
type input "[PERSON_NAME], CO 80620"
type textarea "EVS PM L7 [PERSON_NAME] ([PERSON_NAME] ANNEX)"
type textarea "High Loan Amount, Search Resulted in Multiple Properties. Please Provide a Comp…"
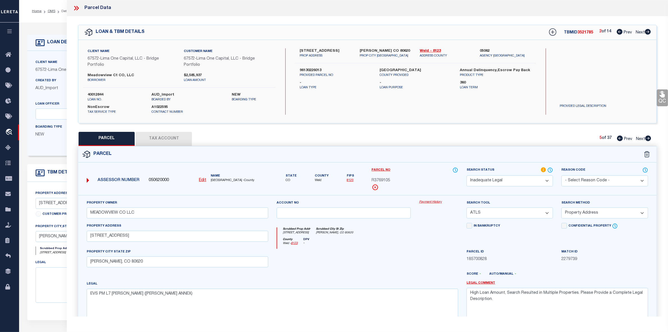
click at [647, 139] on icon at bounding box center [649, 138] width 6 height 6
select select "AS"
select select
checkbox input "false"
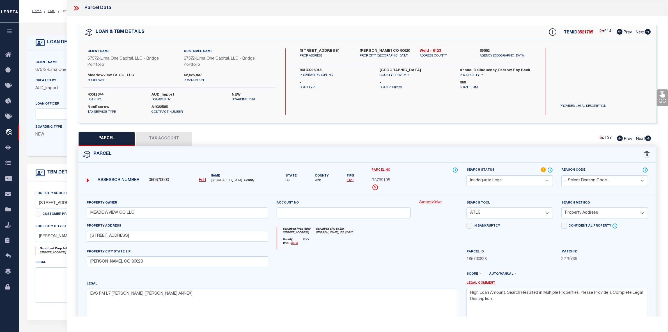
checkbox input "false"
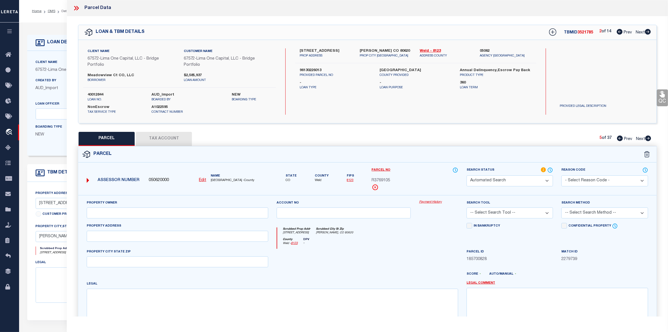
select select "PA"
type input "MEADOWVIEW CO LLC"
select select "ATL"
select select "ADD"
type input "[STREET_ADDRESS]"
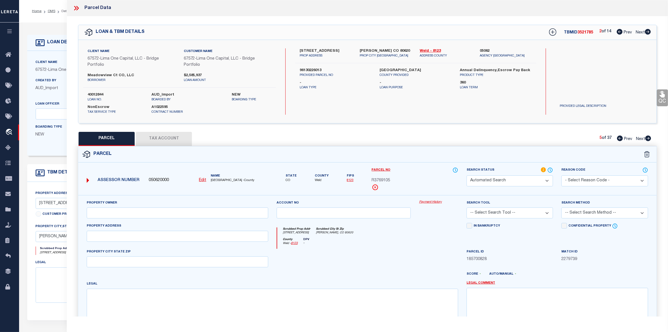
checkbox input "false"
type input "[PERSON_NAME], CO 80620"
type textarea "LOT 8A [PERSON_NAME][GEOGRAPHIC_DATA] MINOR RPLT L8"
click at [619, 138] on icon at bounding box center [620, 138] width 6 height 6
select select "AS"
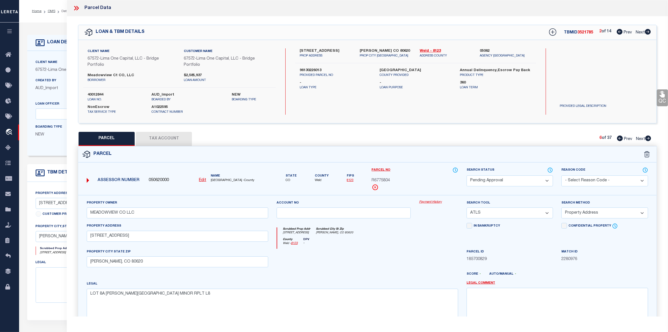
select select
checkbox input "false"
select select "ND"
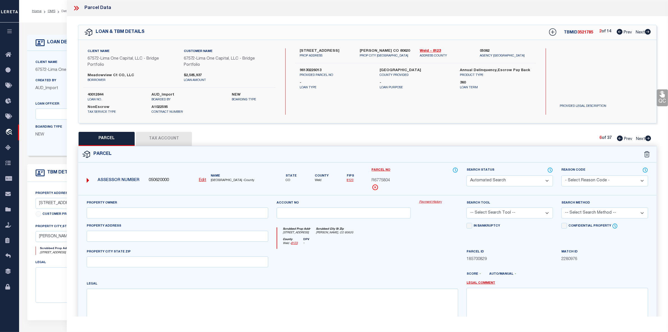
type input "MEADOWVIEW CO LLC"
select select "ATL"
select select "ADD"
type input "[STREET_ADDRESS]"
checkbox input "false"
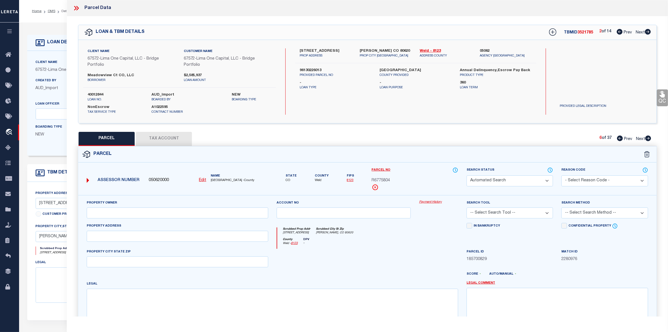
type input "[PERSON_NAME], CO 80620"
type textarea "EVS PM L7 [PERSON_NAME] ([PERSON_NAME] ANNEX)"
type textarea "High Loan Amount, Search Resulted in Multiple Properties. Please Provide a Comp…"
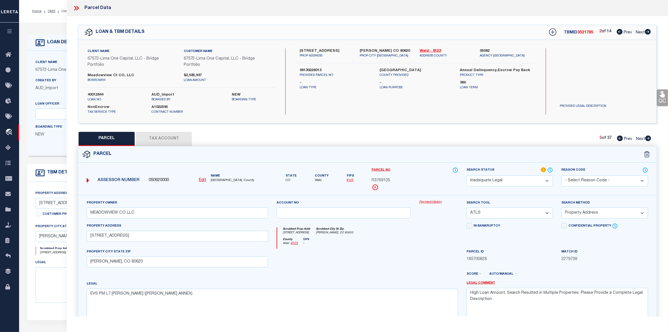
click at [619, 138] on icon at bounding box center [620, 138] width 6 height 6
select select "AS"
select select
checkbox input "false"
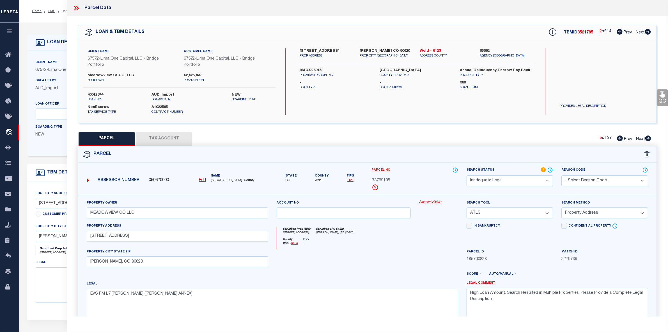
checkbox input "false"
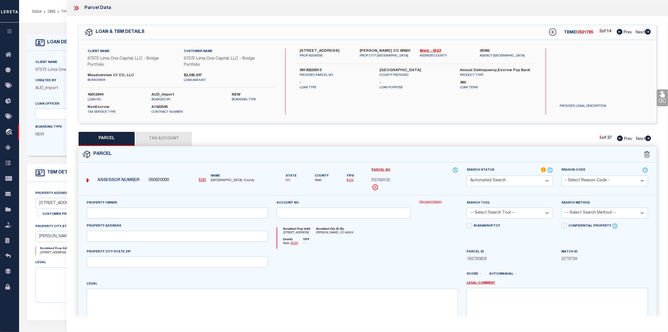
select select "PA"
type input "MEADOWVIEW CO LLC"
select select "ATL"
select select "ADD"
type input "[STREET_ADDRESS]"
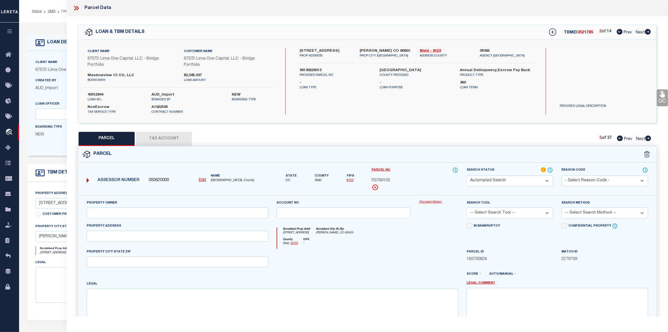
checkbox input "false"
type input "[PERSON_NAME], CO 80620"
type textarea "EVS PM L6 [PERSON_NAME] ([PERSON_NAME] ANNEX)"
click at [619, 138] on icon at bounding box center [620, 138] width 6 height 6
select select "AS"
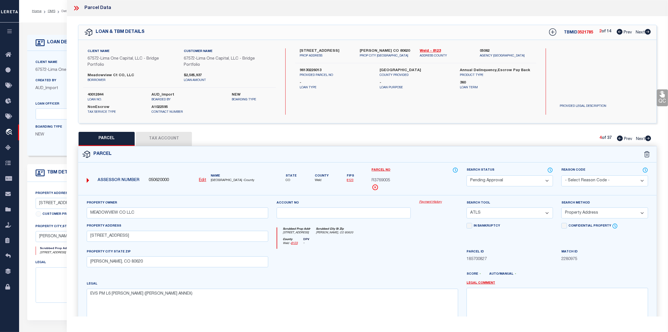
select select
checkbox input "false"
select select "PA"
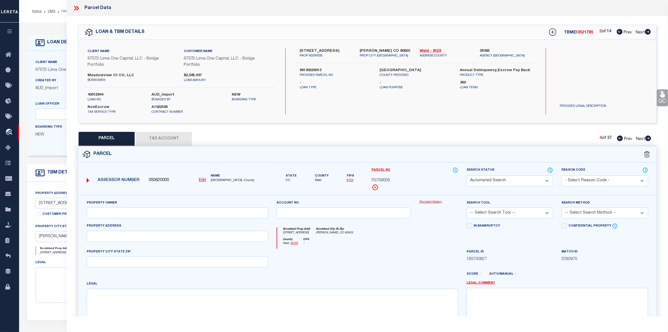
type input "MEADOWVIEW CO LLC"
select select "ATL"
select select "ADD"
type input "[STREET_ADDRESS]"
checkbox input "false"
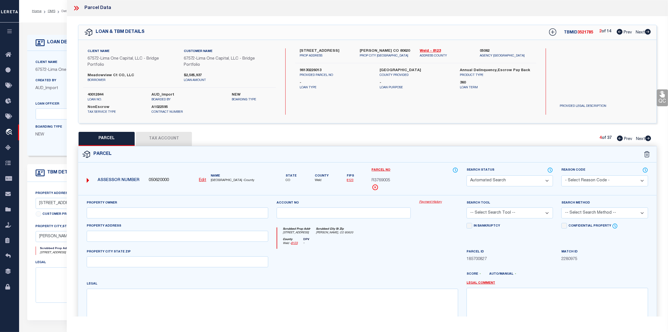
type input "[PERSON_NAME], CO 80620"
type textarea "LOT 9A [PERSON_NAME][GEOGRAPHIC_DATA] MINOR RPLT L9"
click at [619, 138] on icon at bounding box center [620, 138] width 6 height 6
select select "AS"
select select
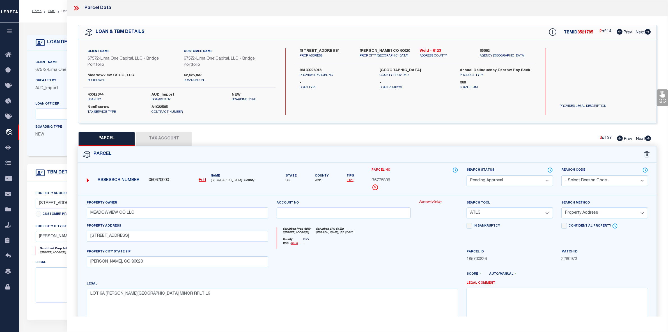
select select
checkbox input "false"
select select "PA"
type input "MEADOWVIEW CO LLC"
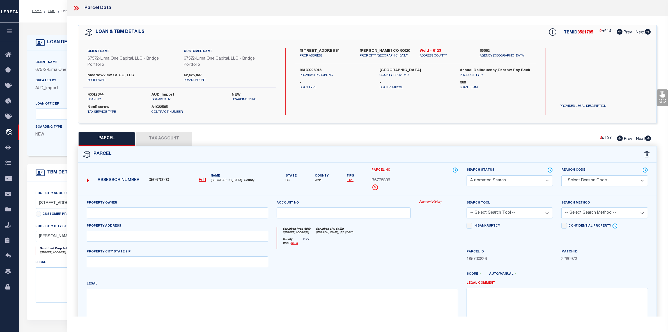
select select "ATL"
select select "ADD"
type input "[STREET_ADDRESS]"
checkbox input "false"
type input "[PERSON_NAME], CO 80620"
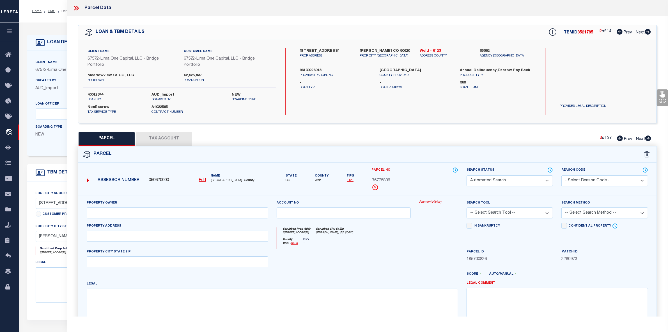
type textarea "EVS PM L4 [PERSON_NAME] ([PERSON_NAME] ANNEX)"
click at [619, 138] on icon at bounding box center [620, 138] width 6 height 6
select select "AS"
select select
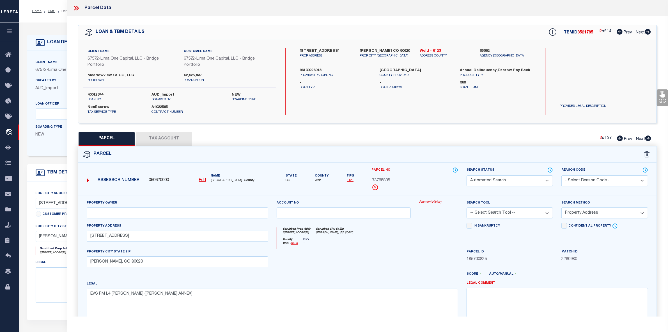
checkbox input "false"
click at [619, 138] on icon at bounding box center [620, 138] width 6 height 6
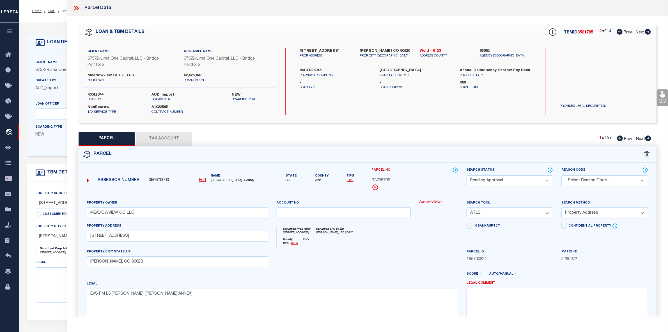
click at [619, 138] on icon at bounding box center [620, 138] width 6 height 6
click at [648, 32] on icon at bounding box center [648, 32] width 6 height 6
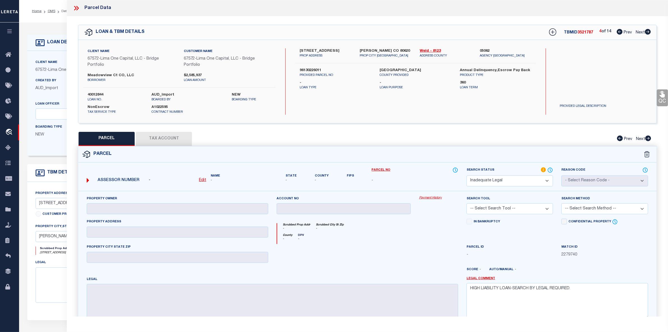
click at [620, 30] on icon at bounding box center [620, 32] width 6 height 6
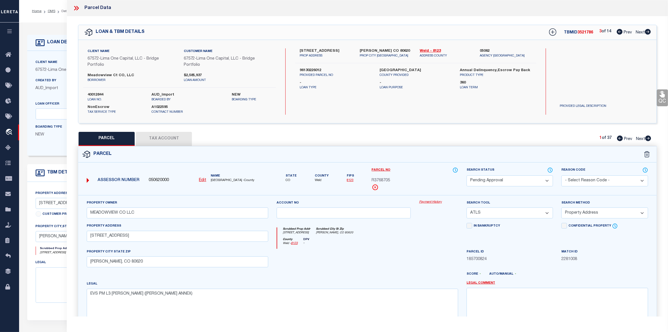
click at [620, 30] on icon at bounding box center [620, 32] width 6 height 6
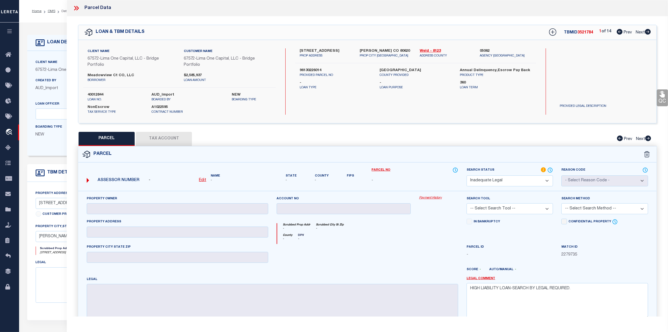
click at [620, 30] on icon at bounding box center [620, 32] width 6 height 6
click at [649, 30] on icon at bounding box center [648, 32] width 6 height 6
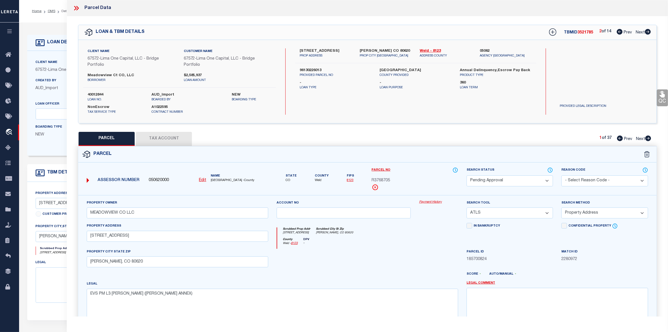
click at [620, 32] on icon at bounding box center [620, 32] width 6 height 6
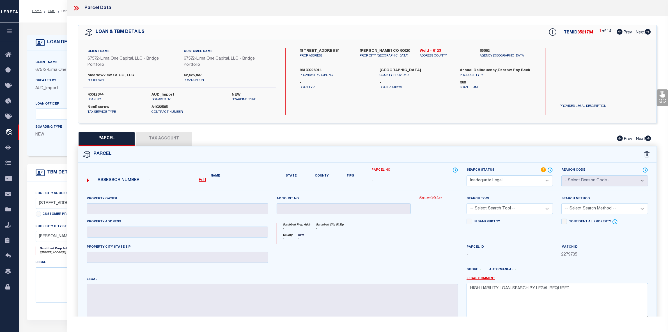
click at [648, 33] on icon at bounding box center [648, 32] width 6 height 6
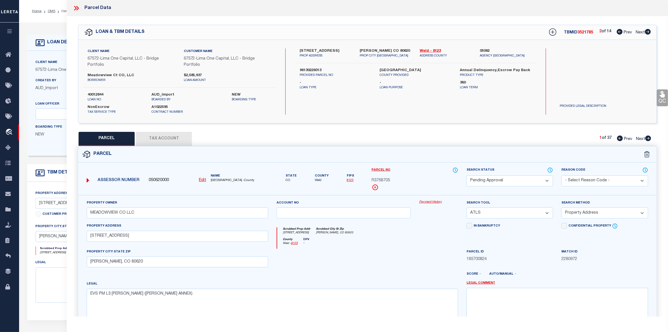
click at [618, 31] on icon at bounding box center [620, 32] width 6 height 6
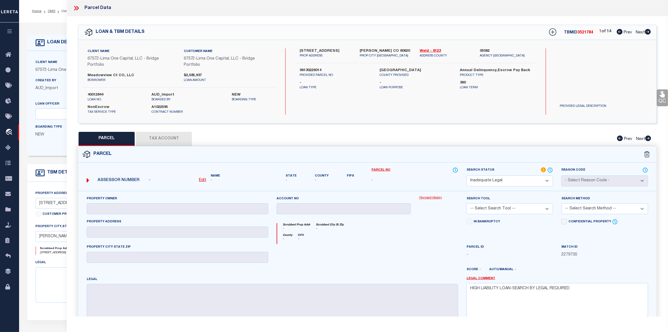
click at [647, 33] on icon at bounding box center [648, 32] width 6 height 6
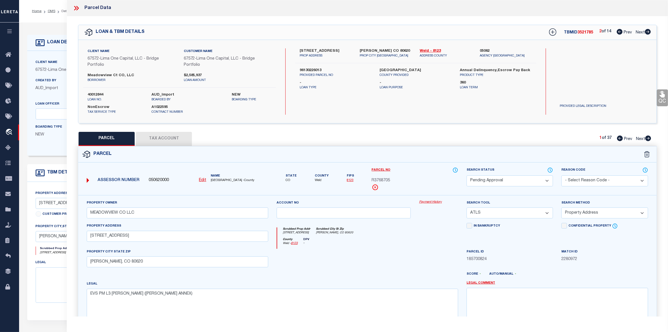
click at [649, 31] on icon at bounding box center [648, 32] width 6 height 6
click at [649, 139] on icon at bounding box center [648, 138] width 6 height 6
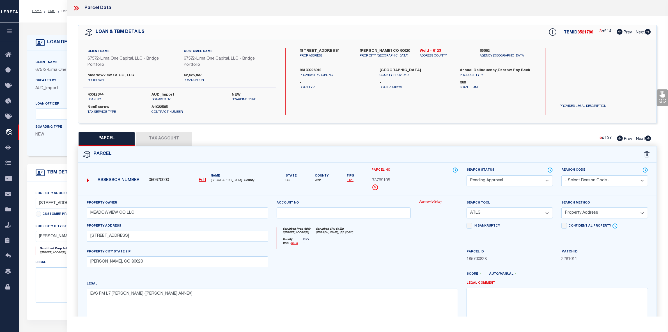
click at [649, 31] on icon at bounding box center [648, 32] width 6 height 6
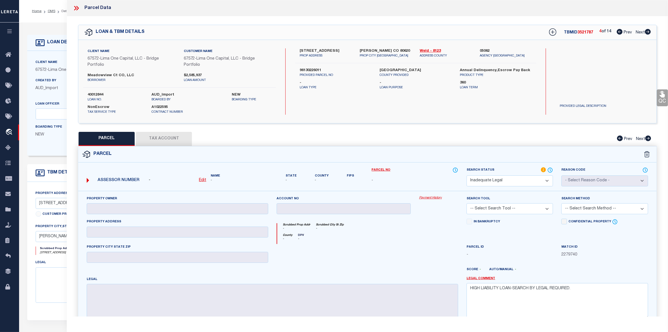
click at [649, 31] on icon at bounding box center [648, 32] width 6 height 6
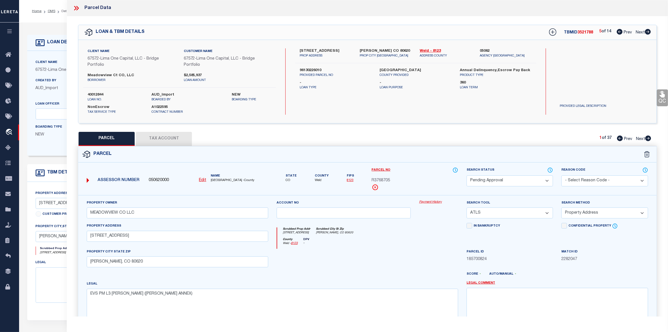
click at [648, 138] on icon at bounding box center [649, 138] width 6 height 6
click at [648, 30] on icon at bounding box center [648, 32] width 6 height 6
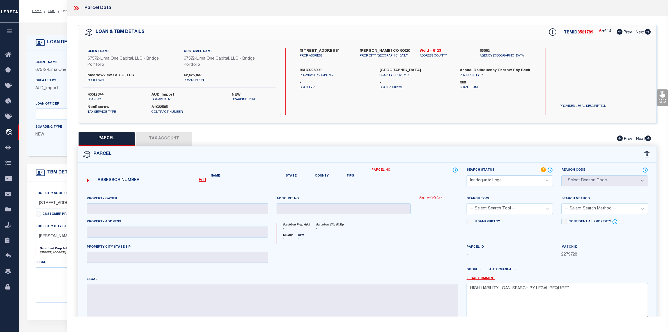
click at [648, 30] on icon at bounding box center [648, 32] width 6 height 6
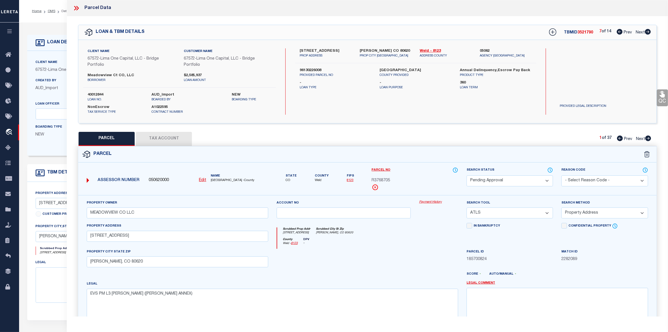
click at [648, 30] on icon at bounding box center [648, 32] width 6 height 6
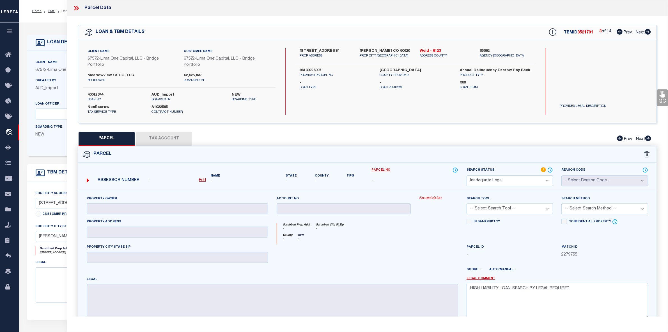
click at [648, 30] on icon at bounding box center [648, 32] width 6 height 6
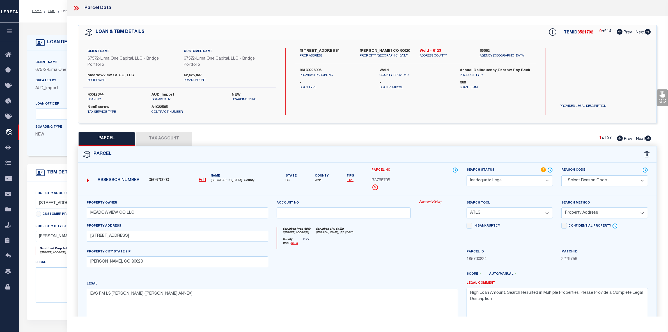
click at [648, 30] on icon at bounding box center [648, 32] width 6 height 6
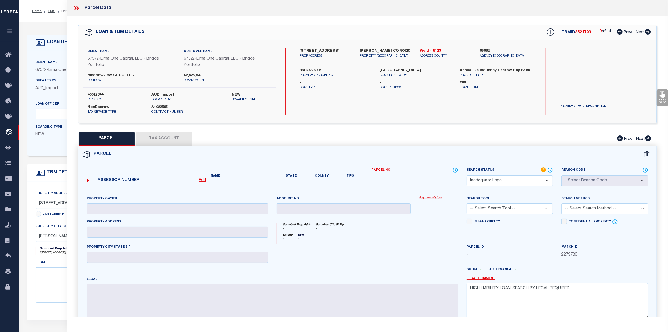
click at [648, 30] on icon at bounding box center [648, 32] width 6 height 6
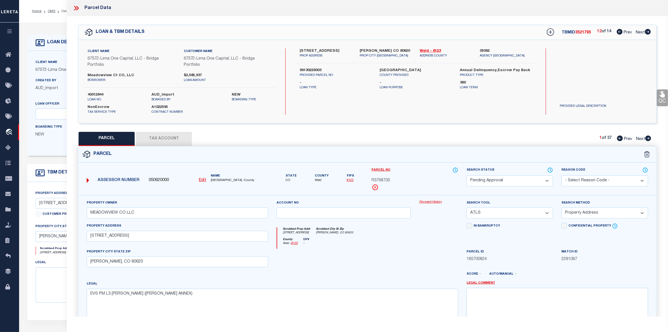
click at [648, 30] on icon at bounding box center [648, 32] width 6 height 6
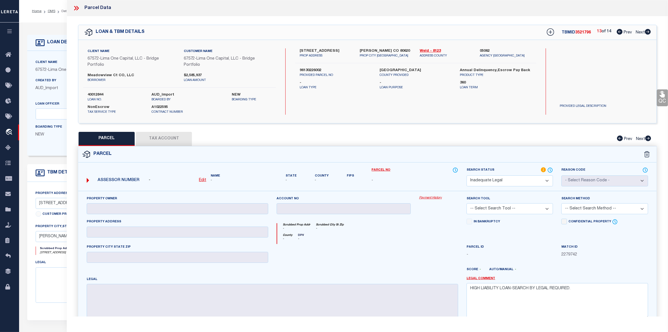
click at [648, 30] on icon at bounding box center [648, 32] width 6 height 6
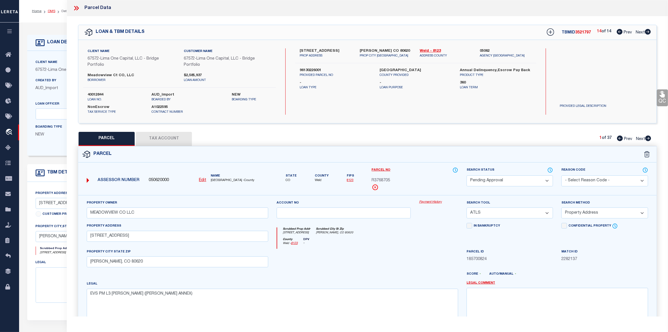
click at [51, 12] on link "OMS" at bounding box center [52, 11] width 8 height 3
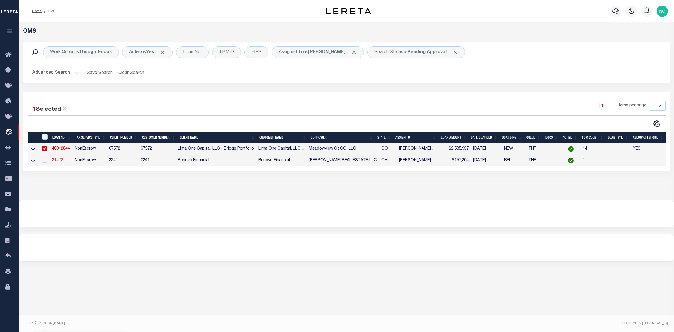
click at [62, 161] on link "21478" at bounding box center [57, 160] width 11 height 4
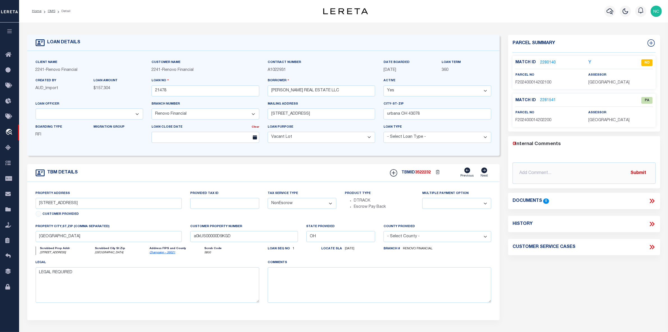
click at [547, 62] on link "2280140" at bounding box center [548, 63] width 16 height 6
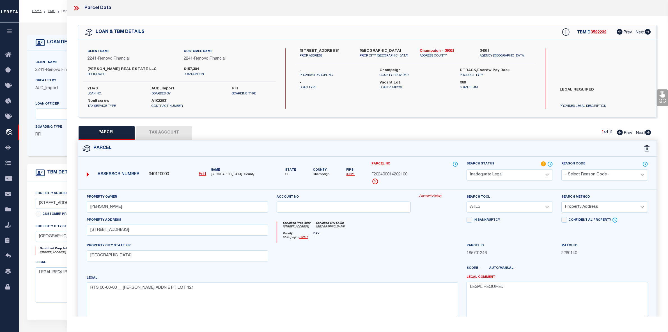
click at [650, 131] on icon at bounding box center [649, 132] width 6 height 6
click at [492, 173] on select "Automated Search Bad Parcel Complete Duplicate Parcel High Dollar Reporting In …" at bounding box center [510, 174] width 86 height 11
click at [467, 169] on select "Automated Search Bad Parcel Complete Duplicate Parcel High Dollar Reporting In …" at bounding box center [510, 174] width 86 height 11
click at [599, 173] on select "- Select Reason Code - 099 - Other (Provide additional detail) ACT - Agency Cha…" at bounding box center [605, 174] width 86 height 11
click at [562, 169] on select "- Select Reason Code - 099 - Other (Provide additional detail) ACT - Agency Cha…" at bounding box center [605, 174] width 86 height 11
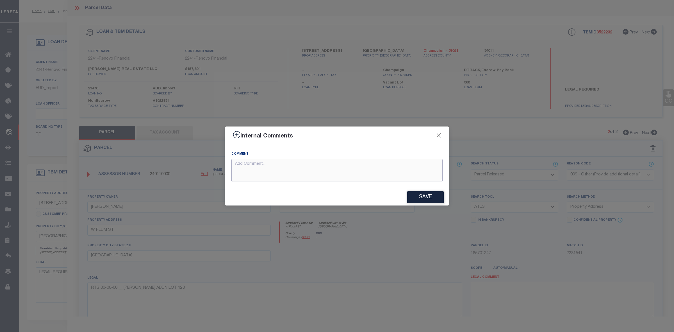
click at [262, 168] on textarea at bounding box center [336, 170] width 211 height 23
click at [295, 152] on div "Comment Parcel not needed" at bounding box center [336, 166] width 211 height 31
click at [420, 197] on button "Save" at bounding box center [425, 197] width 36 height 12
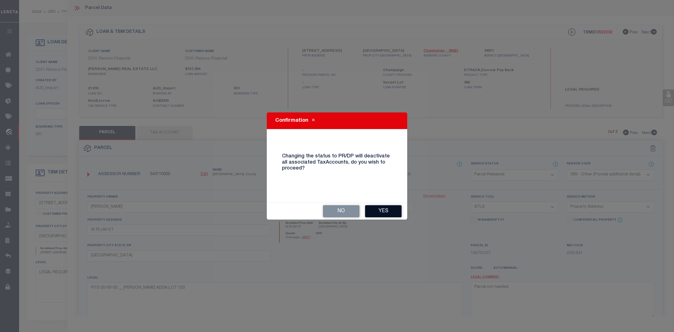
click at [393, 213] on button "Yes" at bounding box center [383, 211] width 36 height 12
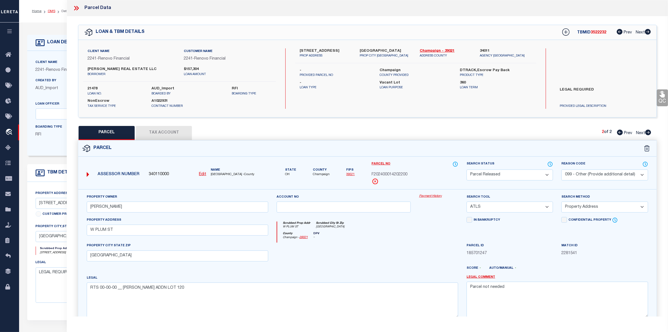
click at [52, 10] on link "OMS" at bounding box center [52, 11] width 8 height 3
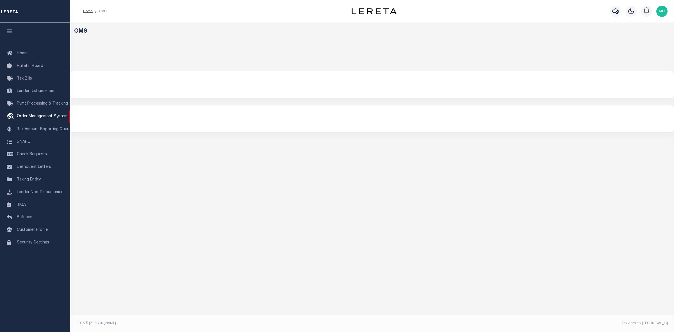
select select "200"
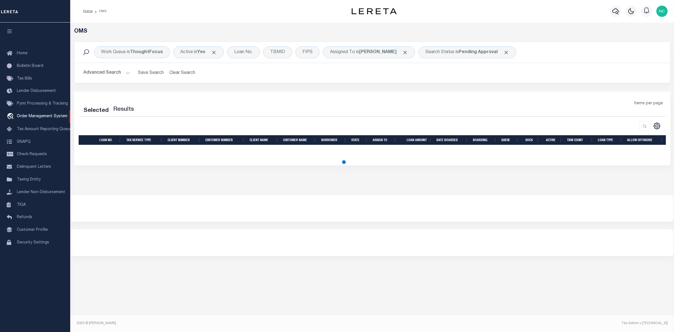
select select "200"
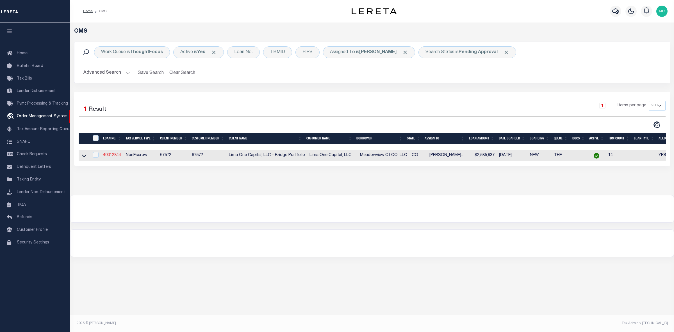
click at [114, 156] on link "40012844" at bounding box center [112, 155] width 18 height 4
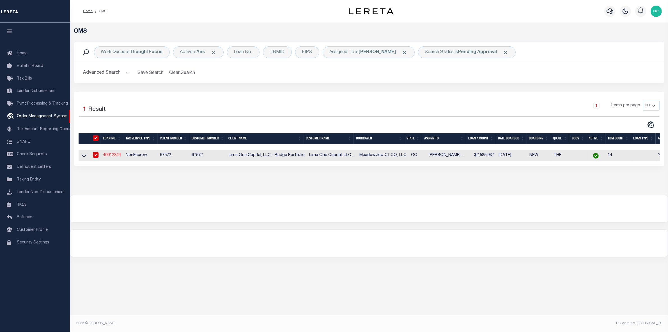
type input "40012844"
type input "Meadowview Ct CO, LLC"
select select
type input "[STREET_ADDRESS]"
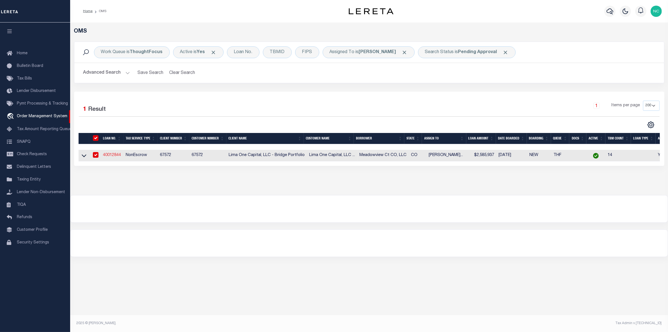
type input "Marina del Rey CA 90292"
select select
select select "NonEscrow"
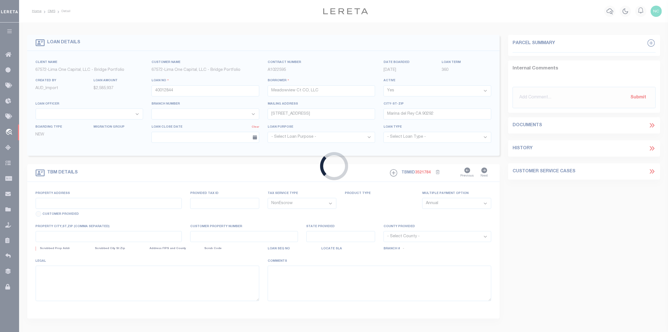
type input "[STREET_ADDRESS]"
type input "96130226014"
type input "[PERSON_NAME] CO 80620"
type input "40012844-5"
type input "CO"
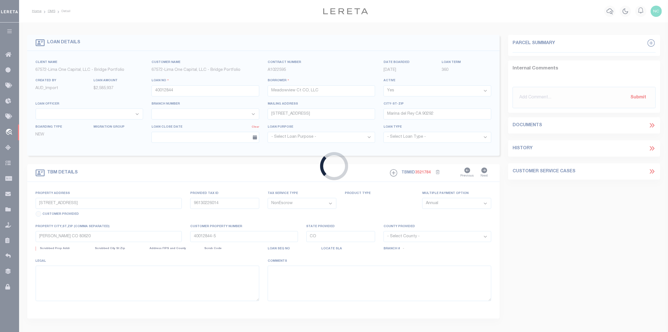
select select
select select "164236"
select select "26298"
select select "2"
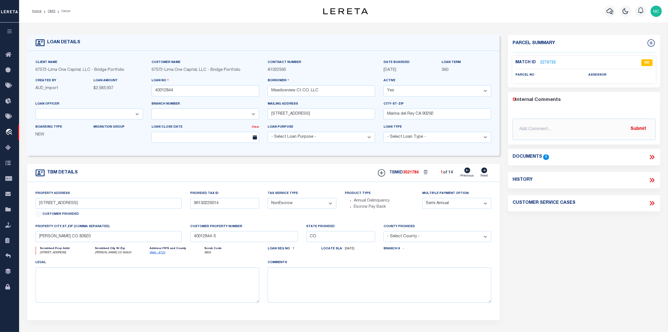
click at [549, 62] on link "2279735" at bounding box center [548, 63] width 16 height 6
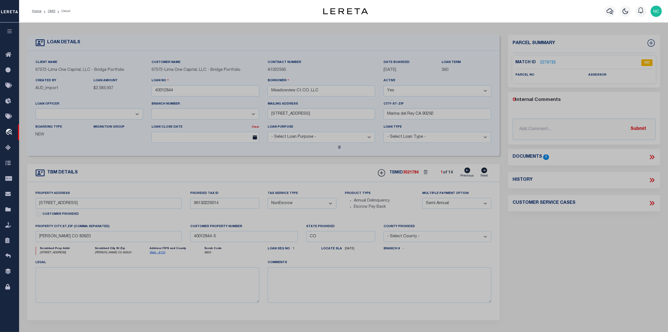
checkbox input "false"
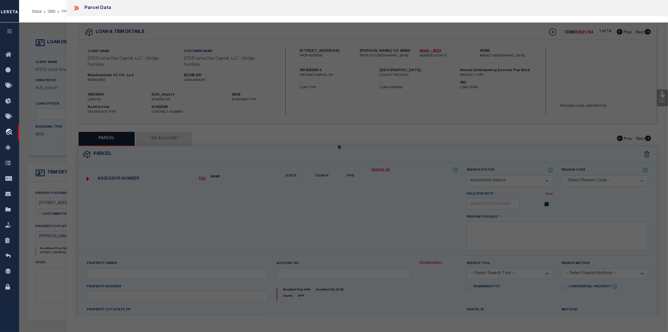
select select "ND"
checkbox input "false"
type textarea "HIGH LIABILITY LOAN-SEARCH BY LEGAL REQUIRED."
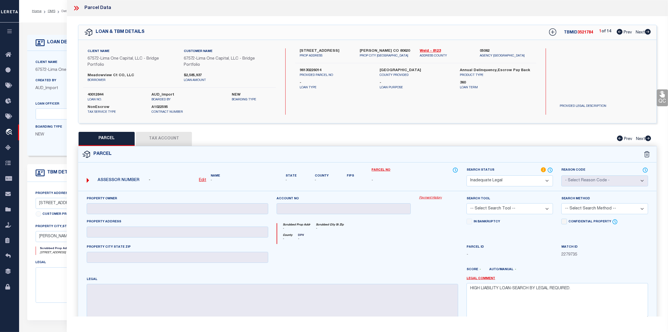
click at [649, 31] on icon at bounding box center [648, 32] width 6 height 6
select select "AS"
checkbox input "false"
select select "PA"
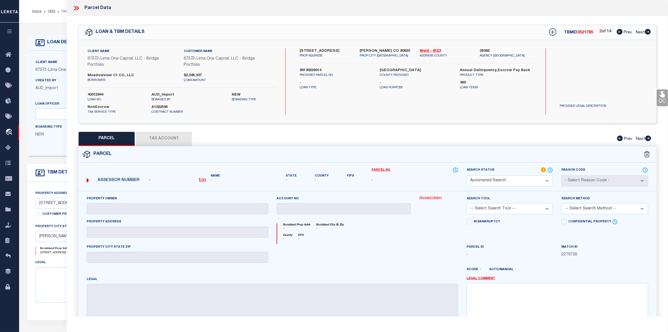
type input "MEADOWVIEW CO LLC"
select select "ATL"
select select "ADD"
type input "[STREET_ADDRESS]"
checkbox input "false"
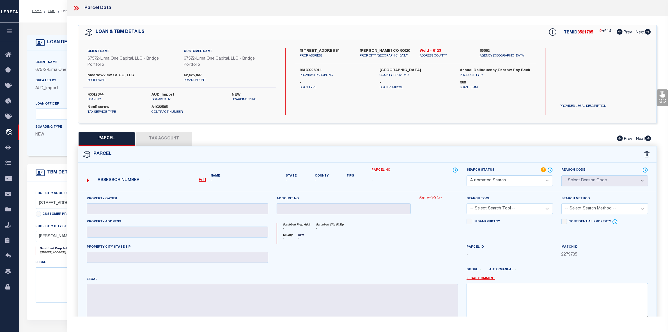
type input "[PERSON_NAME], CO 80620"
type textarea "EVS PM L3 [PERSON_NAME] ([PERSON_NAME] ANNEX)"
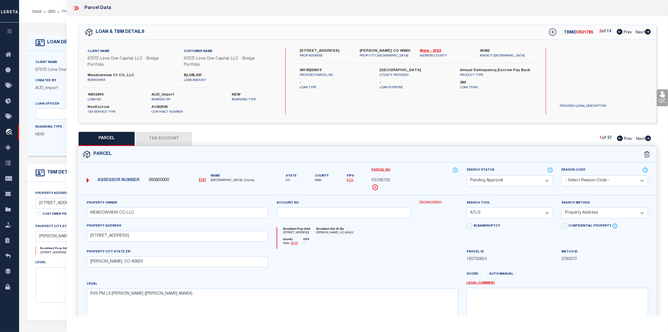
click at [484, 182] on select "Automated Search Bad Parcel Complete Duplicate Parcel High Dollar Reporting In …" at bounding box center [510, 180] width 86 height 11
click at [649, 32] on icon at bounding box center [648, 32] width 6 height 6
select select "AS"
select select
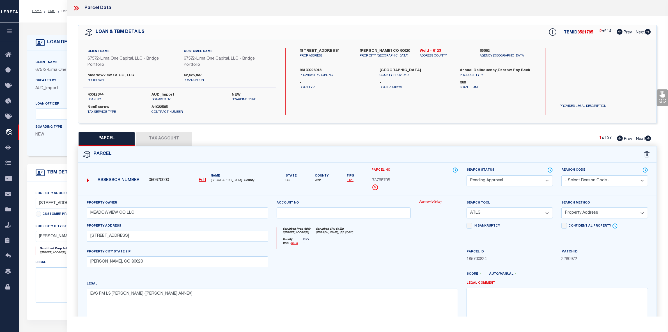
checkbox input "false"
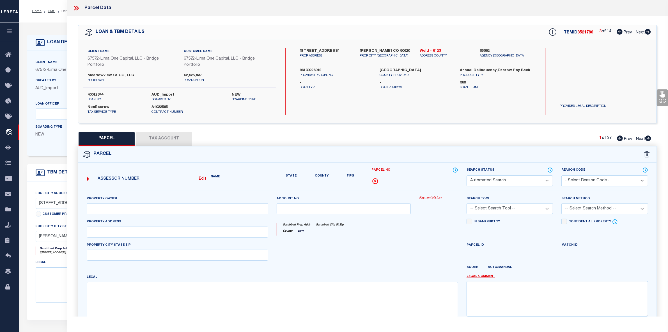
select select "PA"
type input "MEADOWVIEW CO LLC"
select select "ATL"
select select "ADD"
type input "[STREET_ADDRESS]"
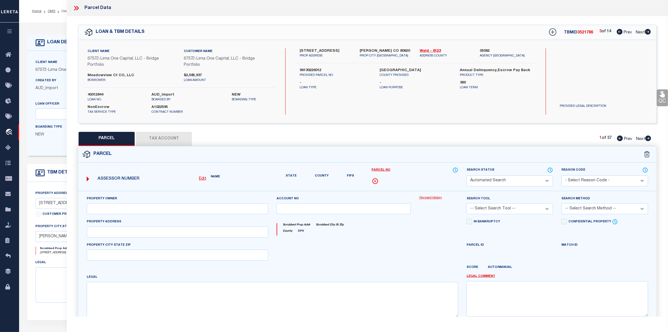
checkbox input "false"
type input "[PERSON_NAME], CO 80620"
type textarea "EVS PM L3 [PERSON_NAME] ([PERSON_NAME] ANNEX)"
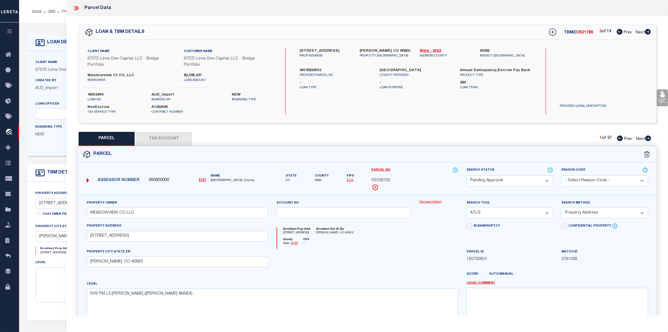
click at [649, 32] on icon at bounding box center [648, 32] width 6 height 6
select select "AS"
select select
checkbox input "false"
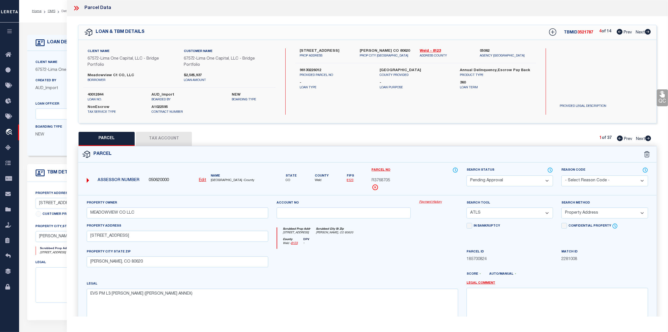
checkbox input "false"
select select "ND"
checkbox input "false"
type textarea "HIGH LIABILITY LOAN-SEARCH BY LEGAL REQUIRED."
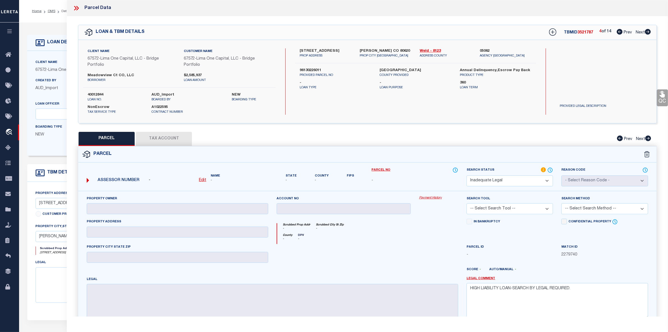
click at [649, 32] on icon at bounding box center [648, 32] width 6 height 6
select select "AS"
checkbox input "false"
select select "PA"
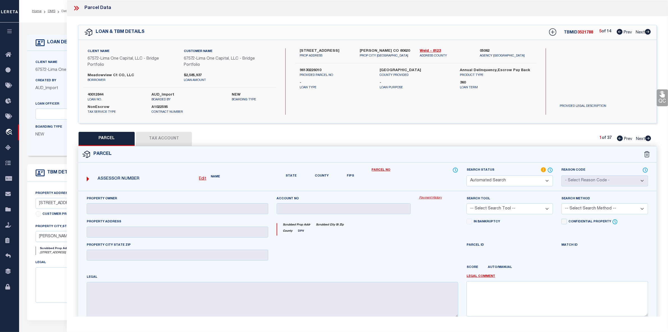
type input "MEADOWVIEW CO LLC"
select select "ATL"
select select "ADD"
type input "[STREET_ADDRESS]"
checkbox input "false"
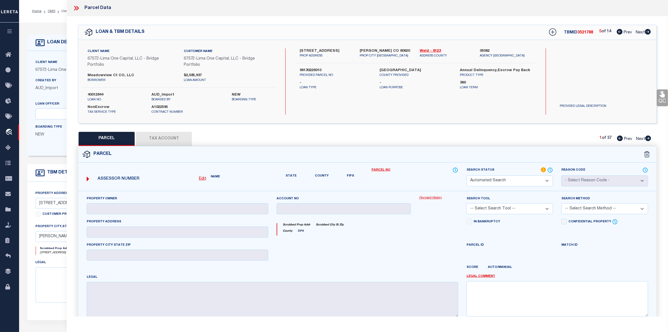
type input "[PERSON_NAME], CO 80620"
type textarea "EVS PM L3 [PERSON_NAME] ([PERSON_NAME] ANNEX)"
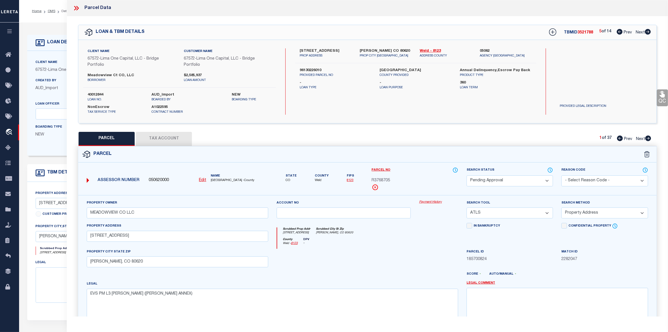
click at [649, 32] on icon at bounding box center [648, 32] width 6 height 6
select select "AS"
select select
checkbox input "false"
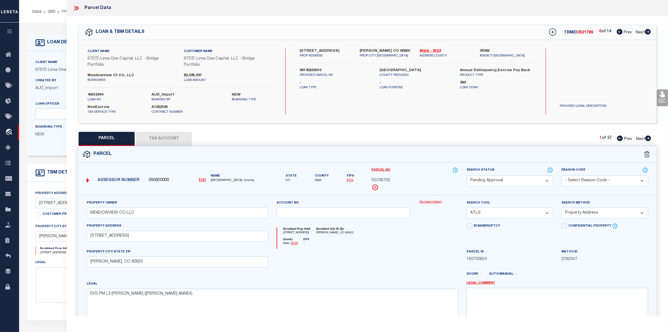
checkbox input "false"
select select "ND"
checkbox input "false"
type textarea "HIGH LIABILITY LOAN-SEARCH BY LEGAL REQUIRED."
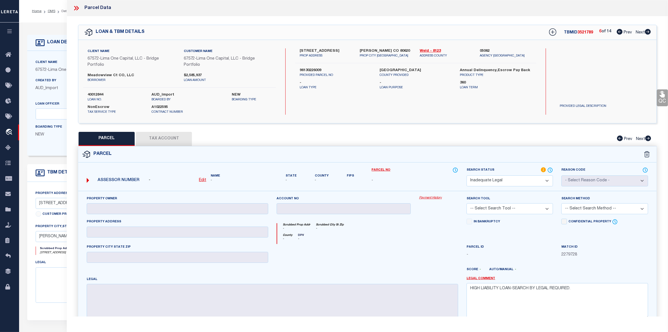
click at [649, 32] on icon at bounding box center [648, 32] width 6 height 6
select select "AS"
checkbox input "false"
select select "PA"
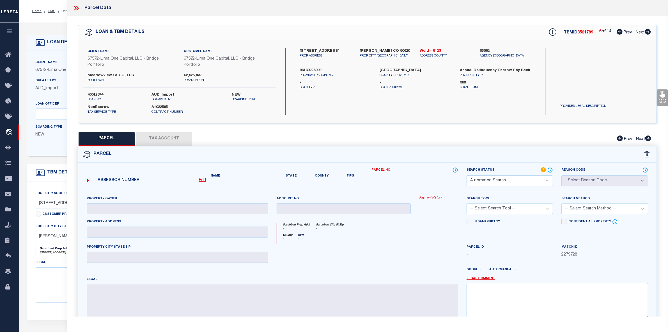
type input "MEADOWVIEW CO LLC"
select select "ATL"
select select "ADD"
type input "[STREET_ADDRESS]"
checkbox input "false"
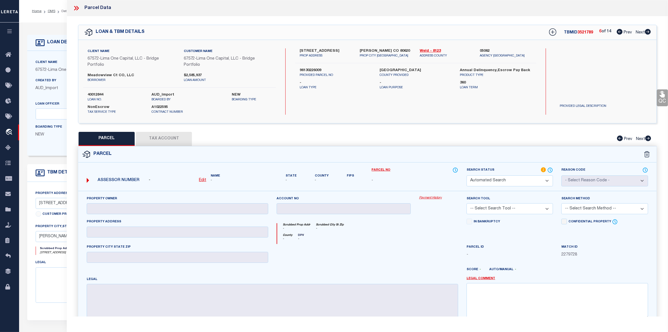
type input "[PERSON_NAME], CO 80620"
type textarea "EVS PM L3 [PERSON_NAME] ([PERSON_NAME] ANNEX)"
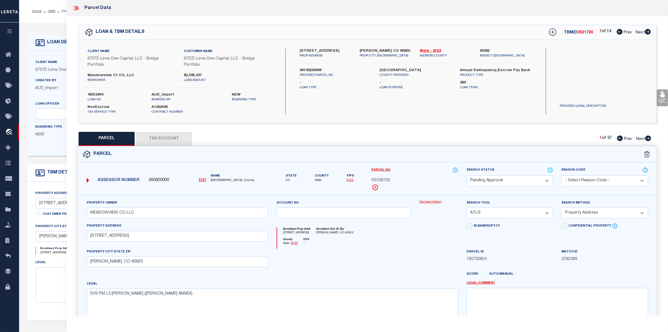
click at [649, 32] on icon at bounding box center [648, 32] width 6 height 6
select select "AS"
select select
checkbox input "false"
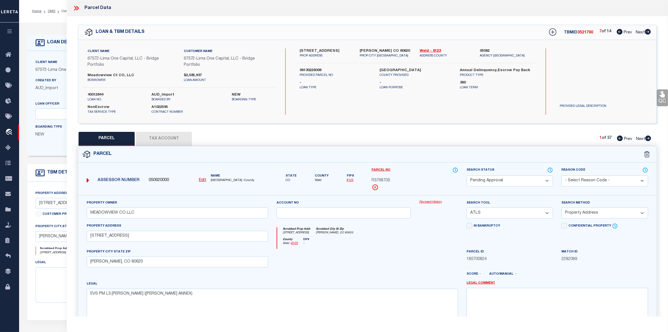
checkbox input "false"
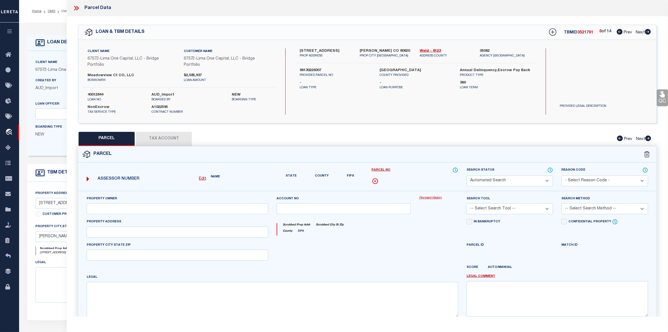
select select "ND"
checkbox input "false"
type textarea "HIGH LIABILITY LOAN-SEARCH BY LEGAL REQUIRED."
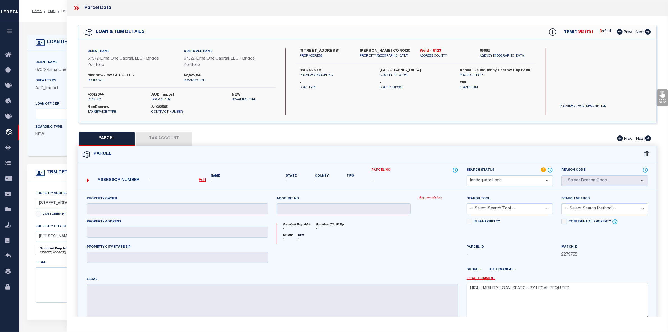
click at [649, 32] on icon at bounding box center [648, 32] width 6 height 6
select select "AS"
checkbox input "false"
select select "ND"
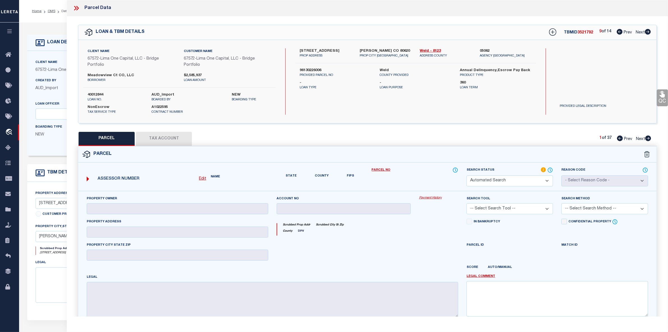
type input "MEADOWVIEW CO LLC"
select select "ATL"
select select "ADD"
type input "[STREET_ADDRESS]"
checkbox input "false"
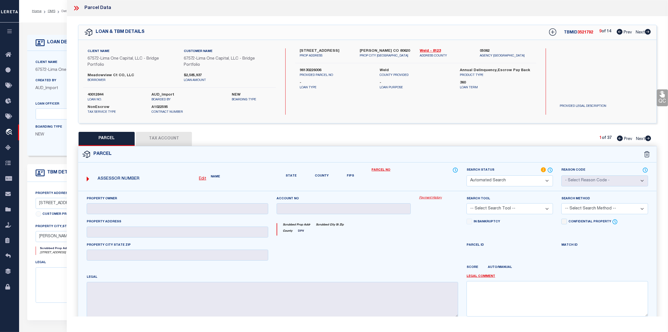
type input "[PERSON_NAME], CO 80620"
type textarea "EVS PM L3 [PERSON_NAME] ([PERSON_NAME] ANNEX)"
type textarea "High Loan Amount, Search Resulted in Multiple Properties. Please Provide a Comp…"
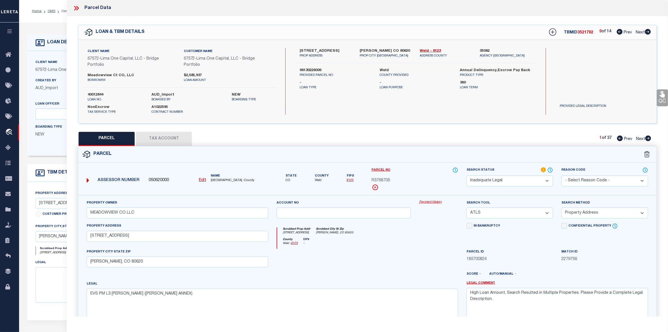
click at [649, 32] on icon at bounding box center [648, 32] width 6 height 6
select select "AS"
select select
checkbox input "false"
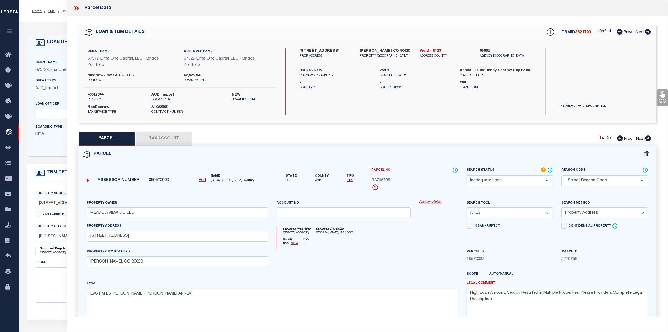
checkbox input "false"
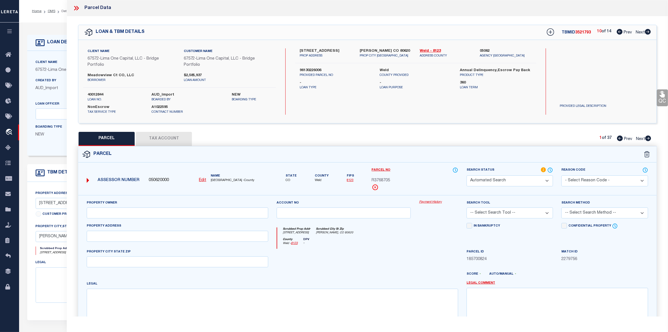
select select "ND"
checkbox input "false"
type textarea "HIGH LIABILITY LOAN-SEARCH BY LEGAL REQUIRED."
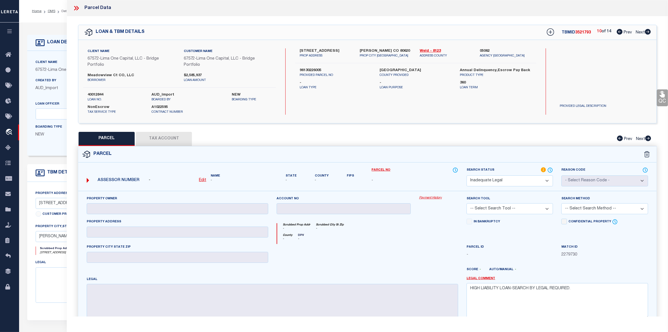
click at [649, 32] on icon at bounding box center [648, 32] width 6 height 6
select select "AS"
checkbox input "false"
select select "ND"
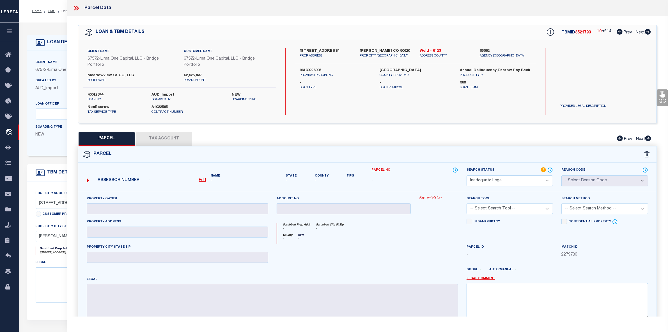
checkbox input "false"
type textarea "HIGH LIABILITY LOAN-SEARCH BY LEGAL REQUIRED."
click at [649, 32] on icon at bounding box center [648, 32] width 6 height 6
select select "AS"
checkbox input "false"
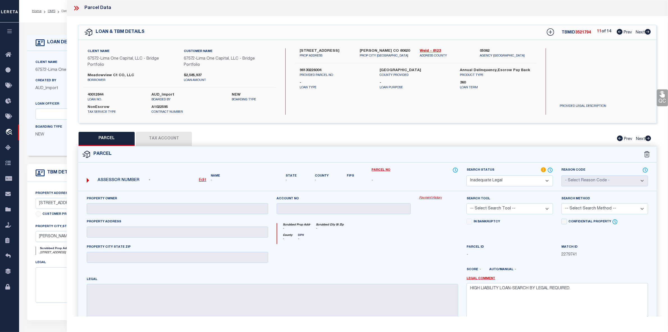
checkbox input "false"
select select "PA"
type input "MEADOWVIEW CO LLC"
select select "ATL"
select select "ADD"
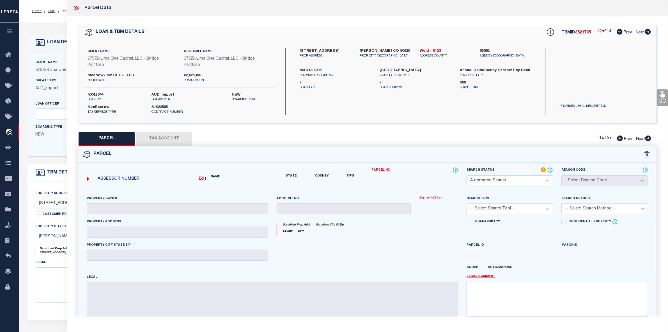
type input "[STREET_ADDRESS]"
checkbox input "false"
type input "[PERSON_NAME], CO 80620"
type textarea "EVS PM L3 [PERSON_NAME] ([PERSON_NAME] ANNEX)"
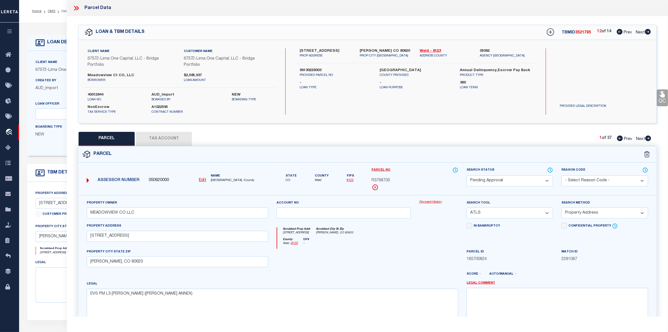
click at [649, 32] on icon at bounding box center [648, 32] width 6 height 6
select select "AS"
select select
checkbox input "false"
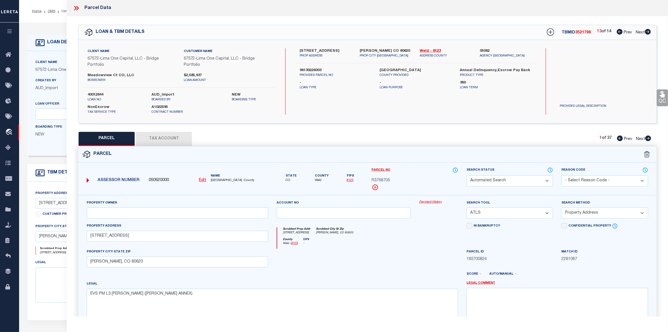
checkbox input "false"
select select "ND"
checkbox input "false"
type textarea "HIGH LIABILITY LOAN-SEARCH BY LEGAL REQUIRED."
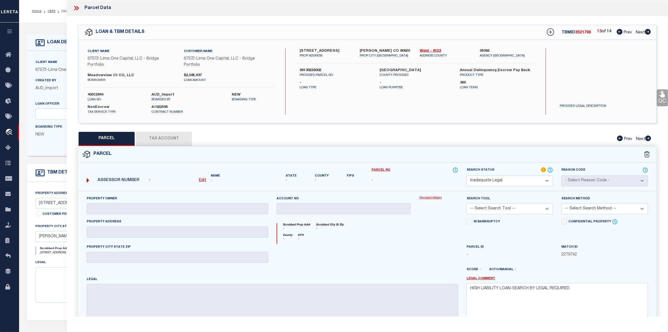
click at [649, 32] on icon at bounding box center [648, 32] width 6 height 6
select select "AS"
checkbox input "false"
select select "PA"
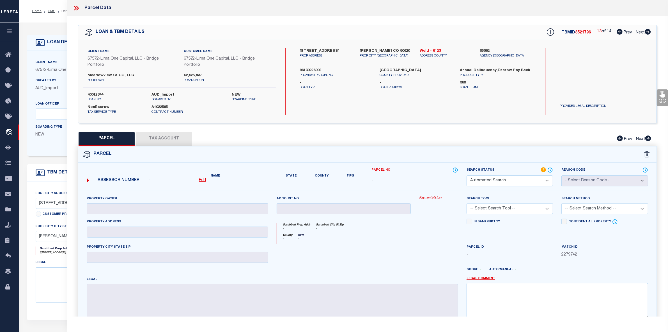
type input "MEADOWVIEW CO LLC"
select select "ATL"
select select "ADD"
type input "[STREET_ADDRESS]"
checkbox input "false"
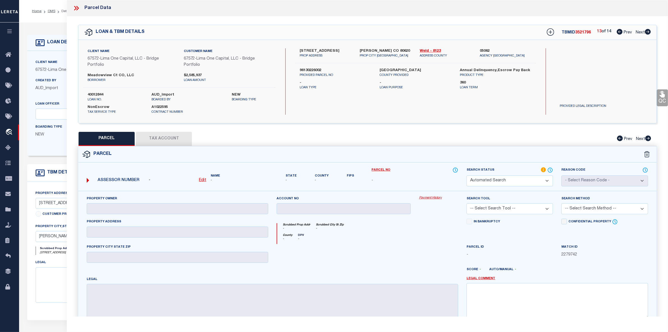
type input "[PERSON_NAME], CO 80620"
type textarea "EVS PM L3 [PERSON_NAME] ([PERSON_NAME] ANNEX)"
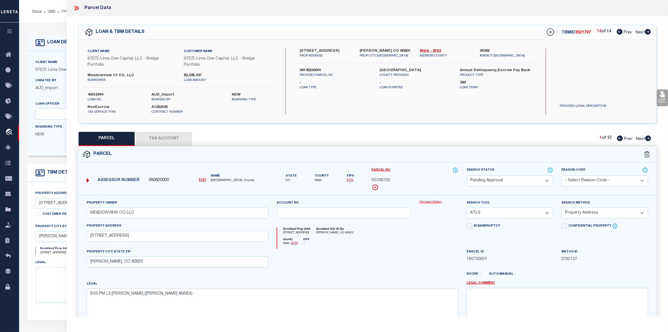
click at [499, 182] on select "Automated Search Bad Parcel Complete Duplicate Parcel High Dollar Reporting In …" at bounding box center [510, 180] width 86 height 11
select select "PR"
click at [467, 175] on select "Automated Search Bad Parcel Complete Duplicate Parcel High Dollar Reporting In …" at bounding box center [510, 180] width 86 height 11
click at [599, 181] on select "- Select Reason Code - 099 - Other (Provide additional detail) ACT - Agency Cha…" at bounding box center [605, 180] width 86 height 11
select select "099"
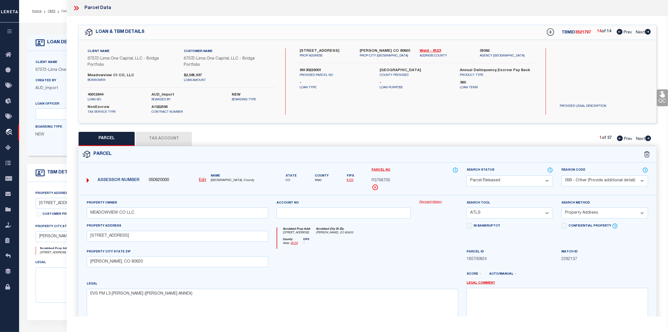
click at [562, 175] on select "- Select Reason Code - 099 - Other (Provide additional detail) ACT - Agency Cha…" at bounding box center [605, 180] width 86 height 11
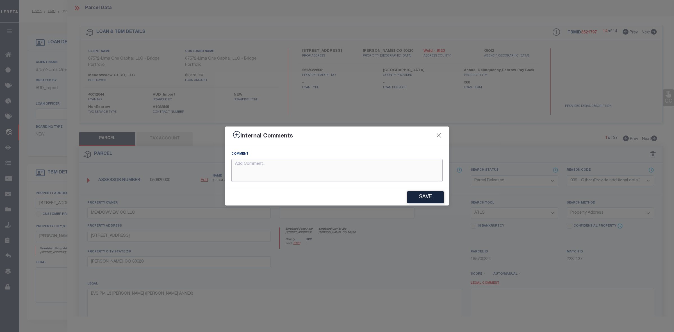
click at [266, 166] on textarea at bounding box center [336, 170] width 211 height 23
click at [287, 165] on textarea "Parcel not needed" at bounding box center [336, 170] width 211 height 23
type textarea "Parcel not needed"
click at [430, 197] on button "Save" at bounding box center [425, 197] width 36 height 12
type textarea "Parcel not needed"
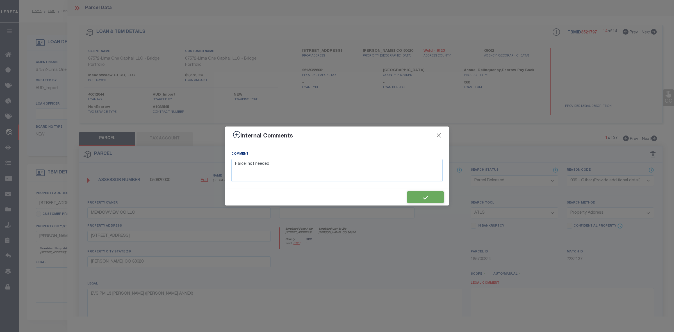
type textarea "Parcel not needed"
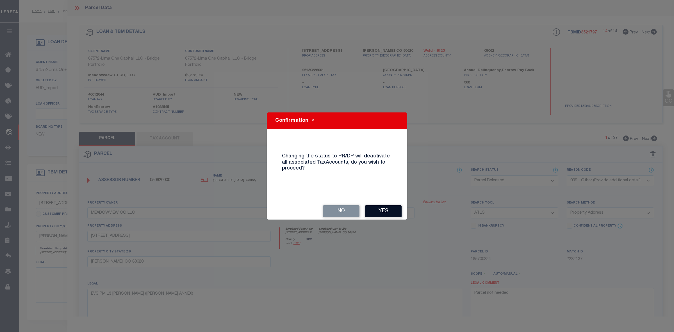
click at [378, 209] on button "Yes" at bounding box center [383, 211] width 36 height 12
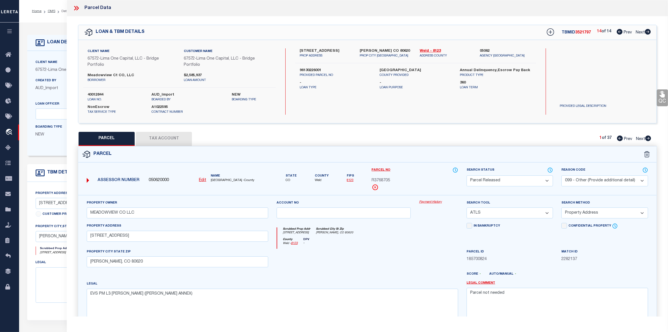
select select "AS"
select select
checkbox input "false"
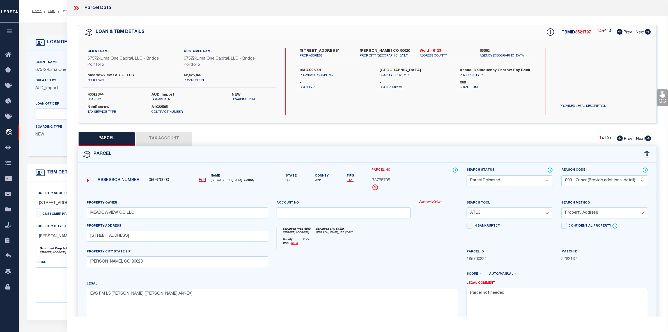
checkbox input "false"
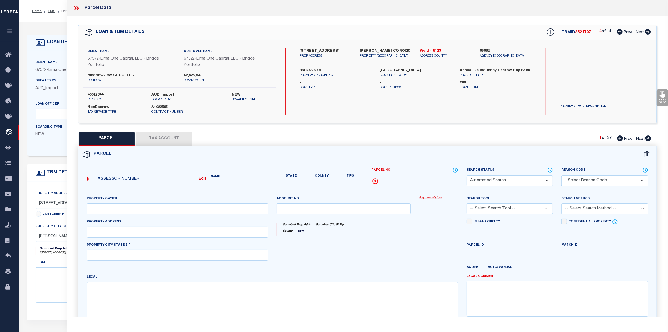
select select "PR"
select select "099"
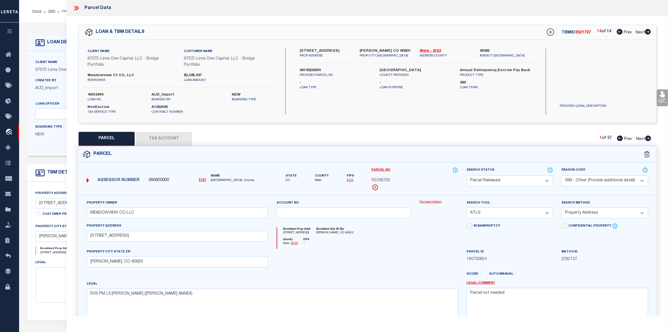
click at [648, 137] on icon at bounding box center [649, 138] width 6 height 6
click at [523, 179] on select "Automated Search Bad Parcel Complete Duplicate Parcel High Dollar Reporting In …" at bounding box center [510, 180] width 86 height 11
click at [467, 175] on select "Automated Search Bad Parcel Complete Duplicate Parcel High Dollar Reporting In …" at bounding box center [510, 180] width 86 height 11
click at [593, 177] on select "- Select Reason Code - 099 - Other (Provide additional detail) ACT - Agency Cha…" at bounding box center [605, 180] width 86 height 11
click at [562, 175] on select "- Select Reason Code - 099 - Other (Provide additional detail) ACT - Agency Cha…" at bounding box center [605, 180] width 86 height 11
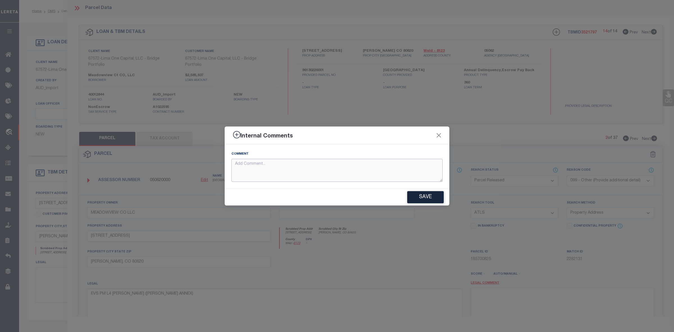
click at [344, 167] on textarea at bounding box center [336, 170] width 211 height 23
paste textarea "Parcel not needed"
click at [416, 196] on button "Save" at bounding box center [425, 197] width 36 height 12
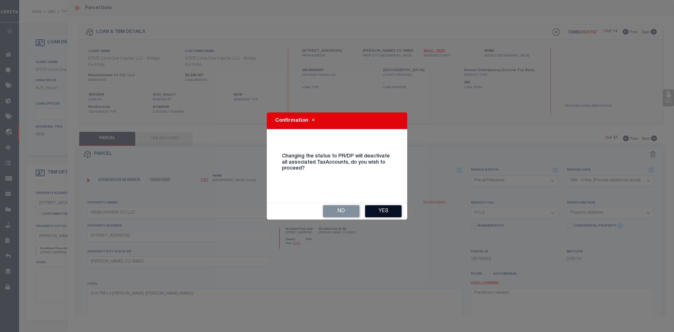
click at [374, 212] on button "Yes" at bounding box center [383, 211] width 36 height 12
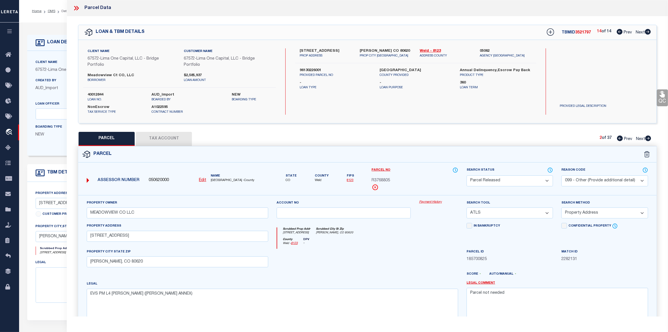
click at [649, 137] on icon at bounding box center [649, 138] width 6 height 6
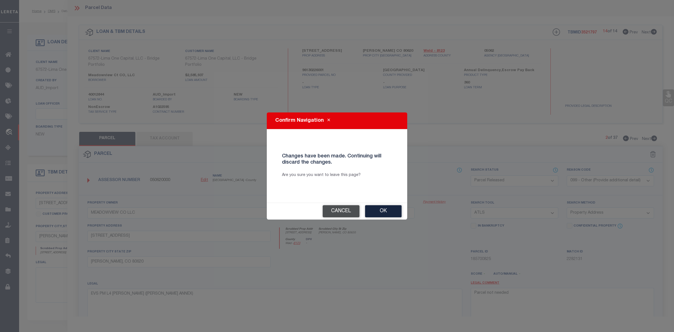
click at [339, 207] on button "Cancel" at bounding box center [341, 211] width 37 height 12
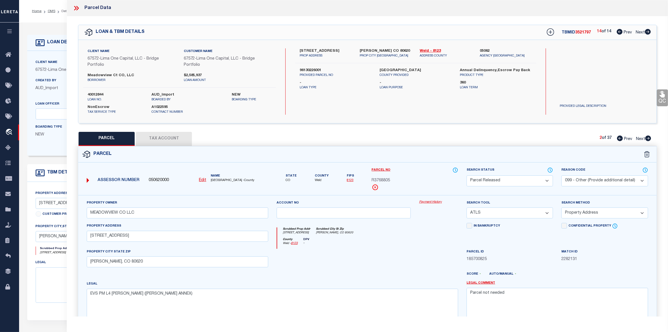
click at [649, 138] on icon at bounding box center [649, 138] width 6 height 6
click at [527, 180] on select "Automated Search Bad Parcel Complete Duplicate Parcel High Dollar Reporting In …" at bounding box center [510, 180] width 86 height 11
click at [467, 175] on select "Automated Search Bad Parcel Complete Duplicate Parcel High Dollar Reporting In …" at bounding box center [510, 180] width 86 height 11
click at [583, 176] on select "- Select Reason Code - 099 - Other (Provide additional detail) ACT - Agency Cha…" at bounding box center [605, 180] width 86 height 11
click at [562, 175] on select "- Select Reason Code - 099 - Other (Provide additional detail) ACT - Agency Cha…" at bounding box center [605, 180] width 86 height 11
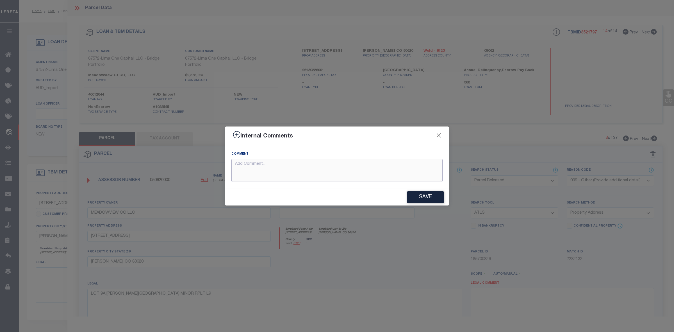
click at [263, 170] on textarea at bounding box center [336, 170] width 211 height 23
paste textarea "Parcel not needed"
click at [434, 196] on button "Save" at bounding box center [425, 197] width 36 height 12
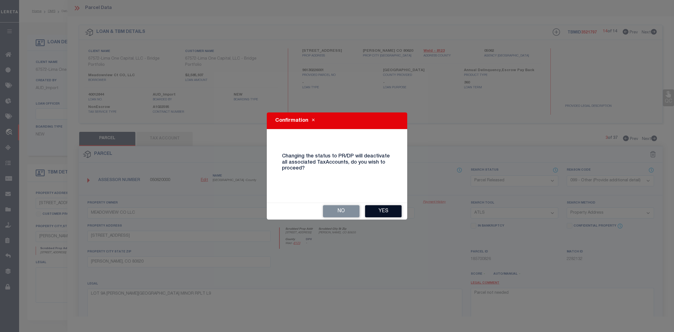
click at [384, 212] on button "Yes" at bounding box center [383, 211] width 36 height 12
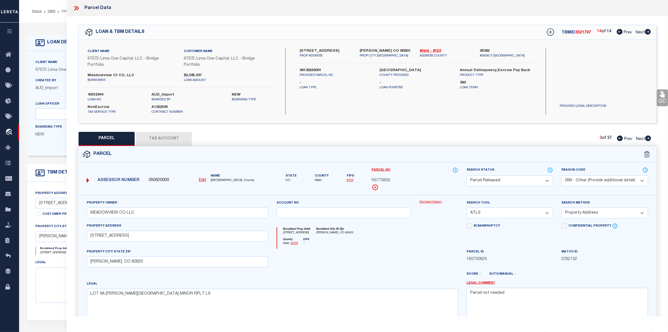
click at [650, 139] on icon at bounding box center [649, 138] width 6 height 6
click at [476, 181] on select "Automated Search Bad Parcel Complete Duplicate Parcel High Dollar Reporting In …" at bounding box center [510, 180] width 86 height 11
click at [467, 175] on select "Automated Search Bad Parcel Complete Duplicate Parcel High Dollar Reporting In …" at bounding box center [510, 180] width 86 height 11
click at [568, 175] on select "- Select Reason Code - 099 - Other (Provide additional detail) ACT - Agency Cha…" at bounding box center [605, 180] width 86 height 11
click at [562, 175] on select "- Select Reason Code - 099 - Other (Provide additional detail) ACT - Agency Cha…" at bounding box center [605, 180] width 86 height 11
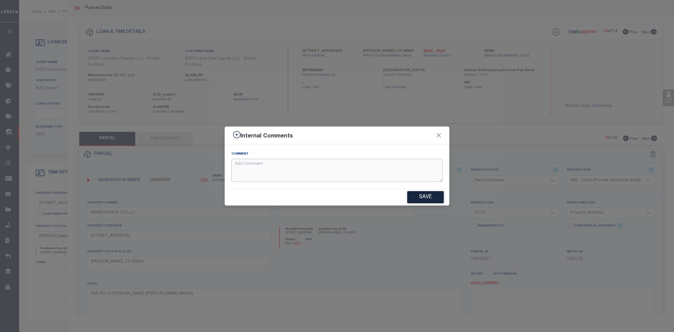
click at [306, 165] on textarea at bounding box center [336, 170] width 211 height 23
paste textarea "Parcel not needed"
click at [423, 196] on button "Save" at bounding box center [425, 197] width 36 height 12
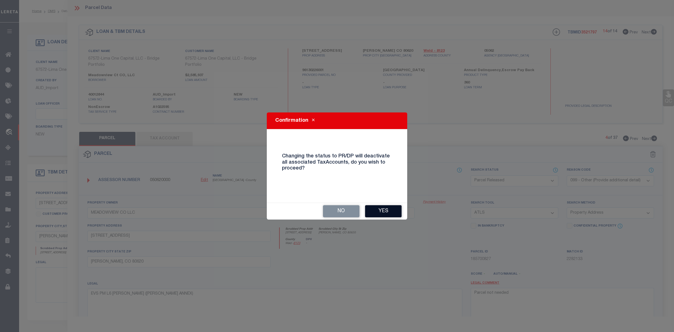
click at [388, 210] on button "Yes" at bounding box center [383, 211] width 36 height 12
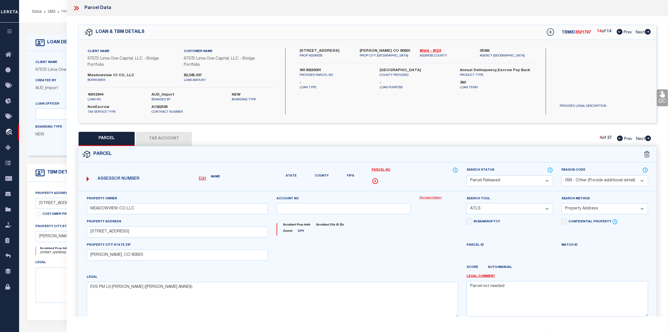
click at [649, 138] on icon at bounding box center [648, 138] width 6 height 6
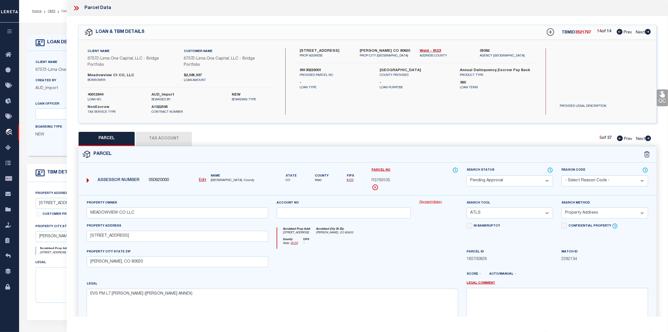
click at [508, 185] on select "Automated Search Bad Parcel Complete Duplicate Parcel High Dollar Reporting In …" at bounding box center [510, 180] width 86 height 11
click at [467, 175] on select "Automated Search Bad Parcel Complete Duplicate Parcel High Dollar Reporting In …" at bounding box center [510, 180] width 86 height 11
click at [580, 175] on select "- Select Reason Code - 099 - Other (Provide additional detail) ACT - Agency Cha…" at bounding box center [605, 180] width 86 height 11
click at [562, 175] on select "- Select Reason Code - 099 - Other (Provide additional detail) ACT - Agency Cha…" at bounding box center [605, 180] width 86 height 11
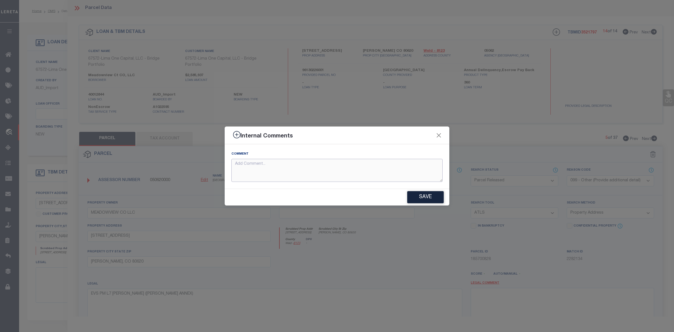
click at [293, 176] on textarea at bounding box center [336, 170] width 211 height 23
paste textarea "Parcel not needed"
click at [423, 198] on button "Save" at bounding box center [425, 197] width 36 height 12
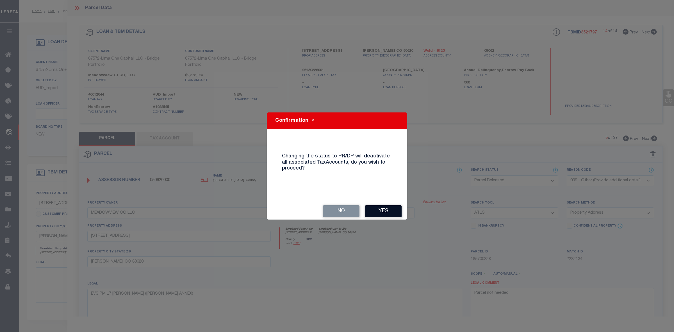
click at [381, 210] on button "Yes" at bounding box center [383, 211] width 36 height 12
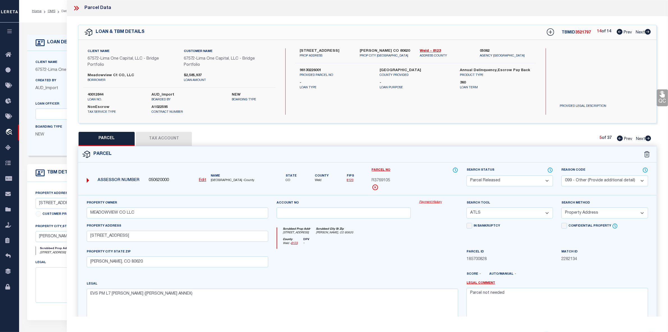
click at [646, 138] on icon at bounding box center [649, 138] width 6 height 6
click at [494, 180] on select "Automated Search Bad Parcel Complete Duplicate Parcel High Dollar Reporting In …" at bounding box center [510, 180] width 86 height 11
click at [467, 175] on select "Automated Search Bad Parcel Complete Duplicate Parcel High Dollar Reporting In …" at bounding box center [510, 180] width 86 height 11
click at [576, 182] on select "- Select Reason Code - 099 - Other (Provide additional detail) ACT - Agency Cha…" at bounding box center [605, 180] width 86 height 11
click at [562, 175] on select "- Select Reason Code - 099 - Other (Provide additional detail) ACT - Agency Cha…" at bounding box center [605, 180] width 86 height 11
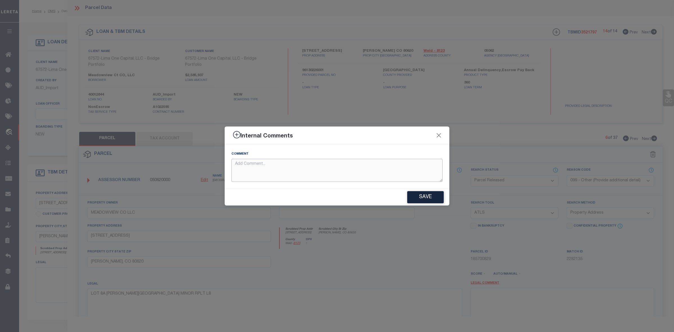
click at [308, 174] on textarea at bounding box center [336, 170] width 211 height 23
paste textarea "Parcel not needed"
click at [431, 197] on button "Save" at bounding box center [425, 197] width 36 height 12
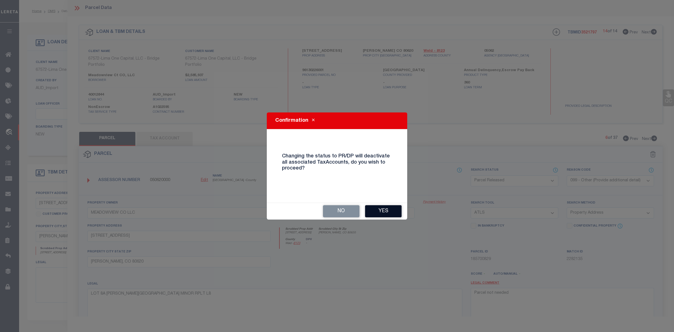
click at [383, 207] on button "Yes" at bounding box center [383, 211] width 36 height 12
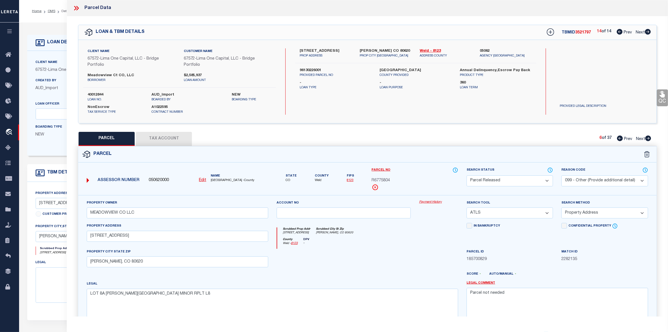
click at [648, 139] on icon at bounding box center [649, 138] width 6 height 6
click at [489, 179] on select "Automated Search Bad Parcel Complete Duplicate Parcel High Dollar Reporting In …" at bounding box center [510, 180] width 86 height 11
click at [467, 175] on select "Automated Search Bad Parcel Complete Duplicate Parcel High Dollar Reporting In …" at bounding box center [510, 180] width 86 height 11
click at [579, 174] on div "Reason Code - Select Reason Code - 099 - Other (Provide additional detail) ACT …" at bounding box center [605, 176] width 86 height 19
click at [581, 183] on select "- Select Reason Code - 099 - Other (Provide additional detail) ACT - Agency Cha…" at bounding box center [605, 180] width 86 height 11
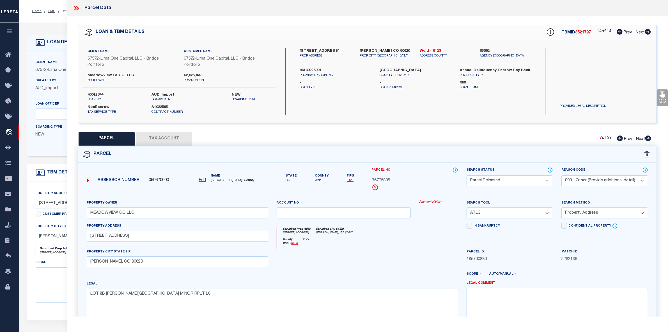
click at [562, 175] on select "- Select Reason Code - 099 - Other (Provide additional detail) ACT - Agency Cha…" at bounding box center [605, 180] width 86 height 11
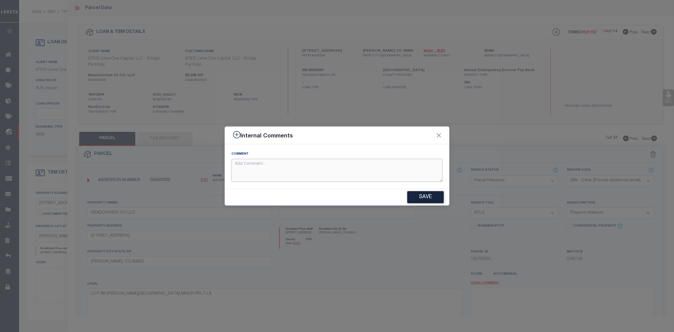
click at [291, 171] on textarea at bounding box center [336, 170] width 211 height 23
paste textarea "Parcel not needed"
click at [419, 199] on button "Save" at bounding box center [425, 197] width 36 height 12
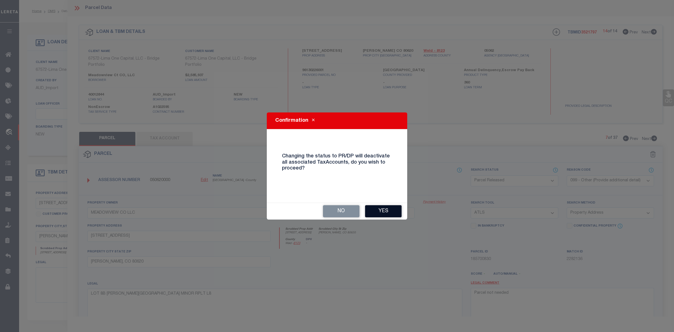
click at [377, 211] on button "Yes" at bounding box center [383, 211] width 36 height 12
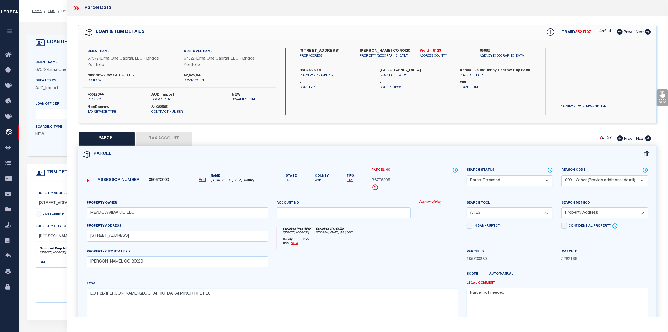
click at [648, 139] on icon at bounding box center [649, 138] width 6 height 6
click at [510, 180] on select "Automated Search Bad Parcel Complete Duplicate Parcel High Dollar Reporting In …" at bounding box center [510, 180] width 86 height 11
click at [467, 175] on select "Automated Search Bad Parcel Complete Duplicate Parcel High Dollar Reporting In …" at bounding box center [510, 180] width 86 height 11
click at [575, 178] on select "- Select Reason Code - 099 - Other (Provide additional detail) ACT - Agency Cha…" at bounding box center [605, 180] width 86 height 11
click at [562, 175] on select "- Select Reason Code - 099 - Other (Provide additional detail) ACT - Agency Cha…" at bounding box center [605, 180] width 86 height 11
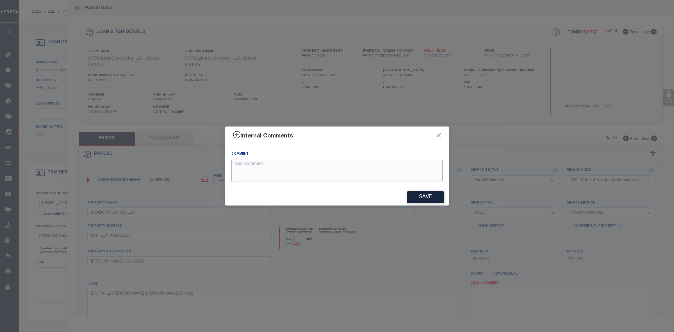
click at [328, 175] on textarea at bounding box center [336, 170] width 211 height 23
paste textarea "Parcel not needed"
click at [424, 199] on button "Save" at bounding box center [425, 197] width 36 height 12
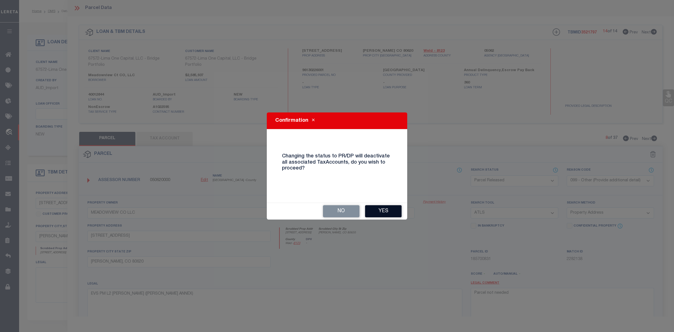
click at [390, 208] on button "Yes" at bounding box center [383, 211] width 36 height 12
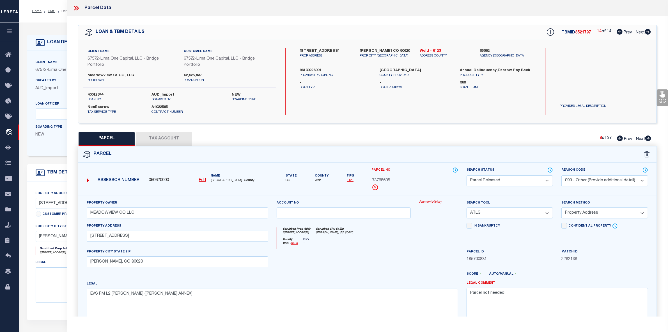
click at [650, 136] on icon at bounding box center [648, 138] width 6 height 6
click at [490, 177] on select "Automated Search Bad Parcel Complete Duplicate Parcel High Dollar Reporting In …" at bounding box center [510, 180] width 86 height 11
click at [610, 128] on div "QC QC QC" at bounding box center [368, 189] width 602 height 346
click at [648, 140] on icon at bounding box center [649, 138] width 6 height 6
click at [485, 180] on select "Automated Search Bad Parcel Complete Duplicate Parcel High Dollar Reporting In …" at bounding box center [510, 180] width 86 height 11
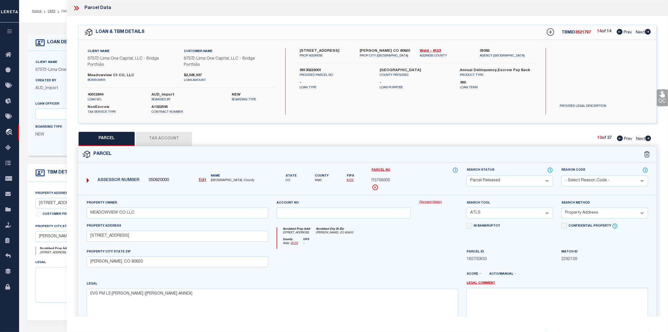
click at [467, 175] on select "Automated Search Bad Parcel Complete Duplicate Parcel High Dollar Reporting In …" at bounding box center [510, 180] width 86 height 11
click at [594, 178] on select "- Select Reason Code - 099 - Other (Provide additional detail) ACT - Agency Cha…" at bounding box center [605, 180] width 86 height 11
click at [562, 175] on select "- Select Reason Code - 099 - Other (Provide additional detail) ACT - Agency Cha…" at bounding box center [605, 180] width 86 height 11
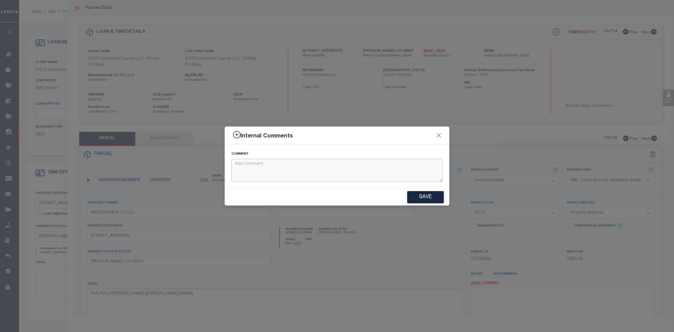
click at [301, 175] on textarea at bounding box center [336, 170] width 211 height 23
paste textarea "Parcel not needed"
click at [422, 196] on button "Save" at bounding box center [425, 197] width 36 height 12
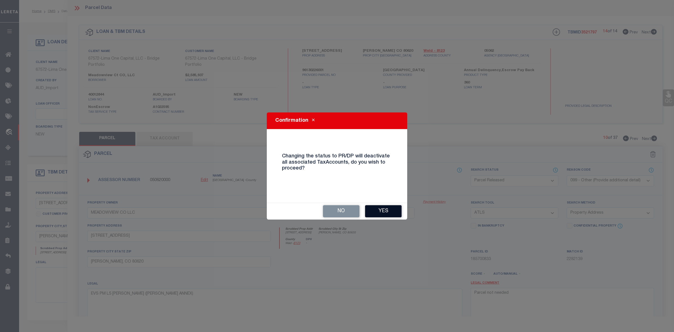
click at [390, 206] on button "Yes" at bounding box center [383, 211] width 36 height 12
